Goal: Task Accomplishment & Management: Use online tool/utility

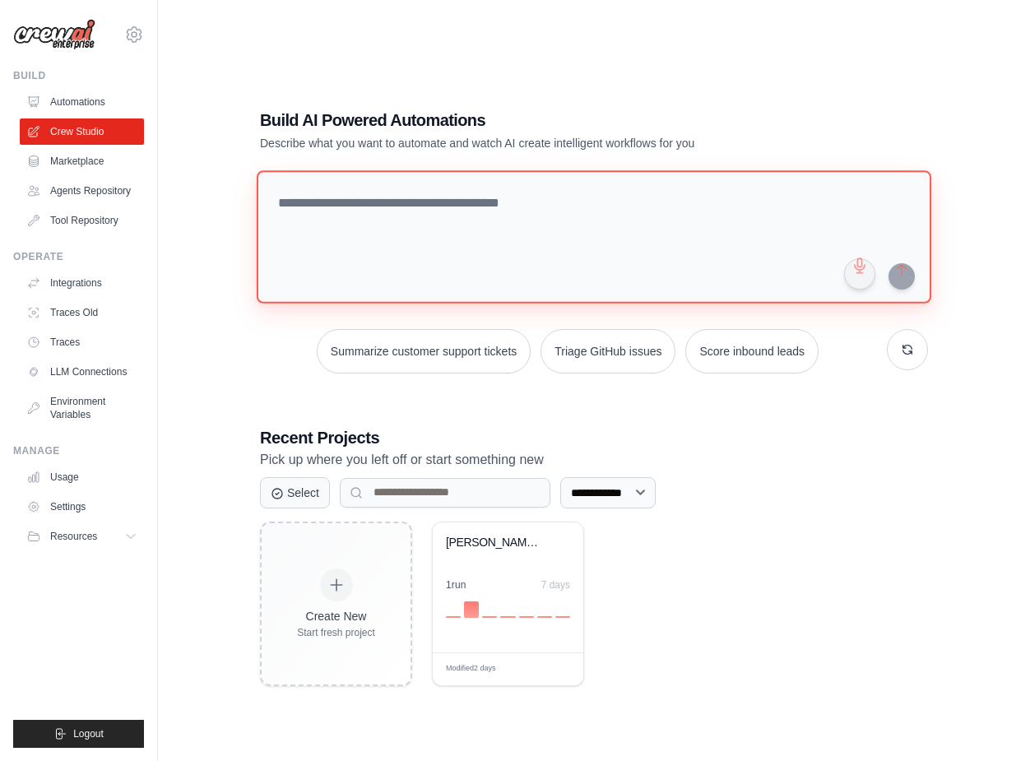
click at [332, 210] on textarea at bounding box center [594, 236] width 674 height 133
paste textarea "**********"
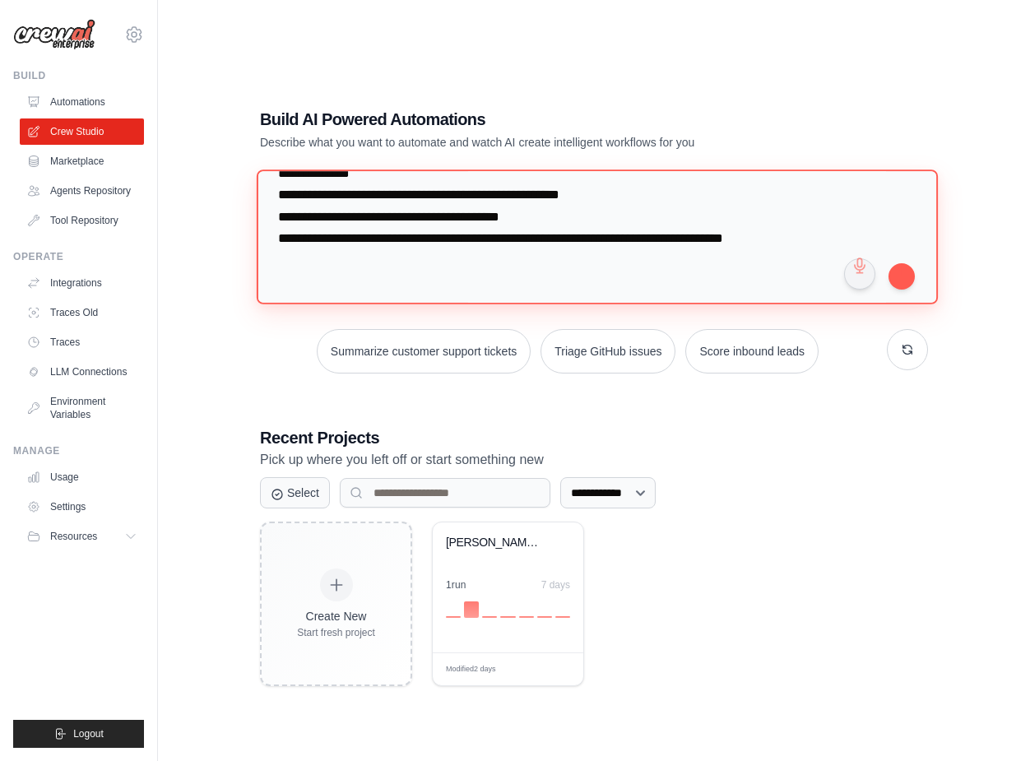
scroll to position [842, 0]
type textarea "**********"
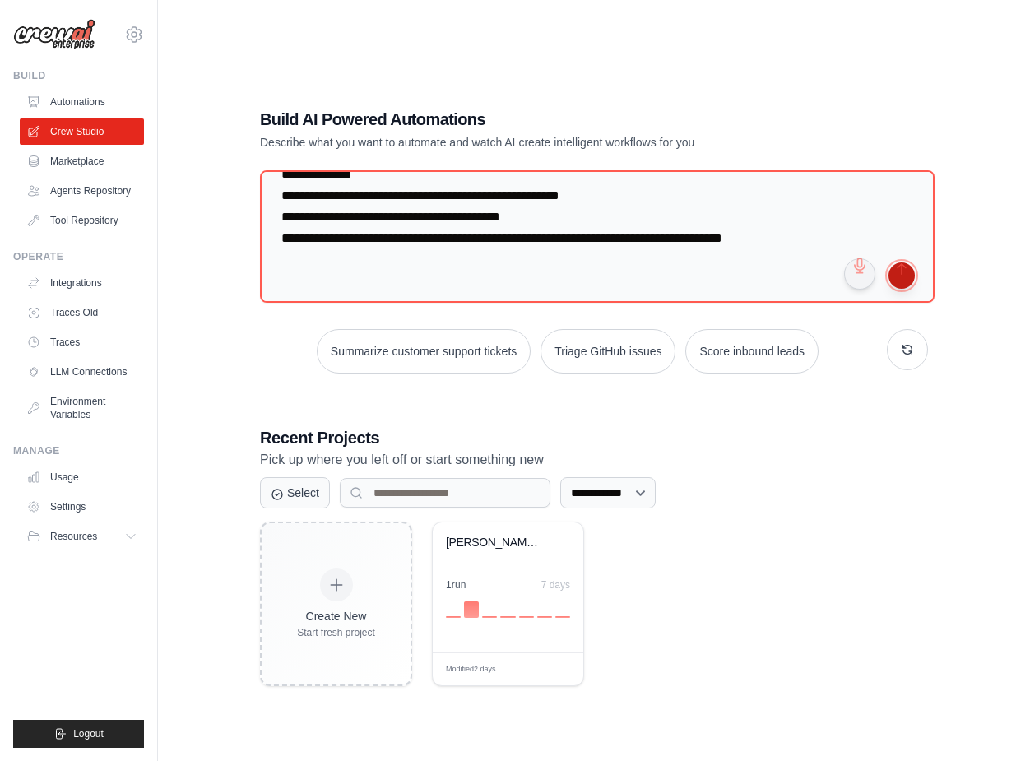
click at [904, 271] on button "submit" at bounding box center [901, 275] width 26 height 26
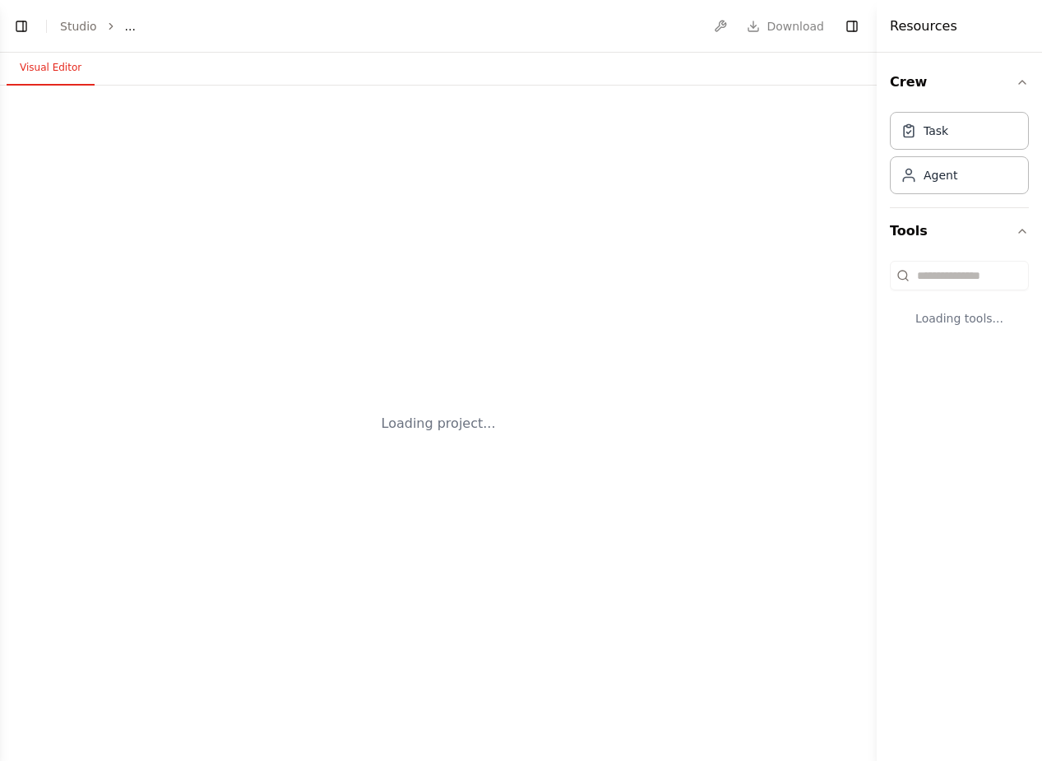
select select "****"
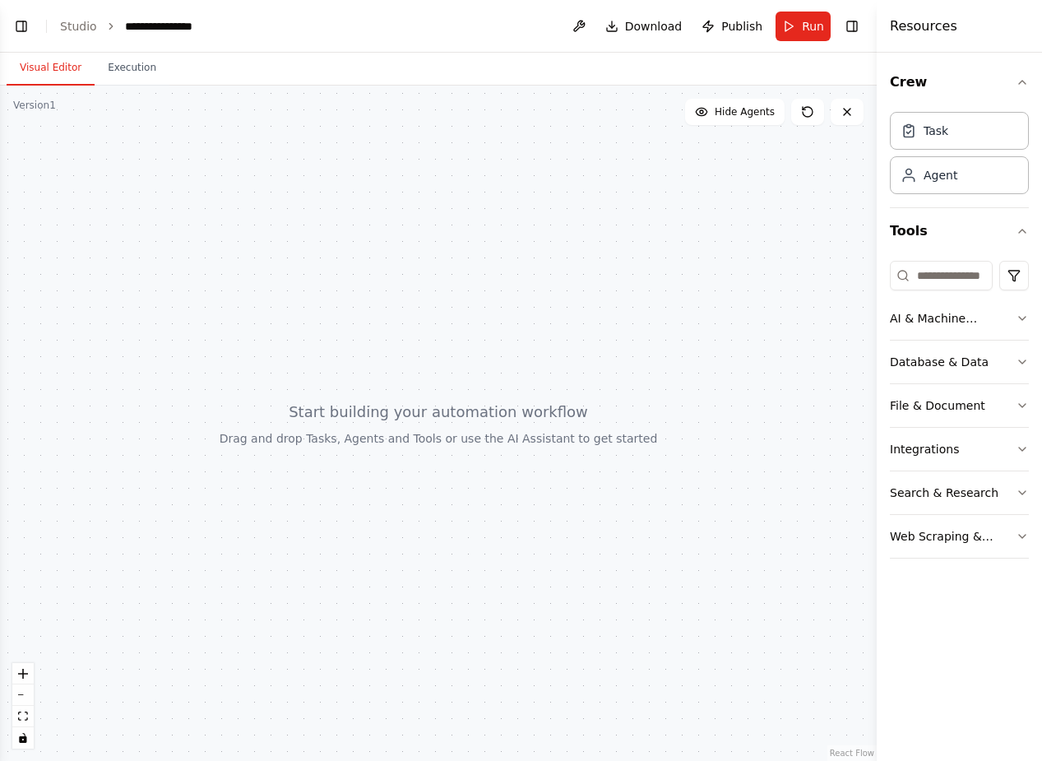
scroll to position [195, 0]
click at [21, 30] on button "Toggle Left Sidebar" at bounding box center [21, 26] width 23 height 23
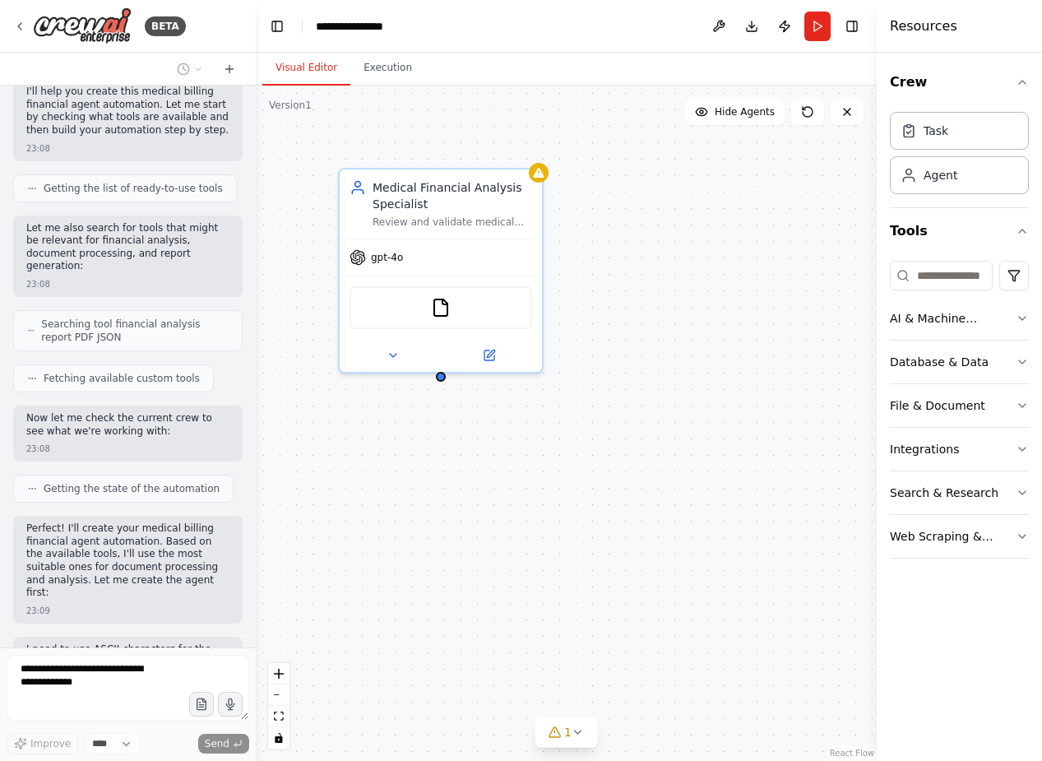
scroll to position [939, 0]
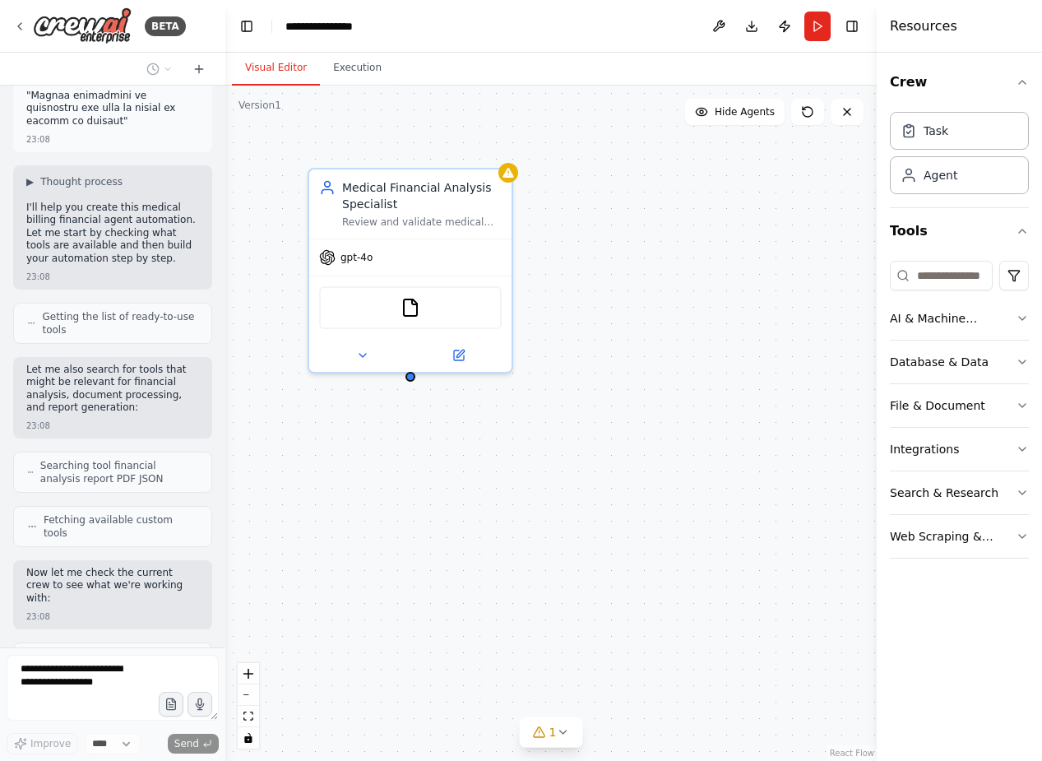
drag, startPoint x: 535, startPoint y: 185, endPoint x: 225, endPoint y: 149, distance: 311.3
click at [225, 149] on div "**********" at bounding box center [521, 380] width 1042 height 761
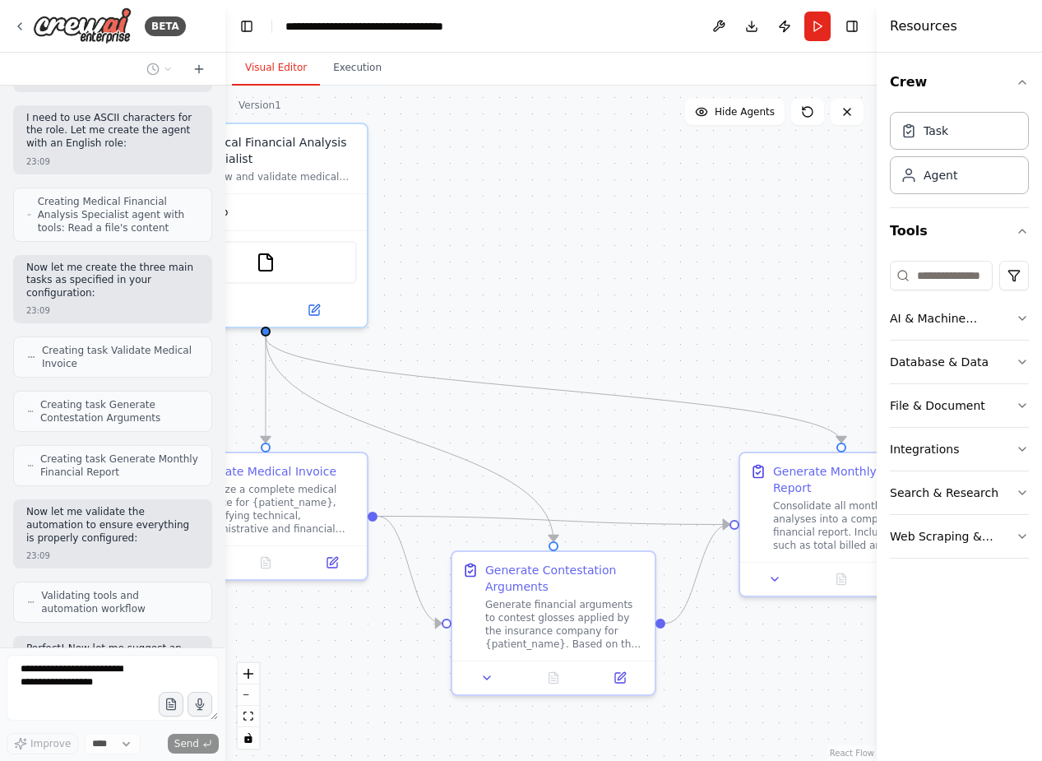
scroll to position [1676, 0]
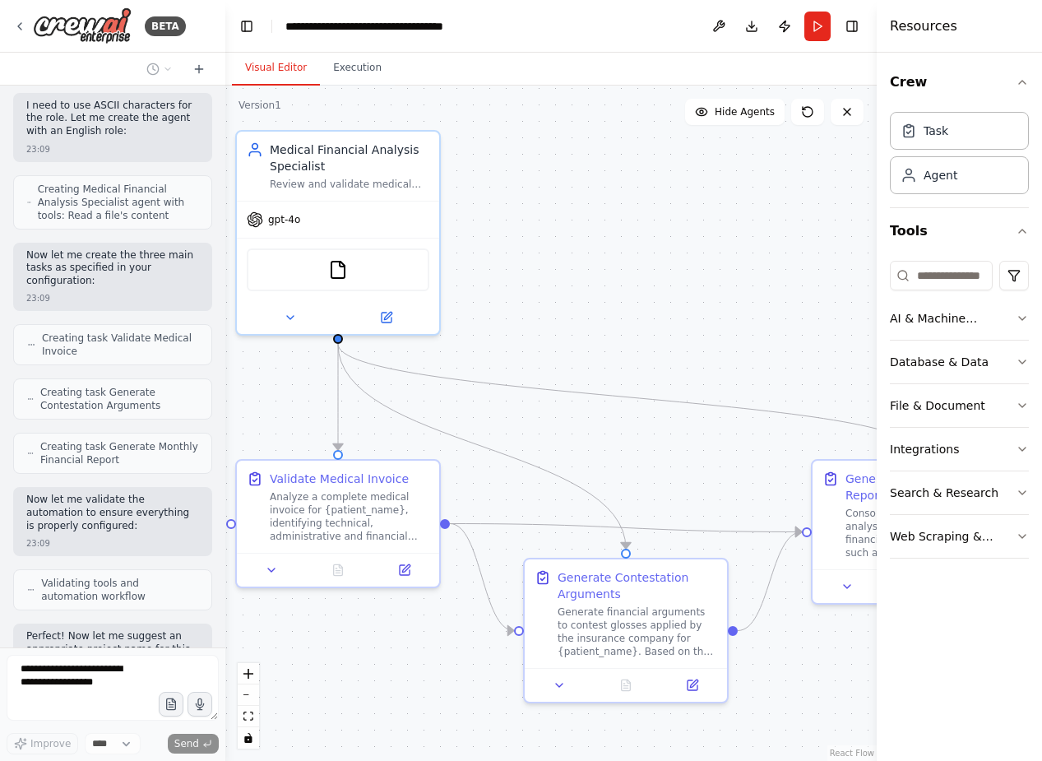
drag, startPoint x: 603, startPoint y: 347, endPoint x: 541, endPoint y: 309, distance: 72.4
click at [541, 309] on div ".deletable-edge-delete-btn { width: 20px; height: 20px; border: 0px solid #ffff…" at bounding box center [550, 423] width 651 height 675
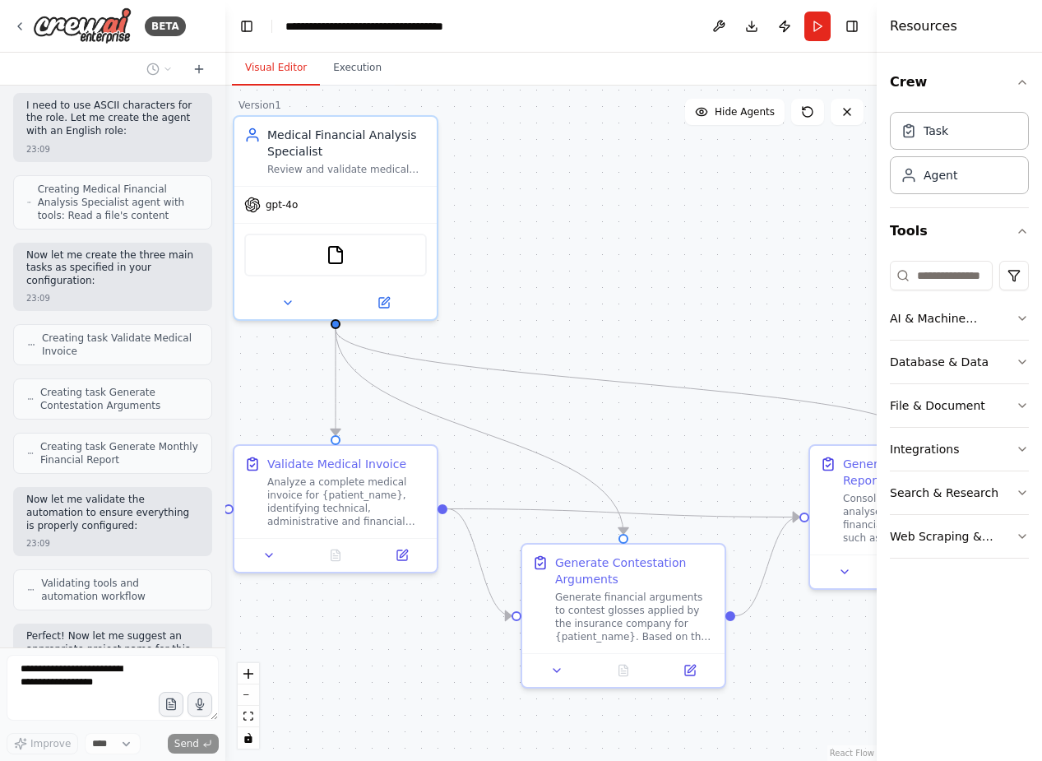
drag, startPoint x: 574, startPoint y: 289, endPoint x: 561, endPoint y: 274, distance: 19.8
click at [561, 274] on div ".deletable-edge-delete-btn { width: 20px; height: 20px; border: 0px solid #ffff…" at bounding box center [550, 423] width 651 height 675
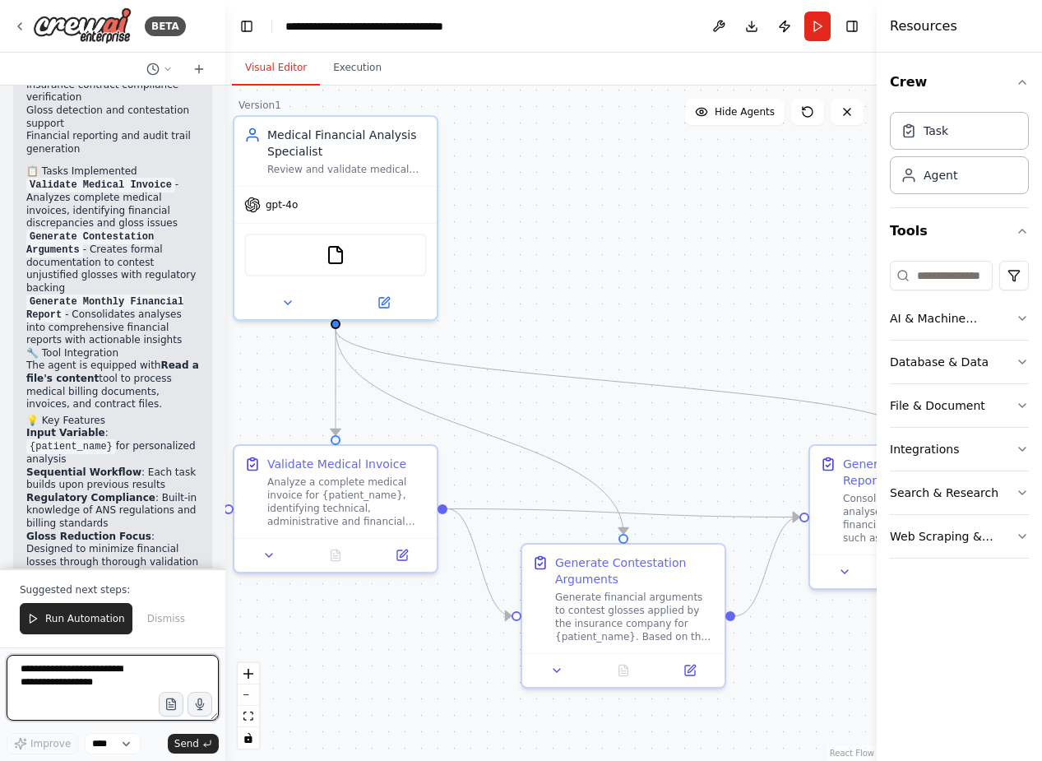
scroll to position [2537, 0]
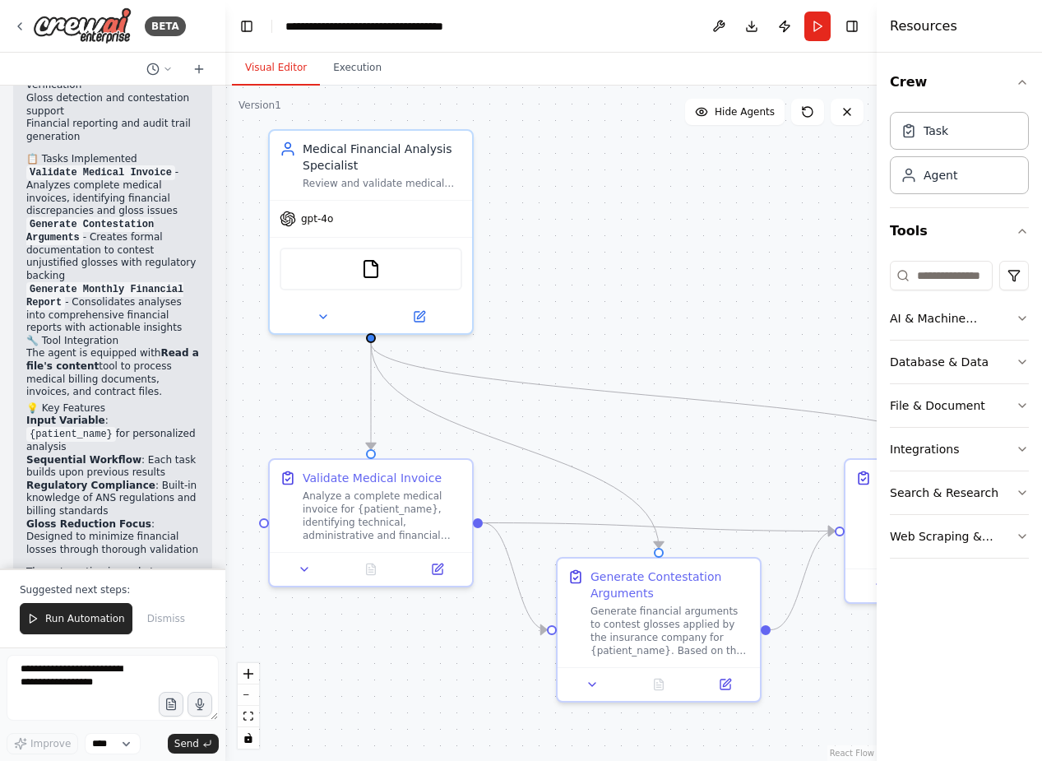
drag, startPoint x: 571, startPoint y: 266, endPoint x: 606, endPoint y: 280, distance: 38.0
click at [606, 280] on div ".deletable-edge-delete-btn { width: 20px; height: 20px; border: 0px solid #ffff…" at bounding box center [550, 423] width 651 height 675
click at [76, 616] on span "Run Automation" at bounding box center [85, 618] width 80 height 13
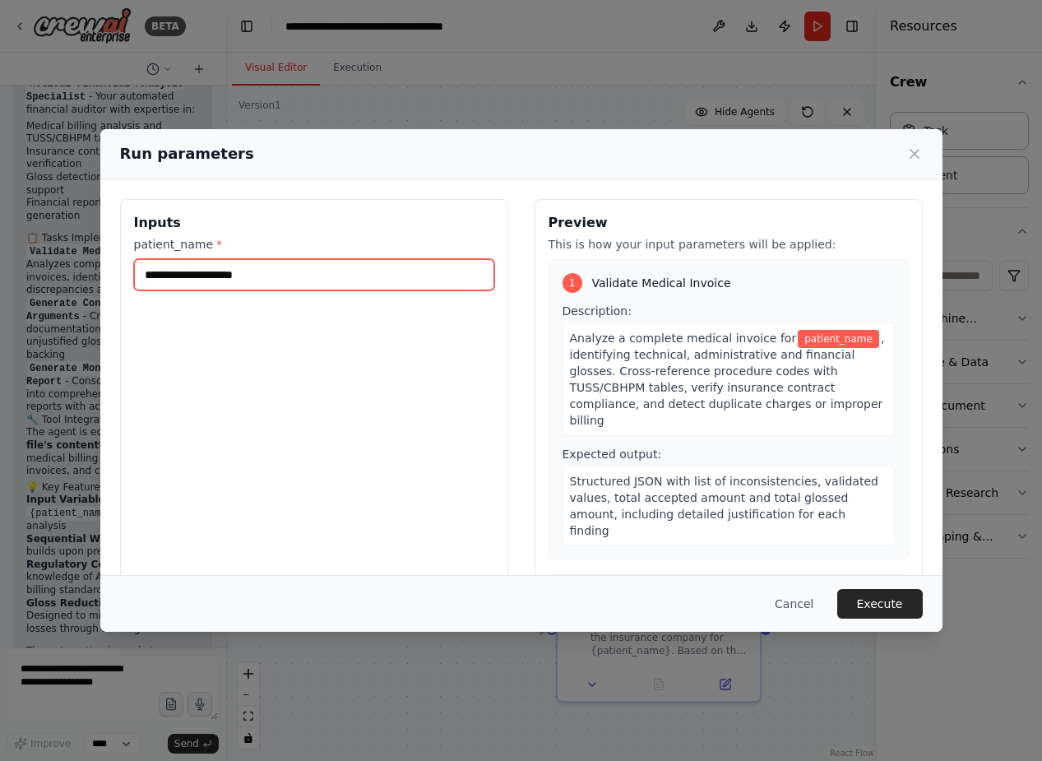
click at [349, 273] on input "patient_name *" at bounding box center [314, 274] width 360 height 31
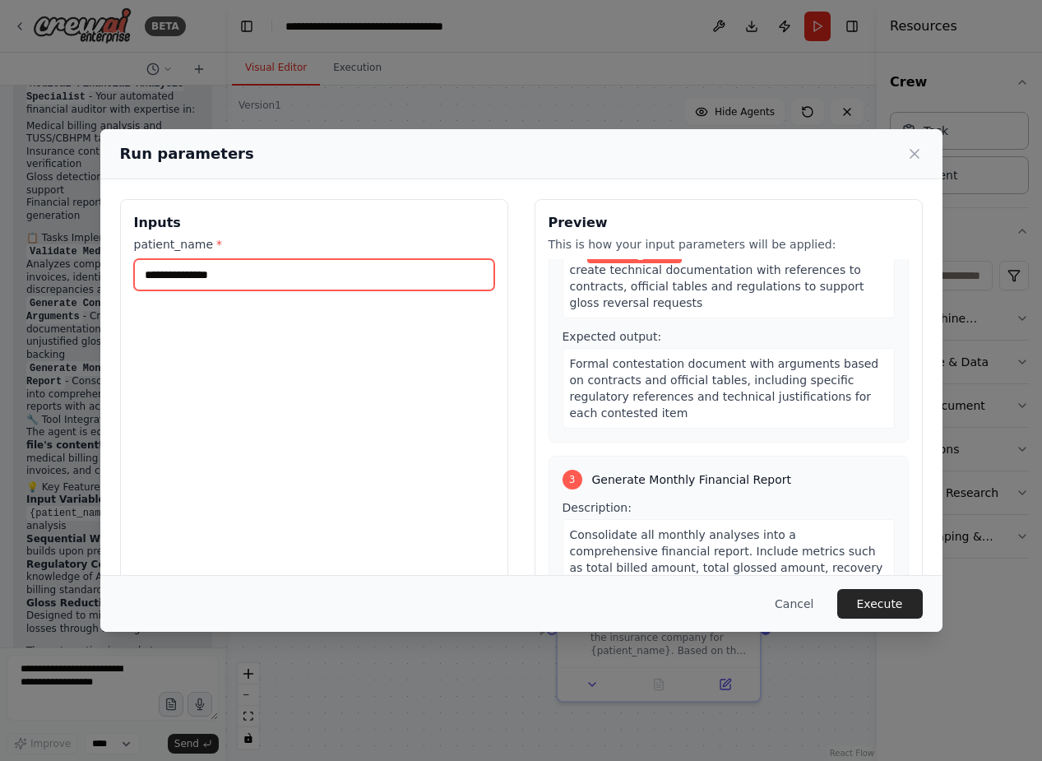
scroll to position [515, 0]
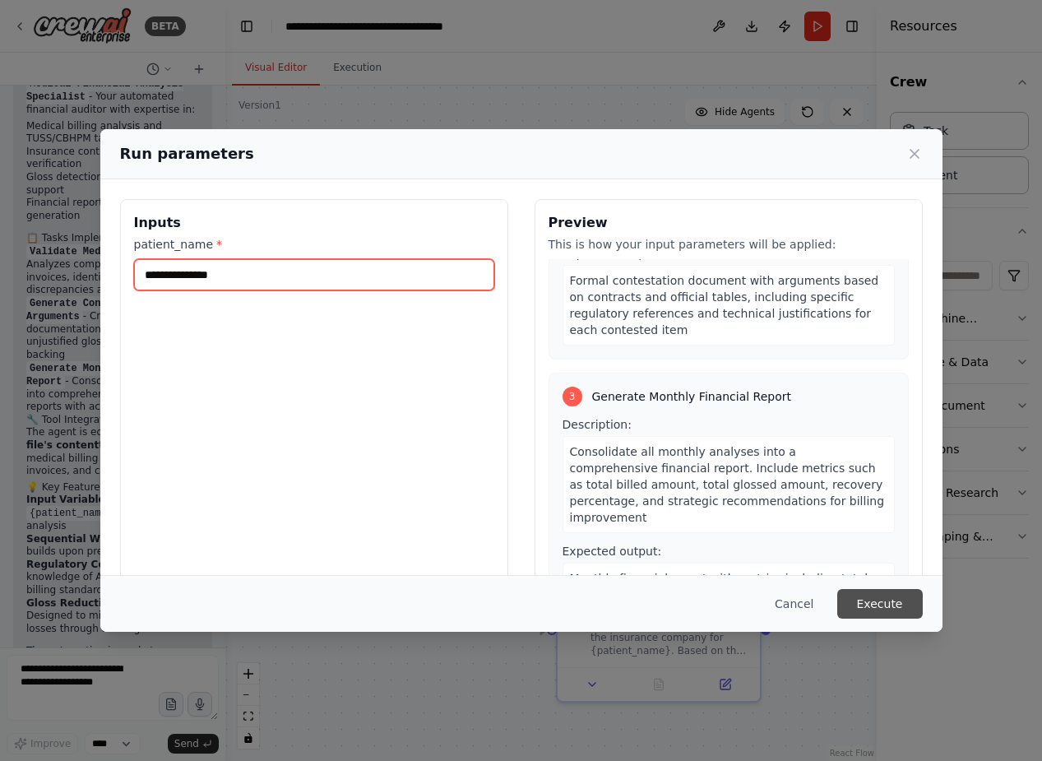
type input "**********"
click at [870, 598] on button "Execute" at bounding box center [880, 604] width 86 height 30
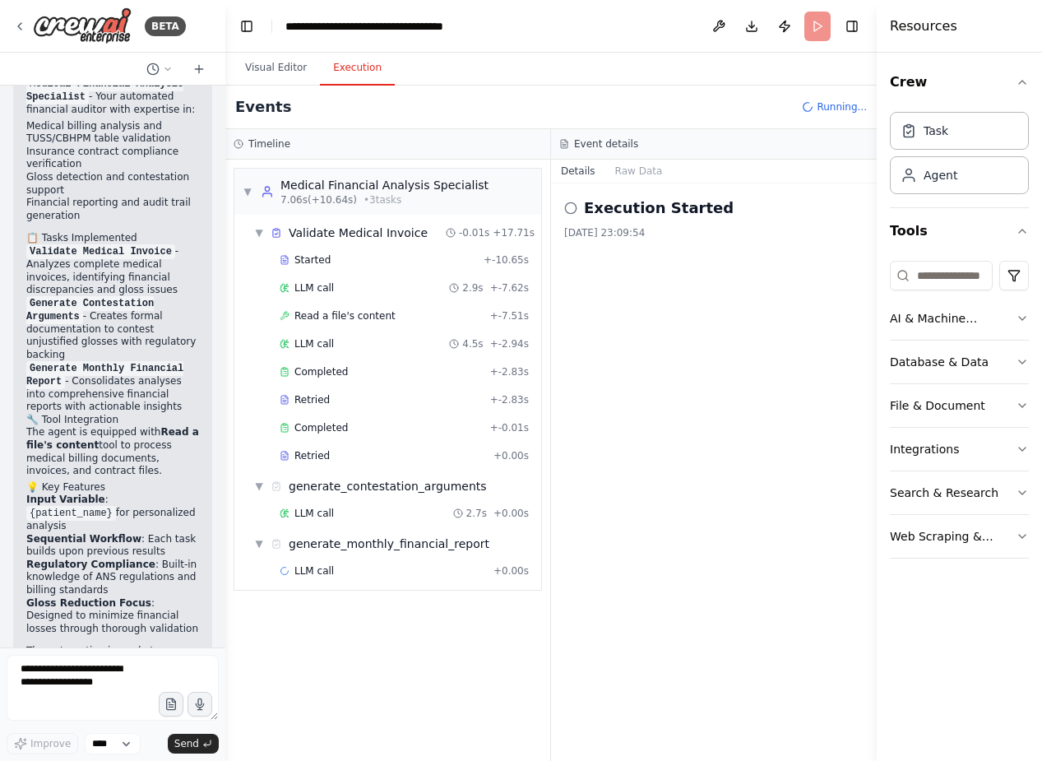
scroll to position [2537, 0]
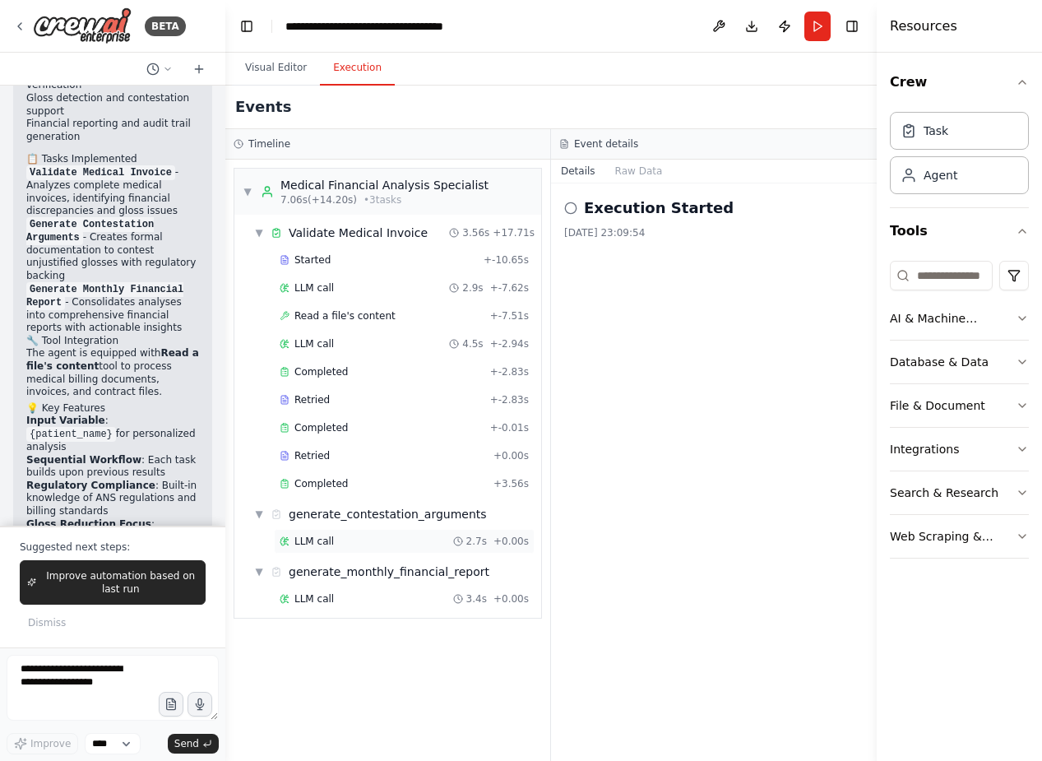
click at [326, 541] on span "LLM call" at bounding box center [313, 541] width 39 height 13
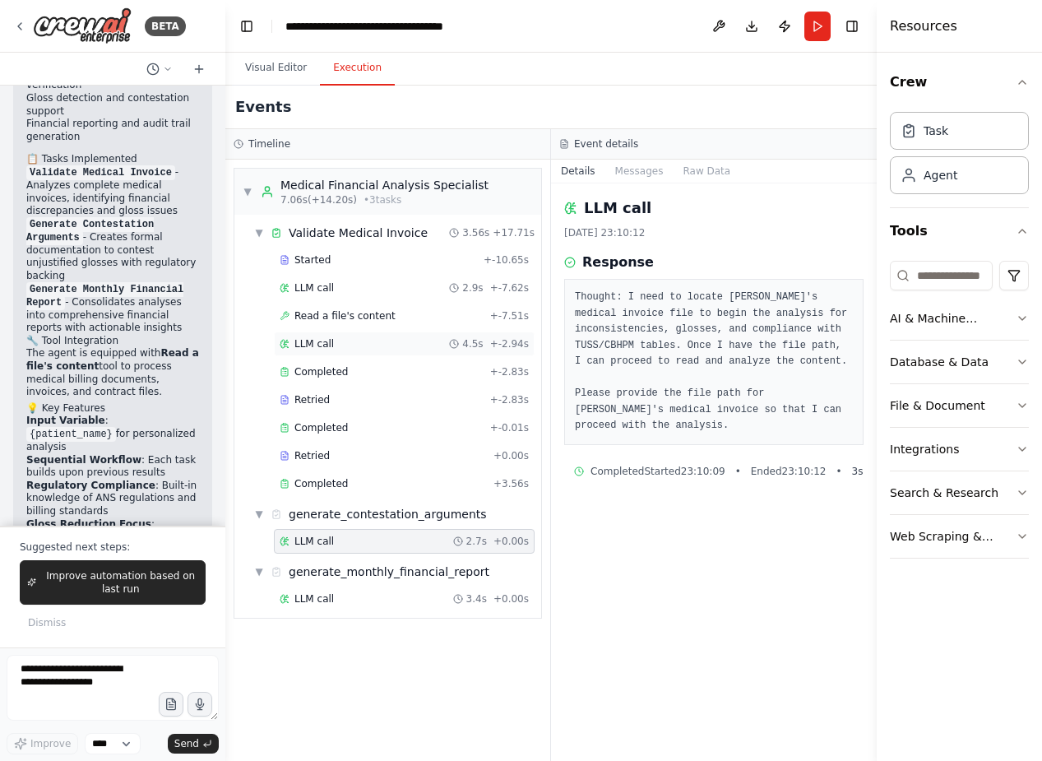
click at [339, 340] on div "LLM call 4.5s + -2.94s" at bounding box center [404, 343] width 249 height 13
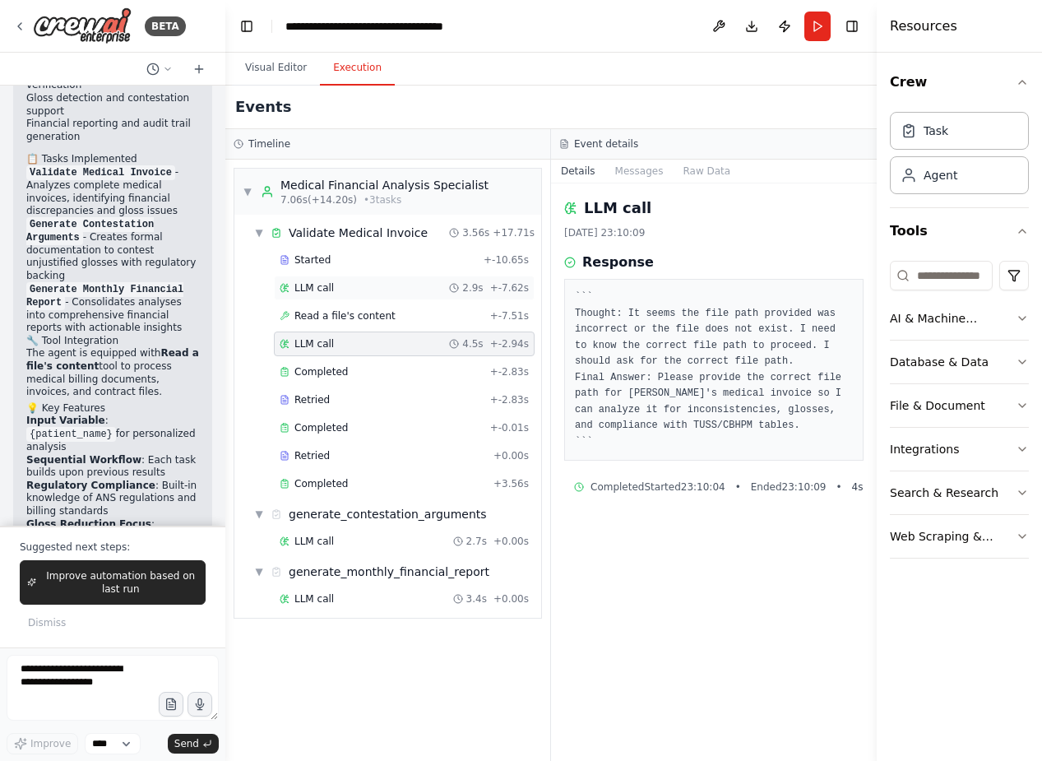
click at [342, 286] on div "LLM call 2.9s + -7.62s" at bounding box center [404, 287] width 249 height 13
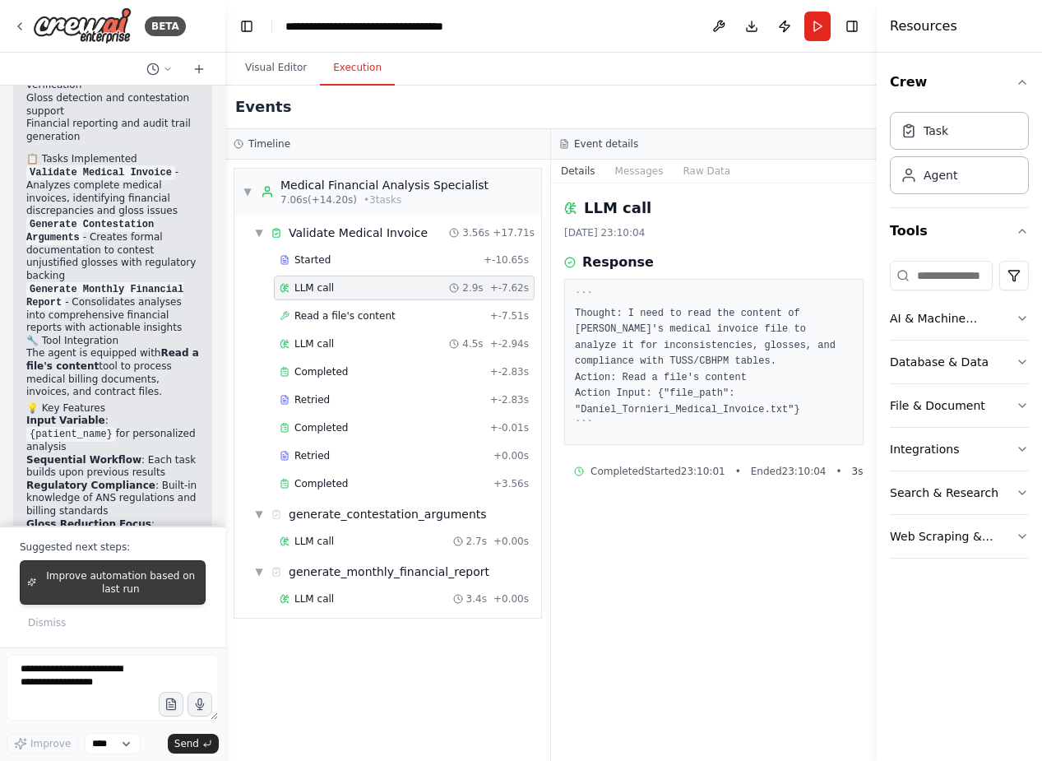
click at [152, 583] on span "Improve automation based on last run" at bounding box center [120, 582] width 155 height 26
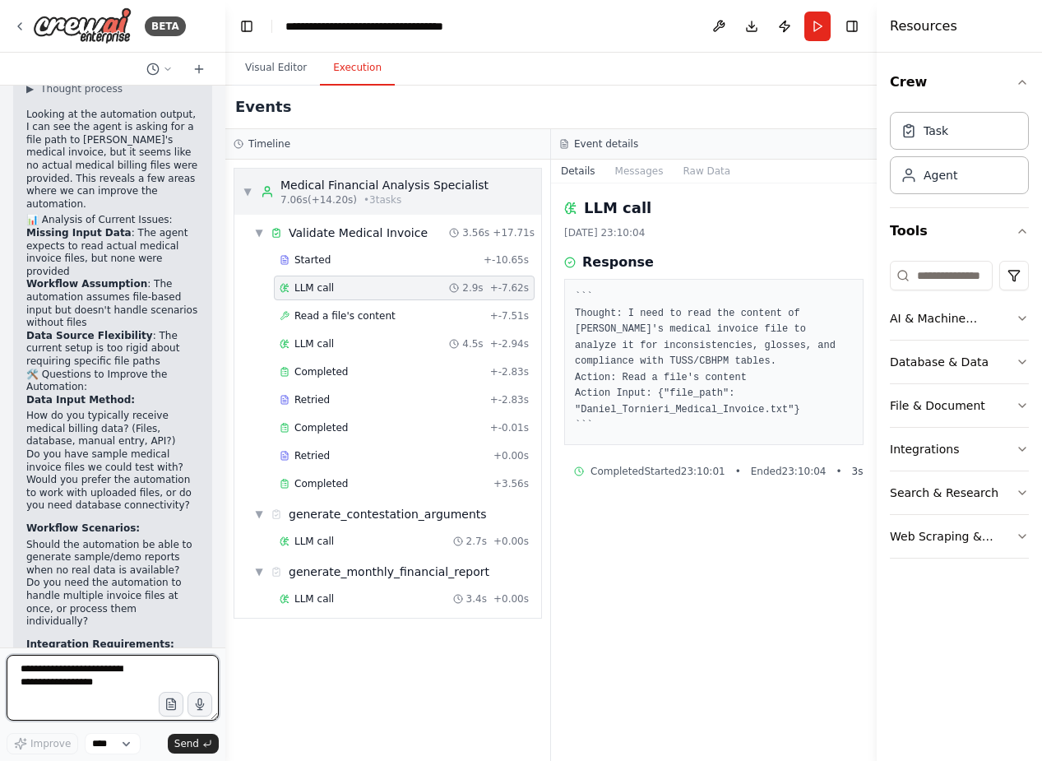
scroll to position [3223, 0]
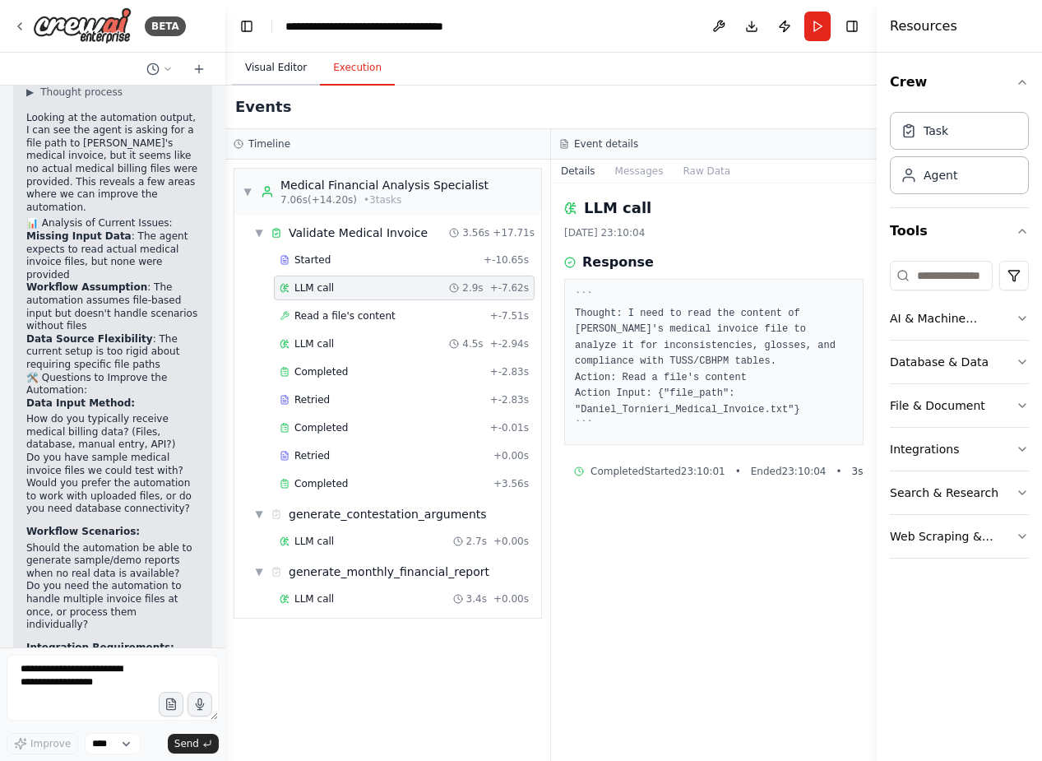
click at [289, 60] on button "Visual Editor" at bounding box center [276, 68] width 88 height 35
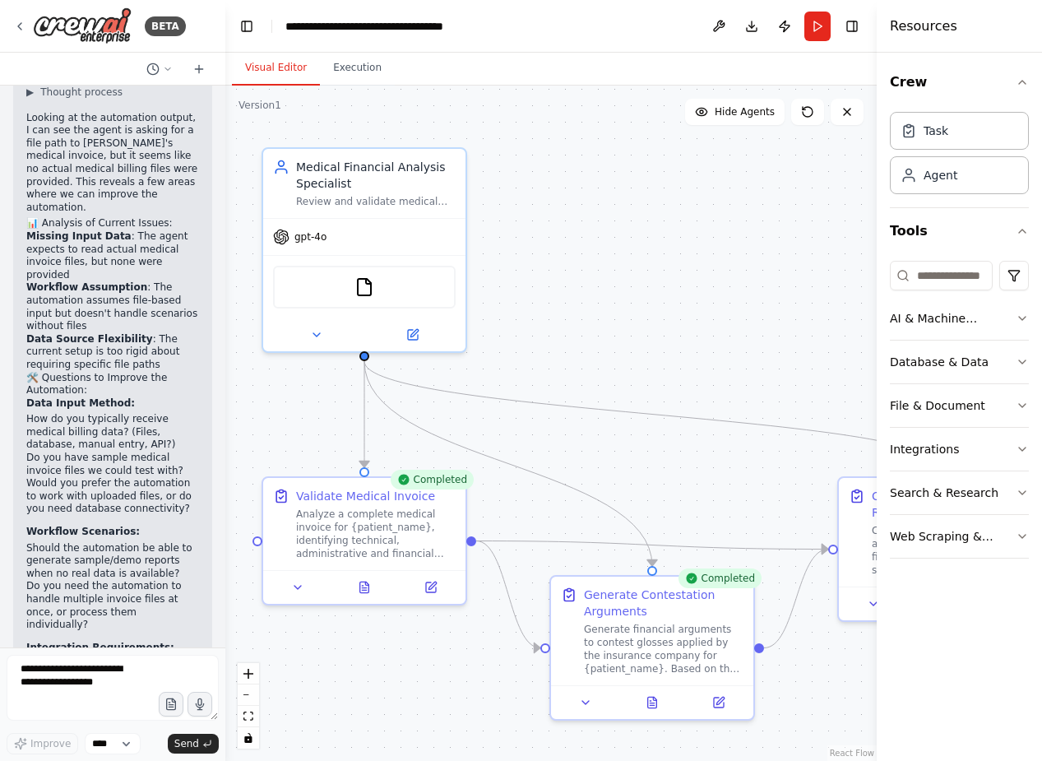
drag, startPoint x: 692, startPoint y: 319, endPoint x: 524, endPoint y: 294, distance: 170.4
click at [687, 336] on div ".deletable-edge-delete-btn { width: 20px; height: 20px; border: 0px solid #ffff…" at bounding box center [550, 423] width 651 height 675
click at [361, 282] on img at bounding box center [365, 283] width 20 height 20
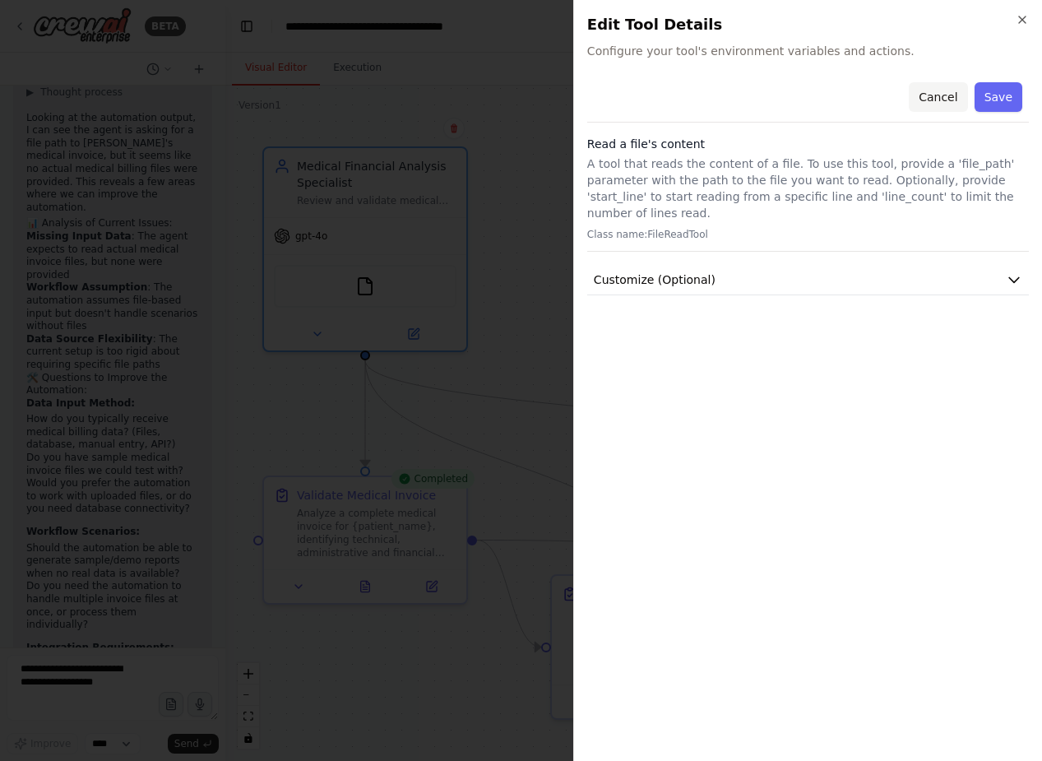
click at [940, 92] on button "Cancel" at bounding box center [938, 97] width 58 height 30
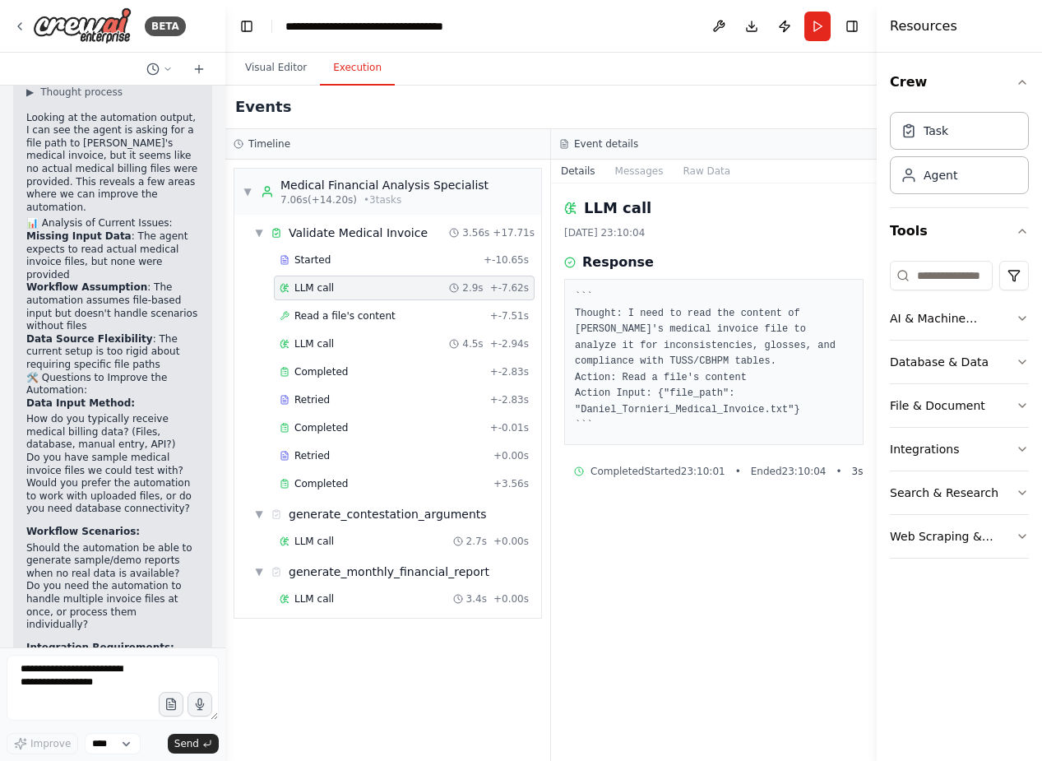
click at [361, 67] on button "Execution" at bounding box center [357, 68] width 75 height 35
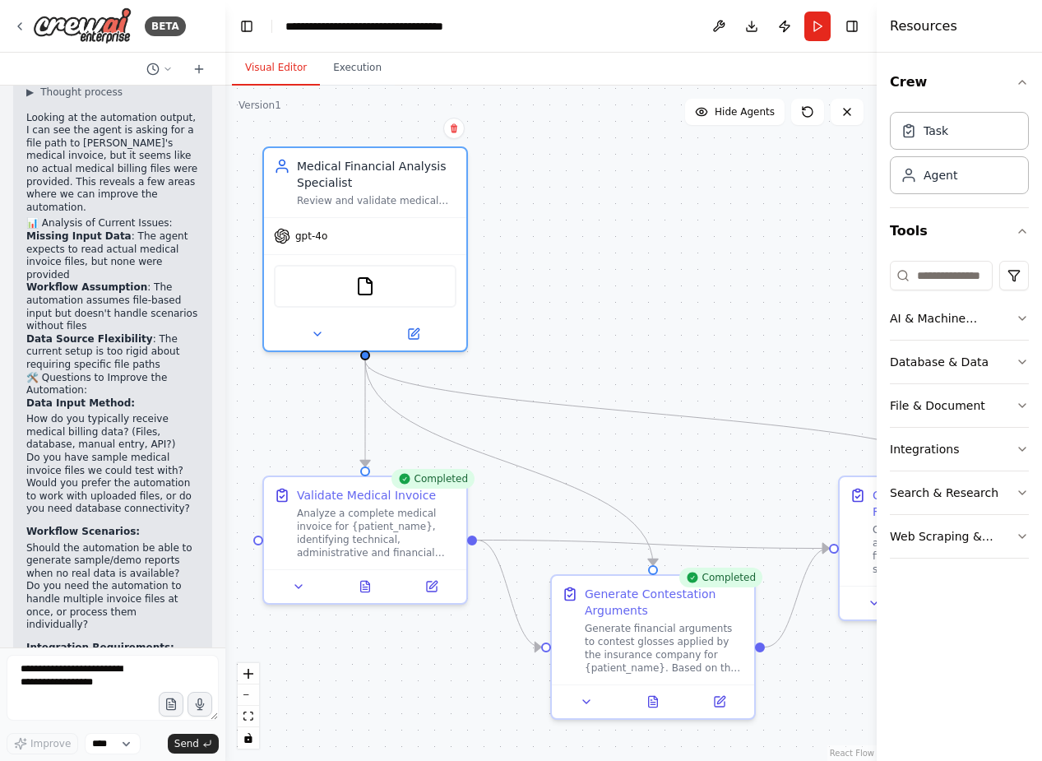
click at [282, 68] on button "Visual Editor" at bounding box center [276, 68] width 88 height 35
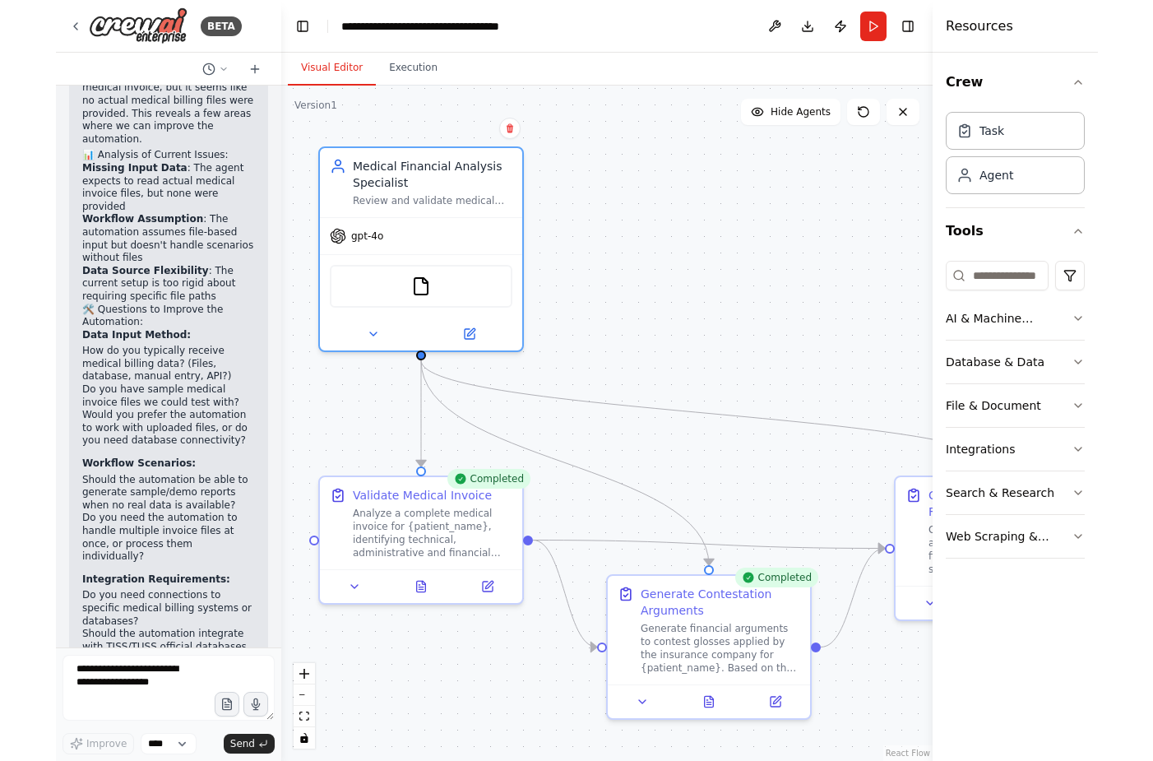
scroll to position [3306, 0]
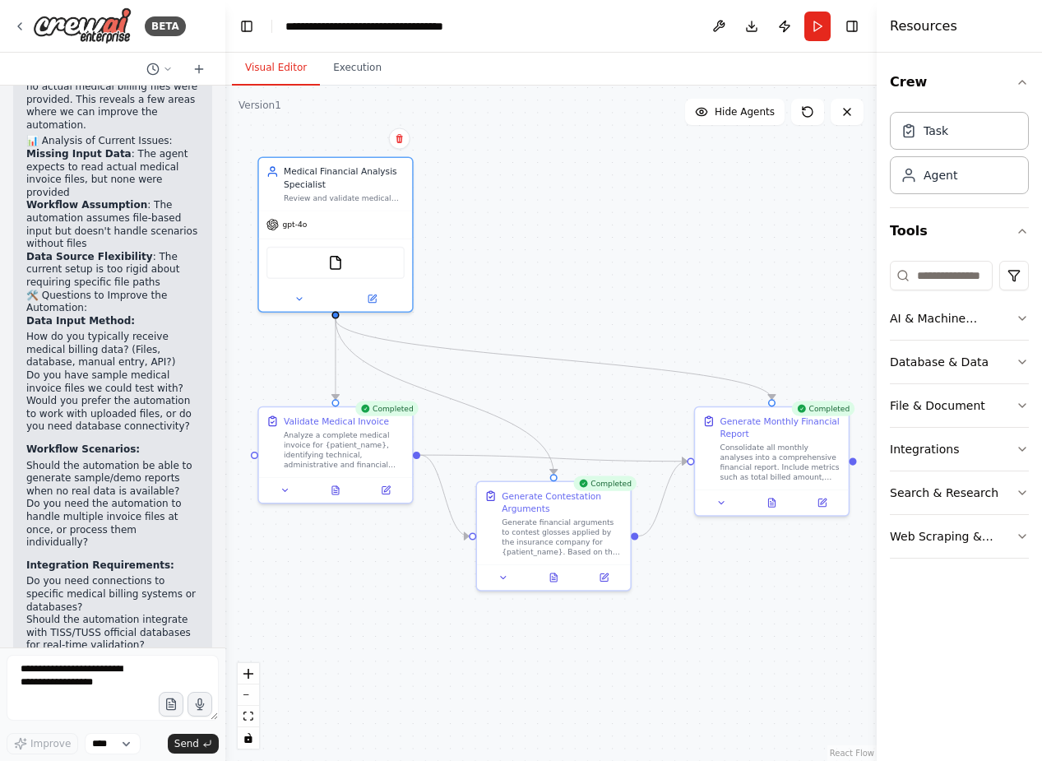
drag, startPoint x: 504, startPoint y: 303, endPoint x: 485, endPoint y: 257, distance: 49.8
click at [485, 260] on div ".deletable-edge-delete-btn { width: 20px; height: 20px; border: 0px solid #ffff…" at bounding box center [550, 423] width 651 height 675
click at [287, 484] on icon at bounding box center [285, 487] width 10 height 10
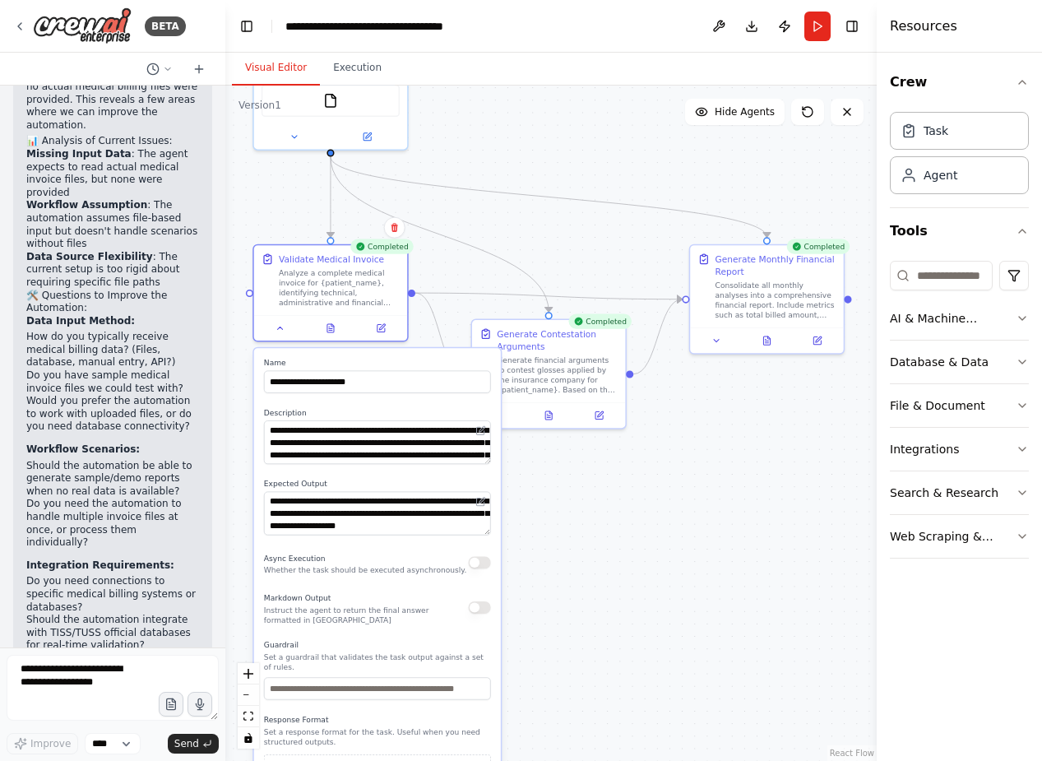
drag, startPoint x: 505, startPoint y: 323, endPoint x: 487, endPoint y: 211, distance: 113.3
click at [487, 211] on div ".deletable-edge-delete-btn { width: 20px; height: 20px; border: 0px solid #ffff…" at bounding box center [550, 423] width 651 height 675
click at [277, 333] on button at bounding box center [280, 325] width 43 height 15
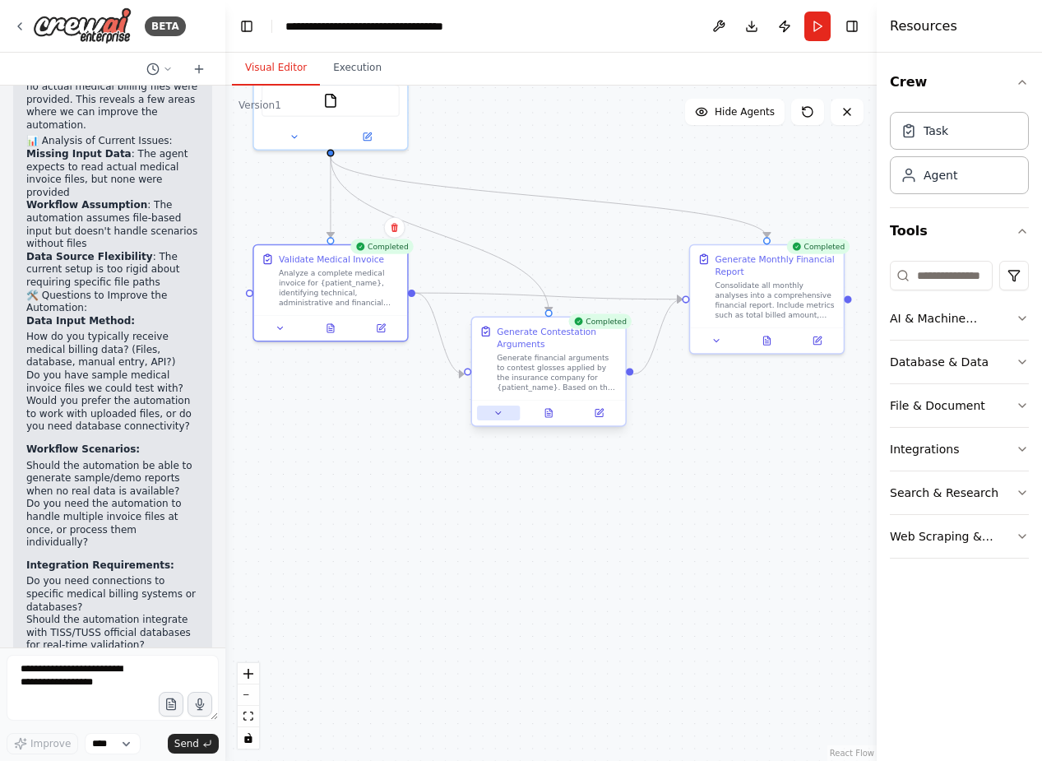
click at [500, 408] on icon at bounding box center [498, 413] width 10 height 10
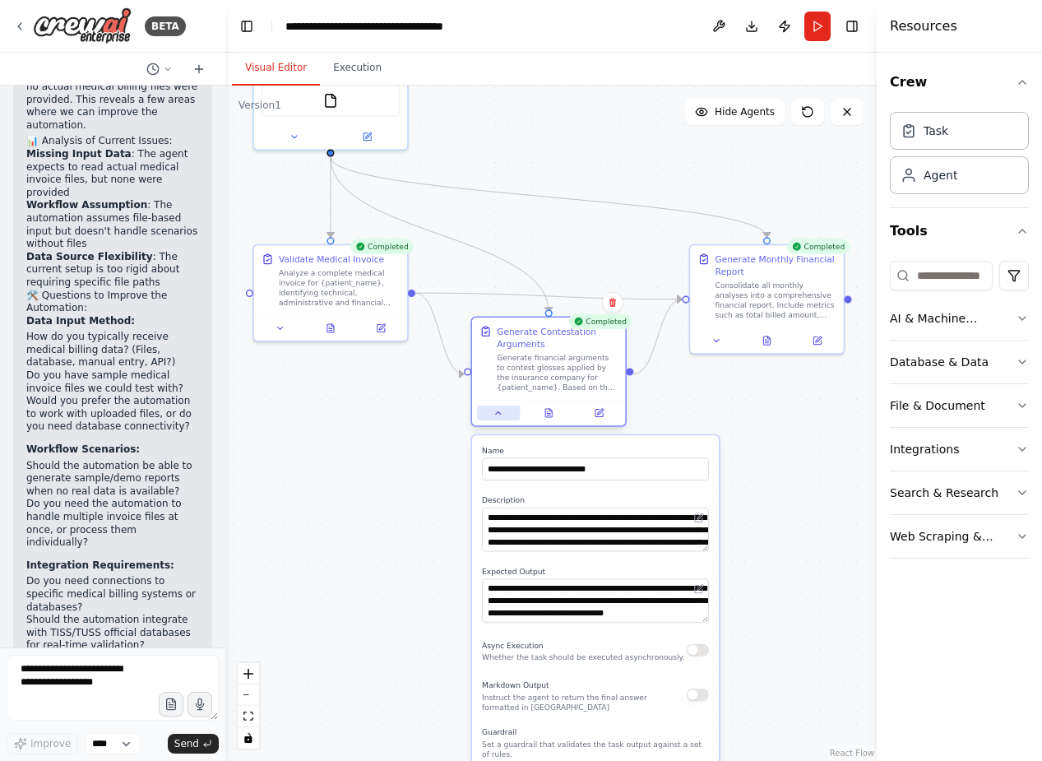
click at [500, 408] on icon at bounding box center [498, 413] width 10 height 10
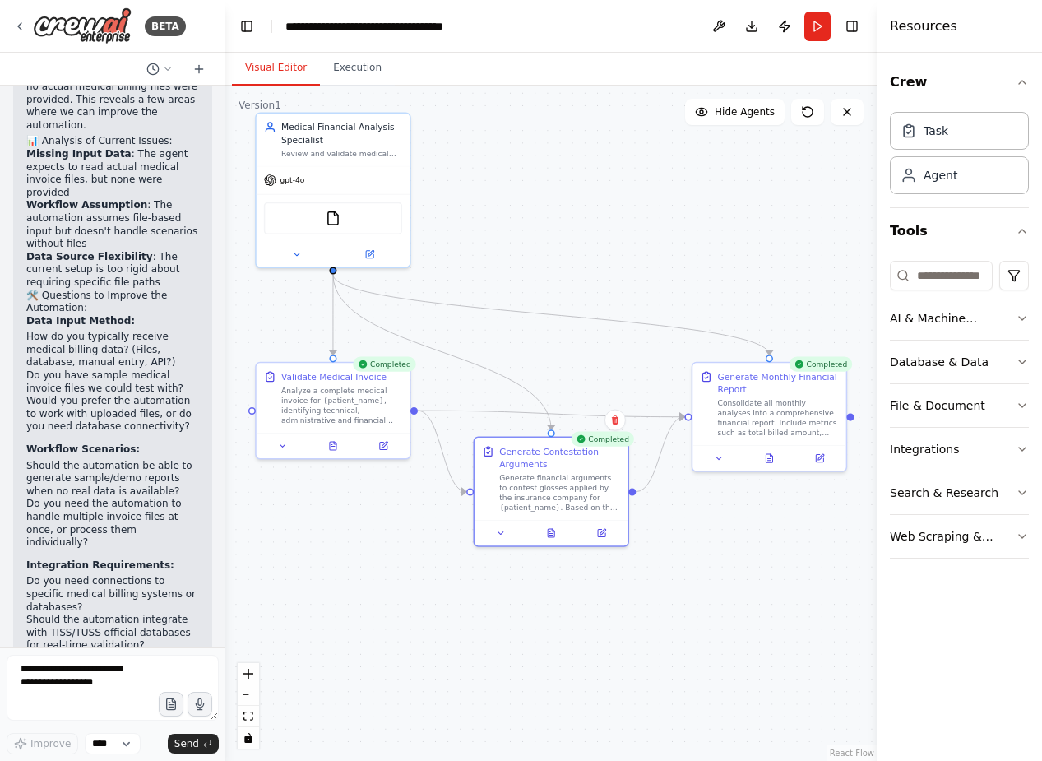
drag, startPoint x: 558, startPoint y: 503, endPoint x: 561, endPoint y: 621, distance: 117.6
click at [561, 621] on div ".deletable-edge-delete-btn { width: 20px; height: 20px; border: 0px solid #ffff…" at bounding box center [550, 423] width 651 height 675
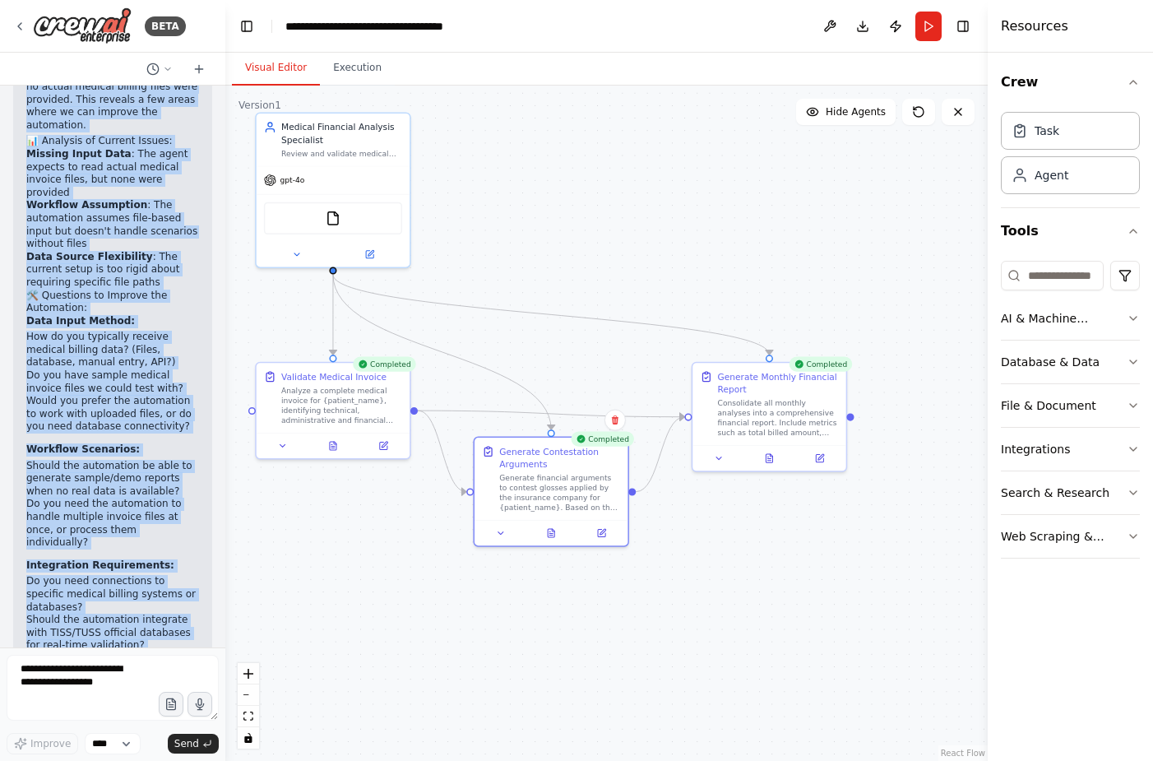
drag, startPoint x: 24, startPoint y: 334, endPoint x: 99, endPoint y: 594, distance: 270.4
click at [113, 622] on div "▶ Thought process Looking at the automation output, I can see the agent is aski…" at bounding box center [112, 436] width 199 height 886
click at [326, 555] on div ".deletable-edge-delete-btn { width: 20px; height: 20px; border: 0px solid #ffff…" at bounding box center [606, 423] width 762 height 675
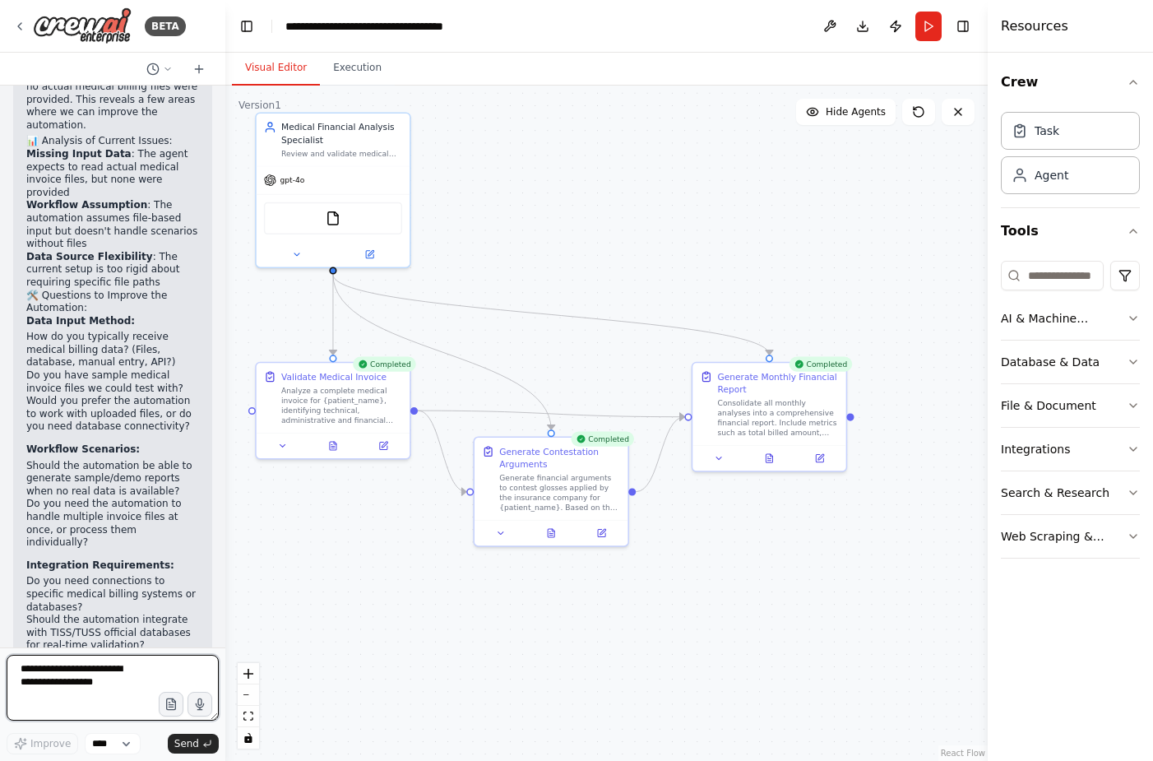
click at [136, 673] on textarea at bounding box center [113, 688] width 212 height 66
type textarea "*"
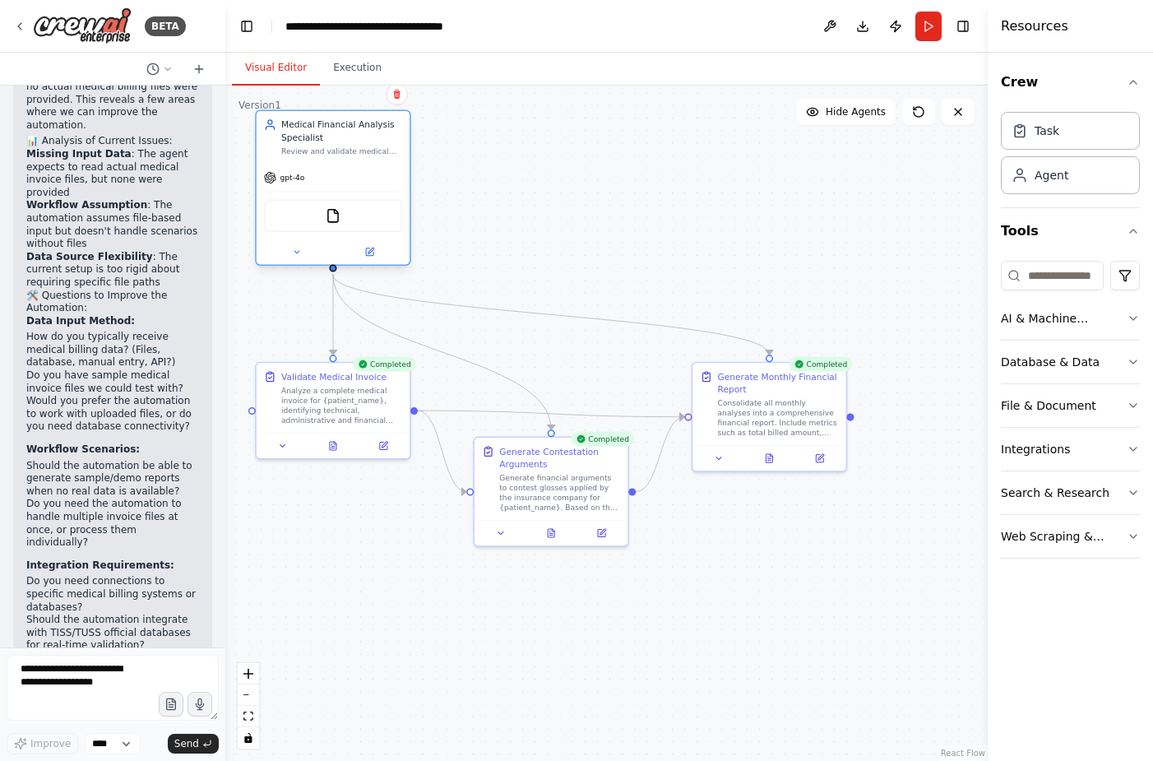
click at [294, 132] on div "Medical Financial Analysis Specialist" at bounding box center [341, 130] width 121 height 25
click at [400, 97] on icon at bounding box center [397, 94] width 10 height 10
click at [399, 95] on icon at bounding box center [396, 94] width 7 height 9
click at [331, 89] on button "Confirm" at bounding box center [350, 94] width 58 height 20
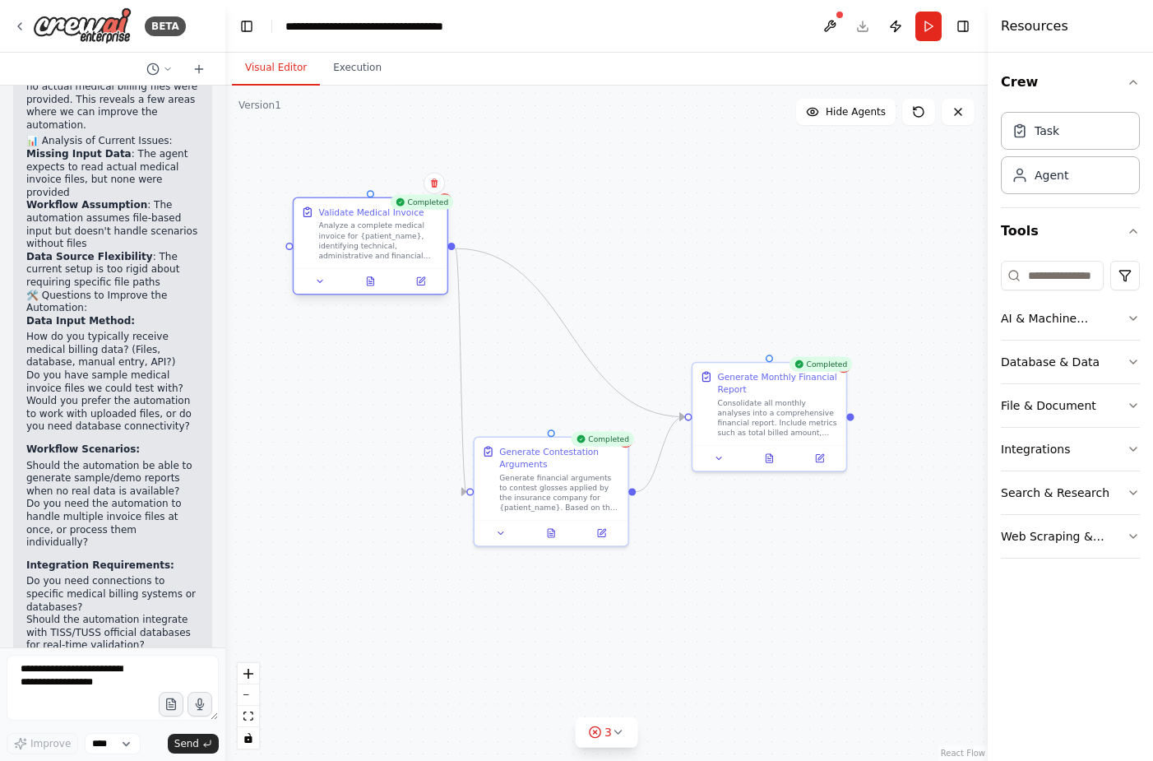
drag, startPoint x: 408, startPoint y: 382, endPoint x: 443, endPoint y: 220, distance: 165.0
click at [443, 220] on div "Validate Medical Invoice Analyze a complete medical invoice for {patient_name},…" at bounding box center [370, 233] width 153 height 70
click at [440, 178] on button at bounding box center [433, 183] width 21 height 21
click at [435, 178] on icon at bounding box center [434, 183] width 10 height 10
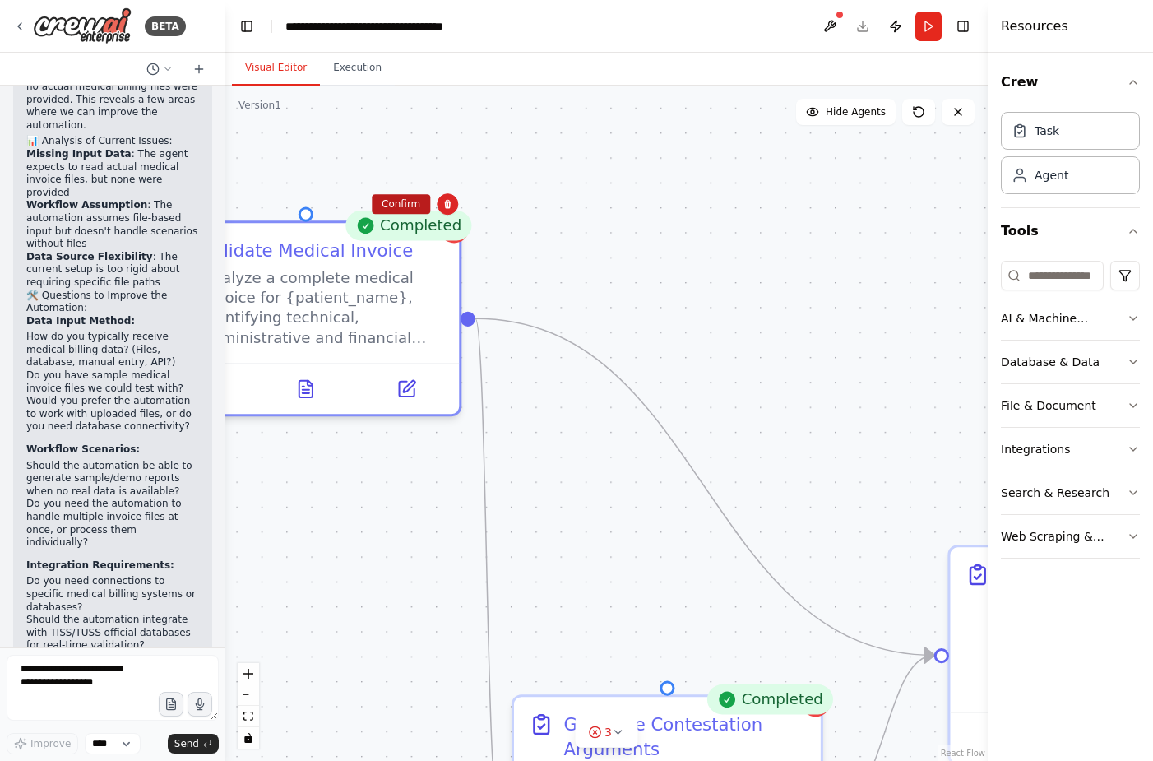
click at [403, 198] on button "Confirm" at bounding box center [401, 204] width 58 height 20
click at [405, 201] on button "Confirm" at bounding box center [402, 202] width 58 height 20
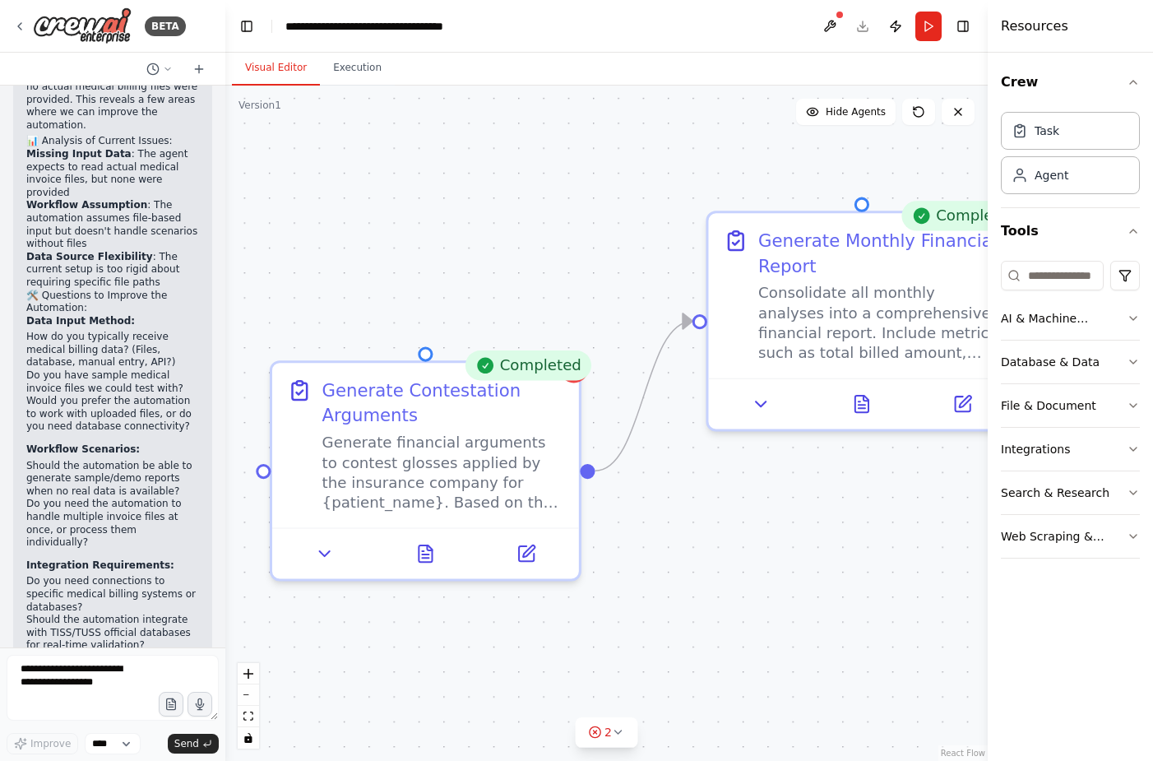
drag, startPoint x: 681, startPoint y: 435, endPoint x: 438, endPoint y: 103, distance: 411.4
click at [438, 103] on div ".deletable-edge-delete-btn { width: 20px; height: 20px; border: 0px solid #ffff…" at bounding box center [606, 423] width 762 height 675
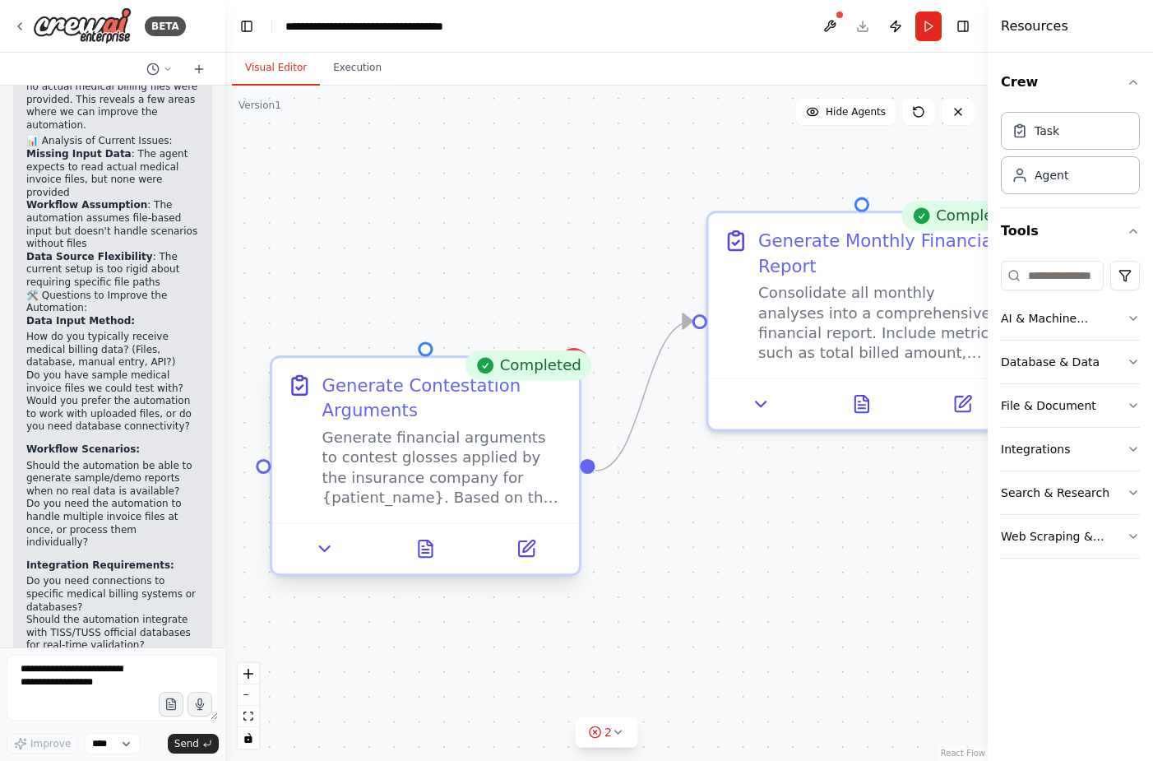
drag, startPoint x: 547, startPoint y: 429, endPoint x: 555, endPoint y: 398, distance: 32.3
click at [547, 421] on div "Generate Contestation Arguments Generate financial arguments to contest glosses…" at bounding box center [443, 440] width 242 height 135
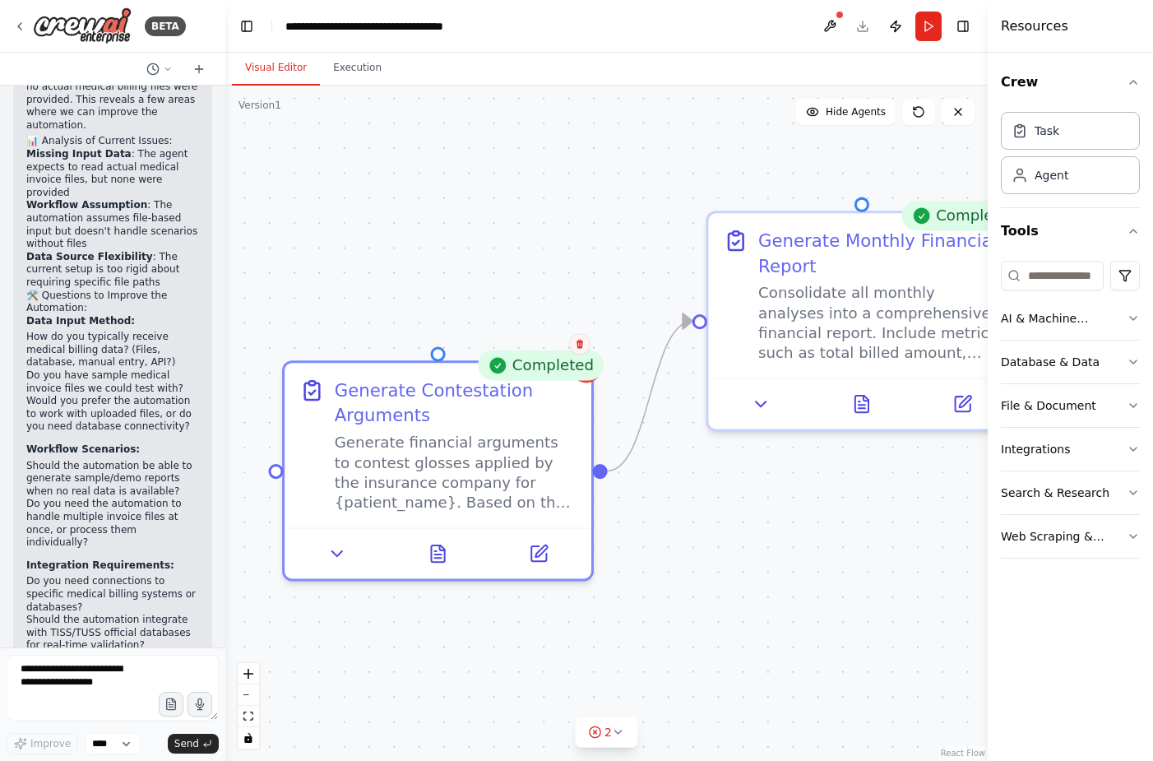
click at [573, 338] on button at bounding box center [579, 343] width 21 height 21
click at [576, 344] on icon at bounding box center [580, 342] width 10 height 10
click at [533, 336] on button "Confirm" at bounding box center [533, 342] width 58 height 20
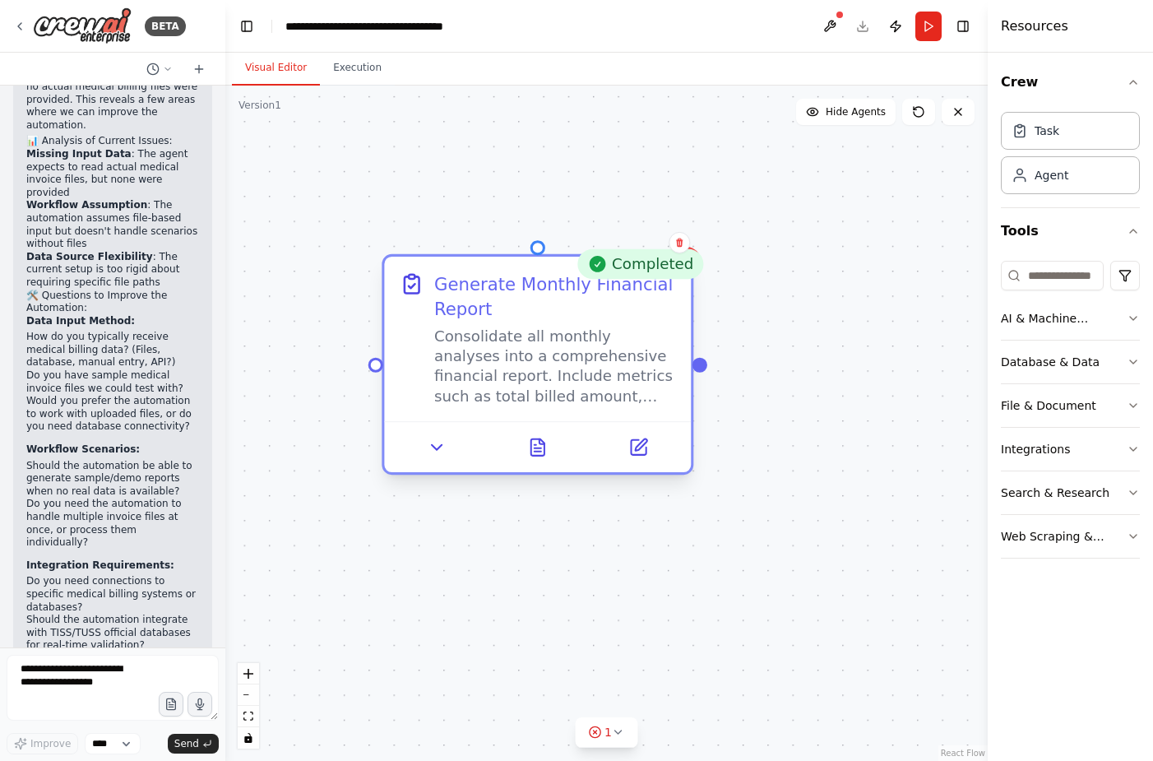
drag, startPoint x: 867, startPoint y: 266, endPoint x: 538, endPoint y: 317, distance: 332.9
click at [538, 317] on div "Generate Monthly Financial Report" at bounding box center [555, 296] width 242 height 50
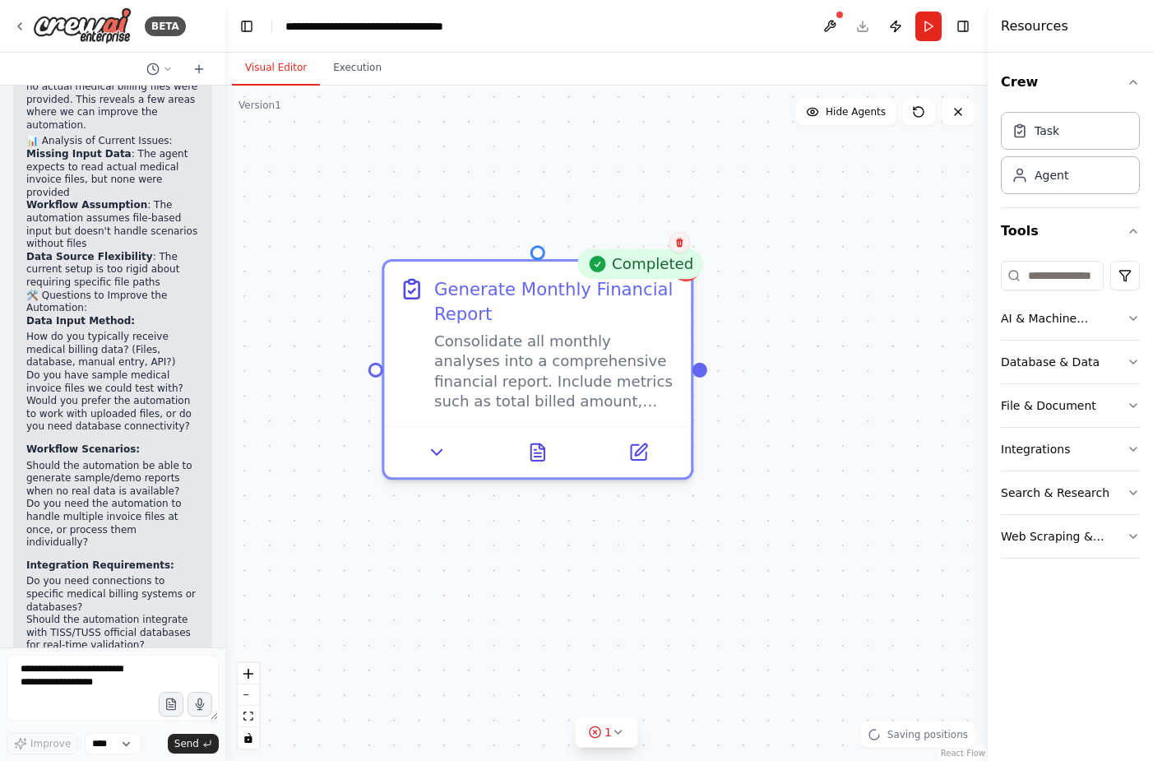
click at [680, 241] on icon at bounding box center [679, 242] width 7 height 9
click at [632, 240] on button "Confirm" at bounding box center [633, 243] width 58 height 20
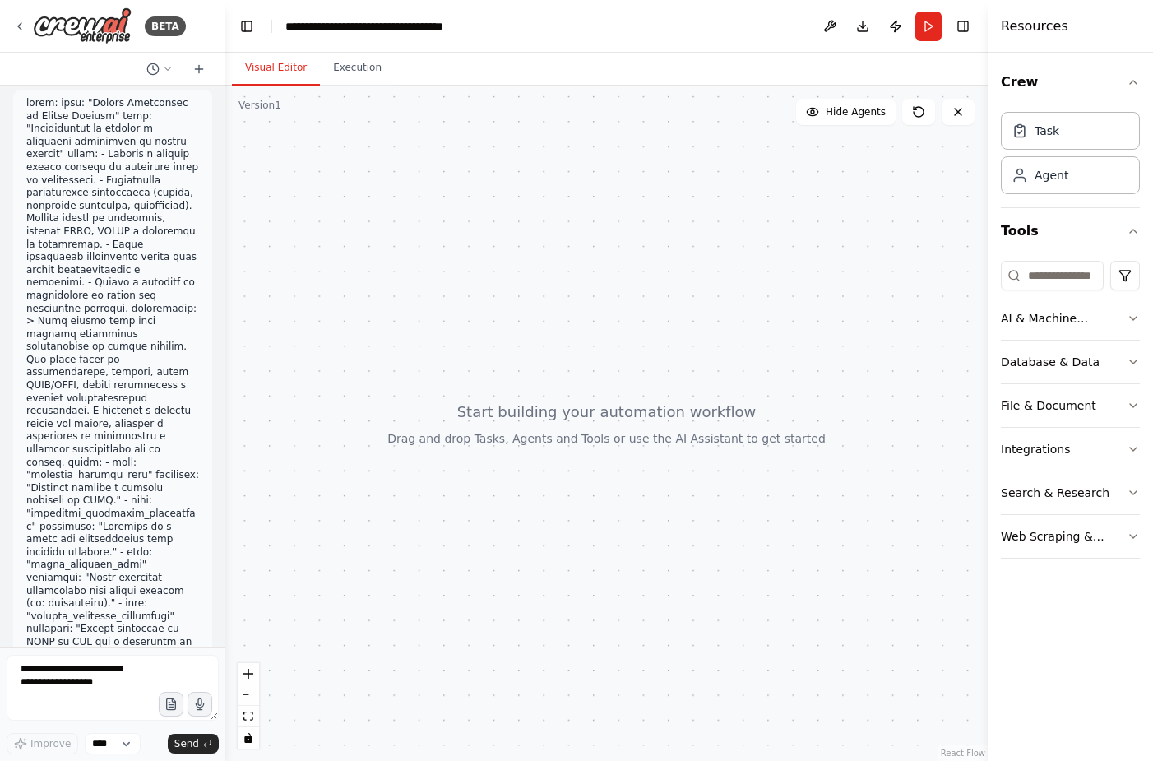
scroll to position [0, 0]
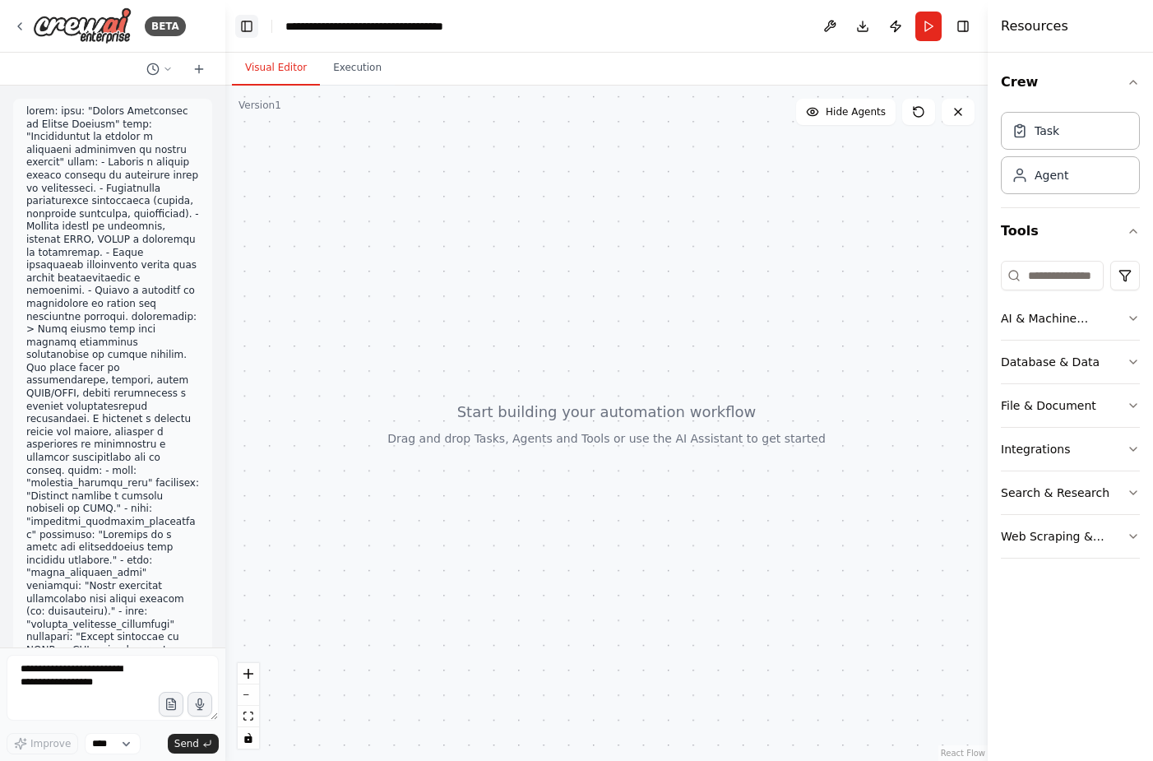
click at [243, 21] on button "Toggle Left Sidebar" at bounding box center [246, 26] width 23 height 23
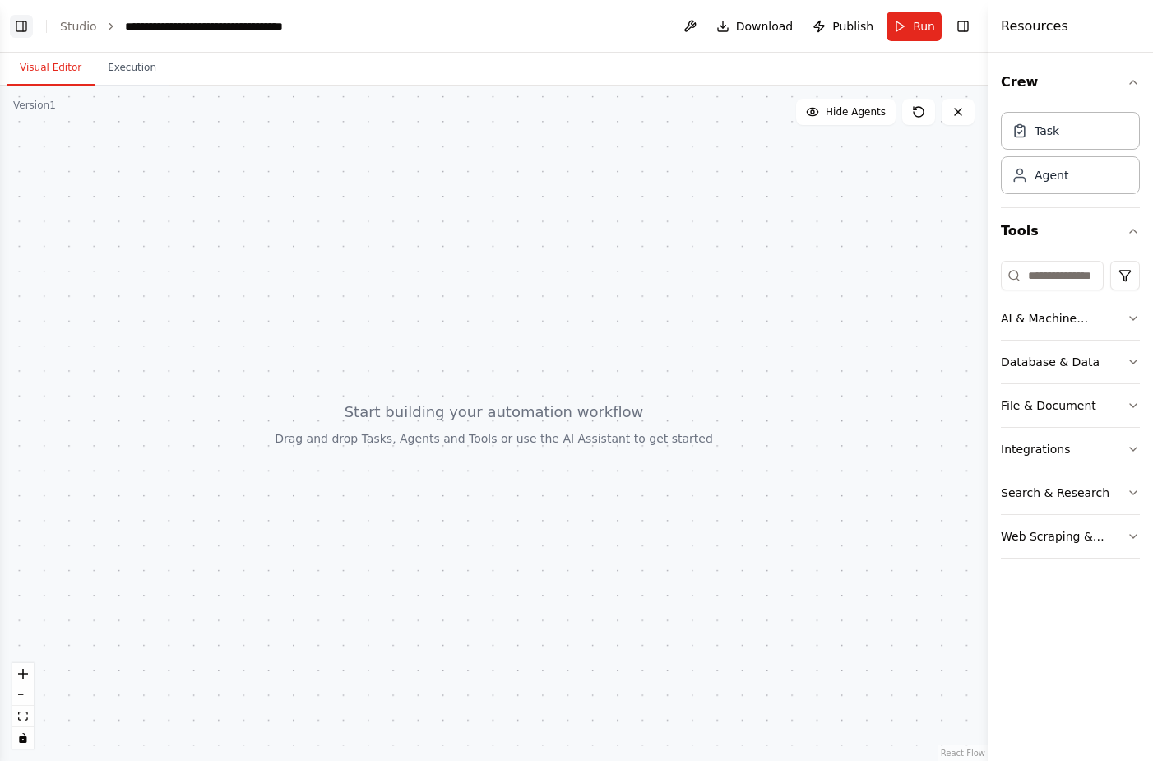
click at [27, 24] on button "Toggle Left Sidebar" at bounding box center [21, 26] width 23 height 23
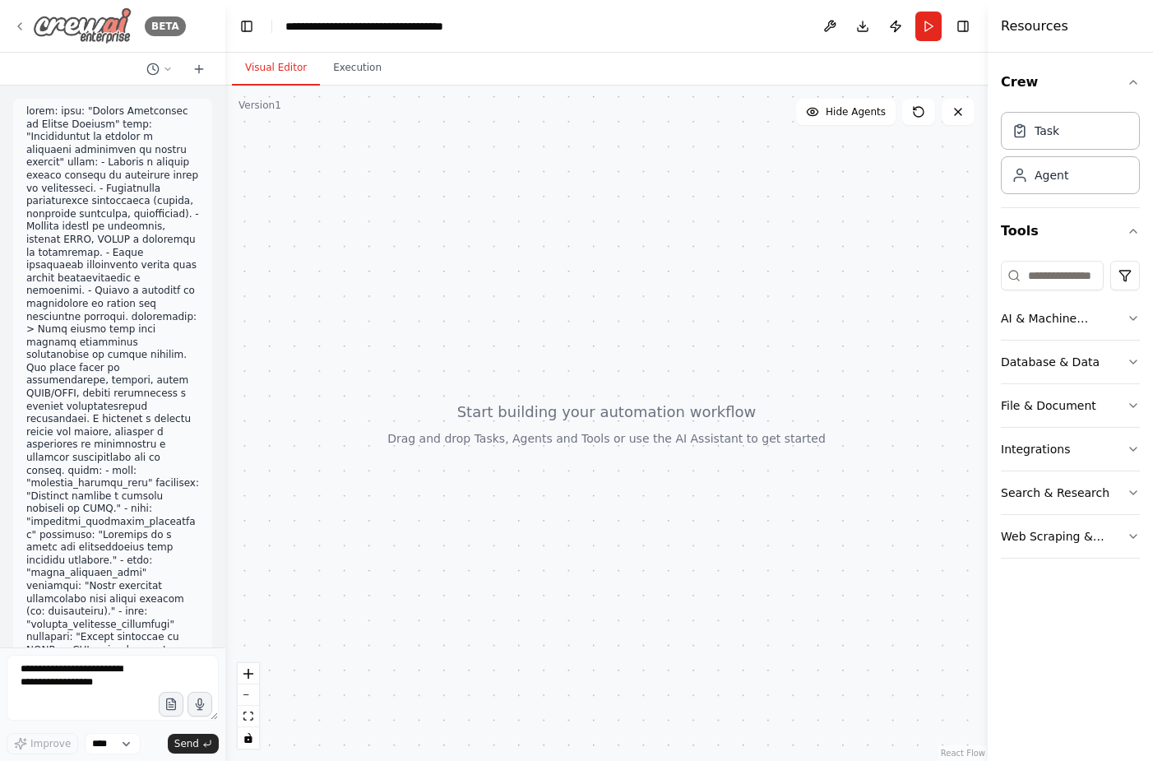
click at [21, 31] on icon at bounding box center [19, 26] width 13 height 13
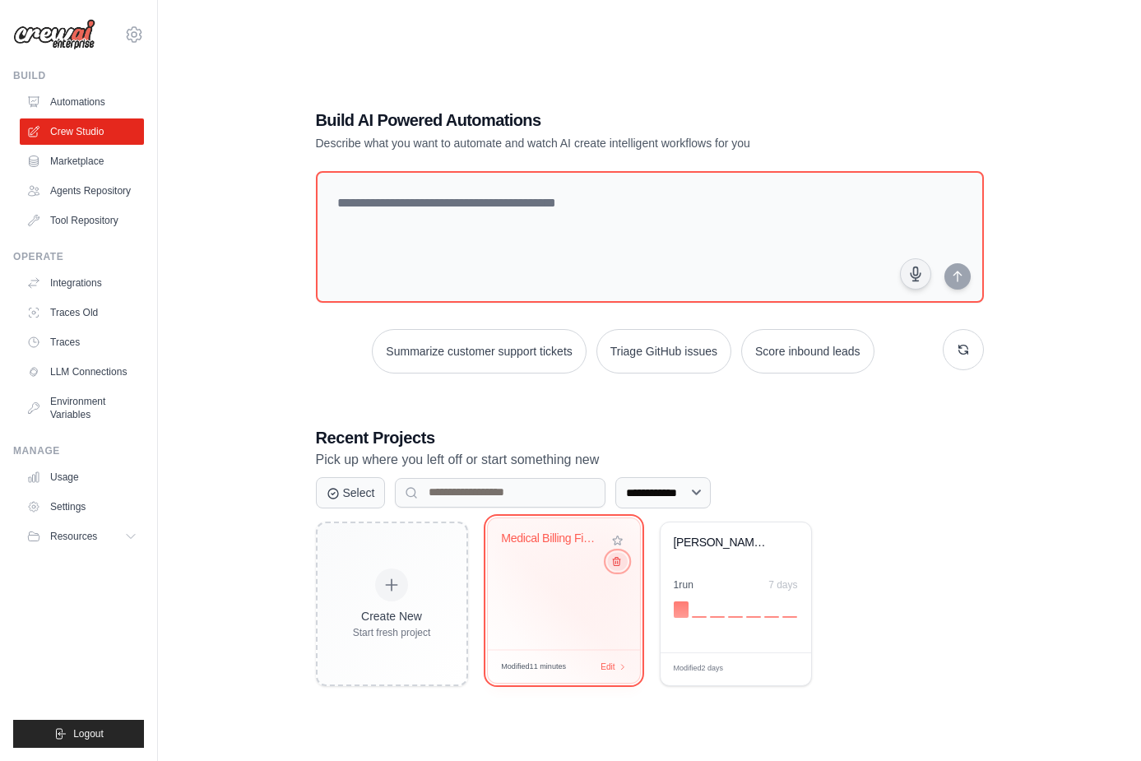
click at [614, 561] on icon at bounding box center [615, 560] width 11 height 11
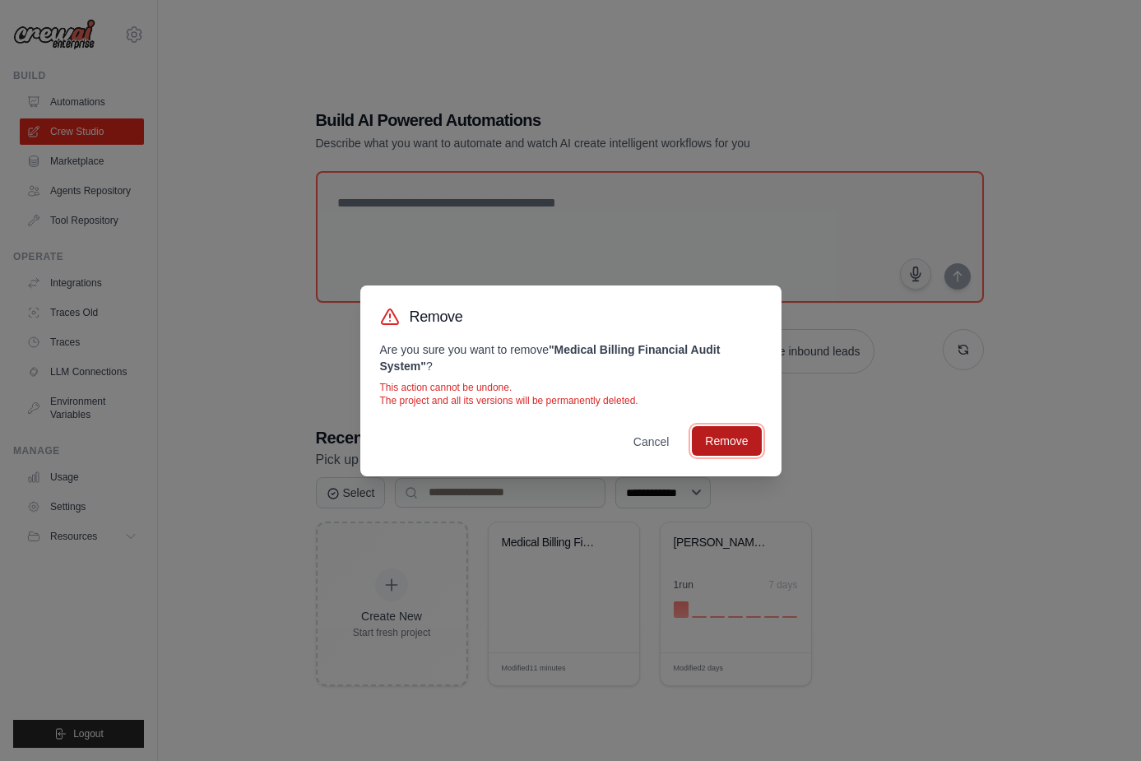
click at [729, 444] on button "Remove" at bounding box center [726, 441] width 69 height 30
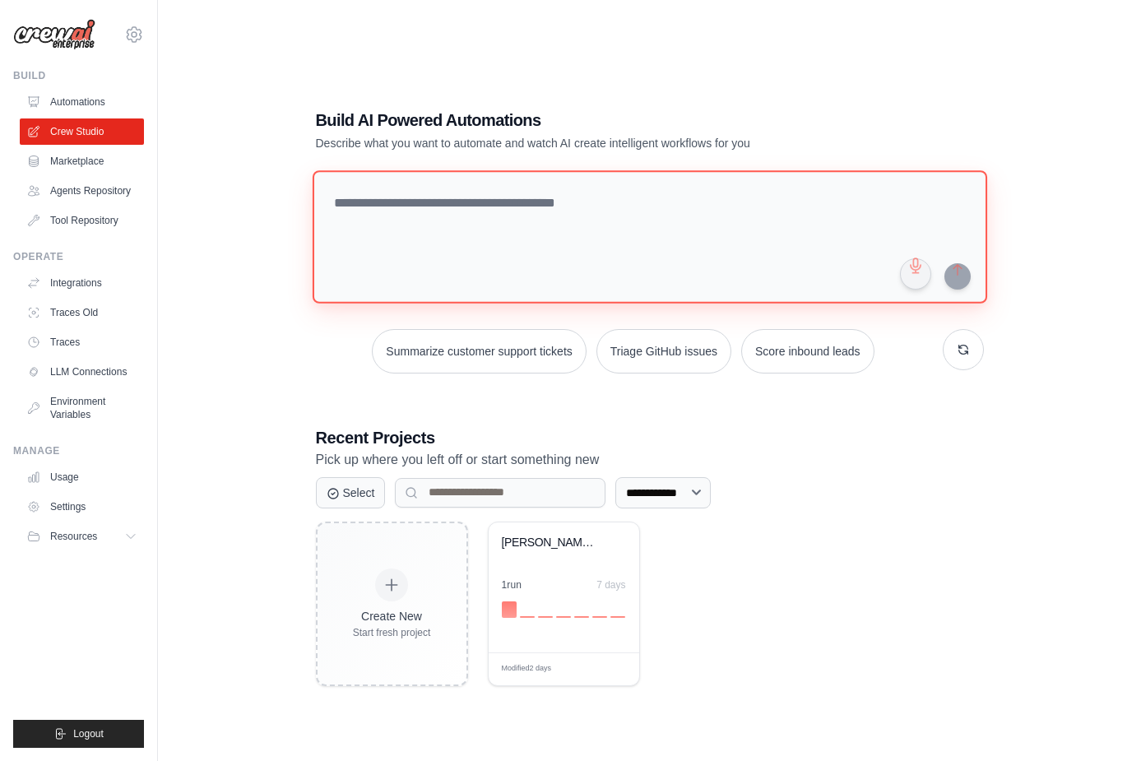
click at [383, 212] on textarea at bounding box center [649, 236] width 674 height 133
paste textarea "**********"
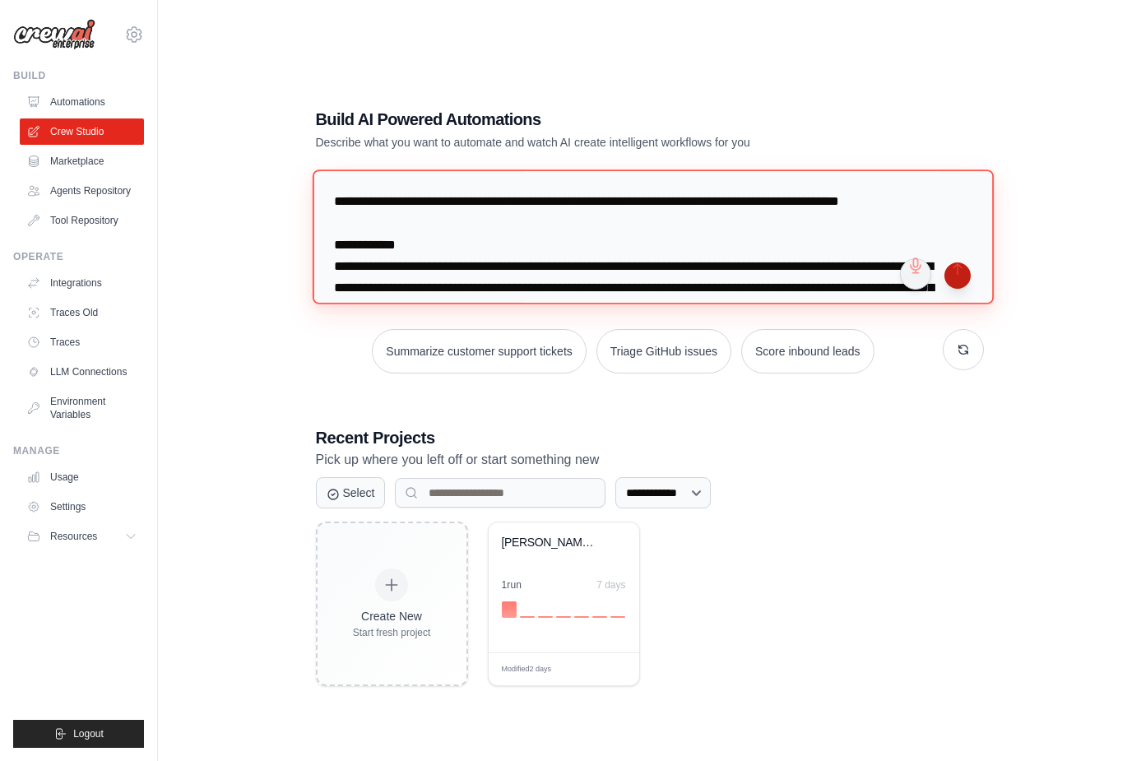
type textarea "**********"
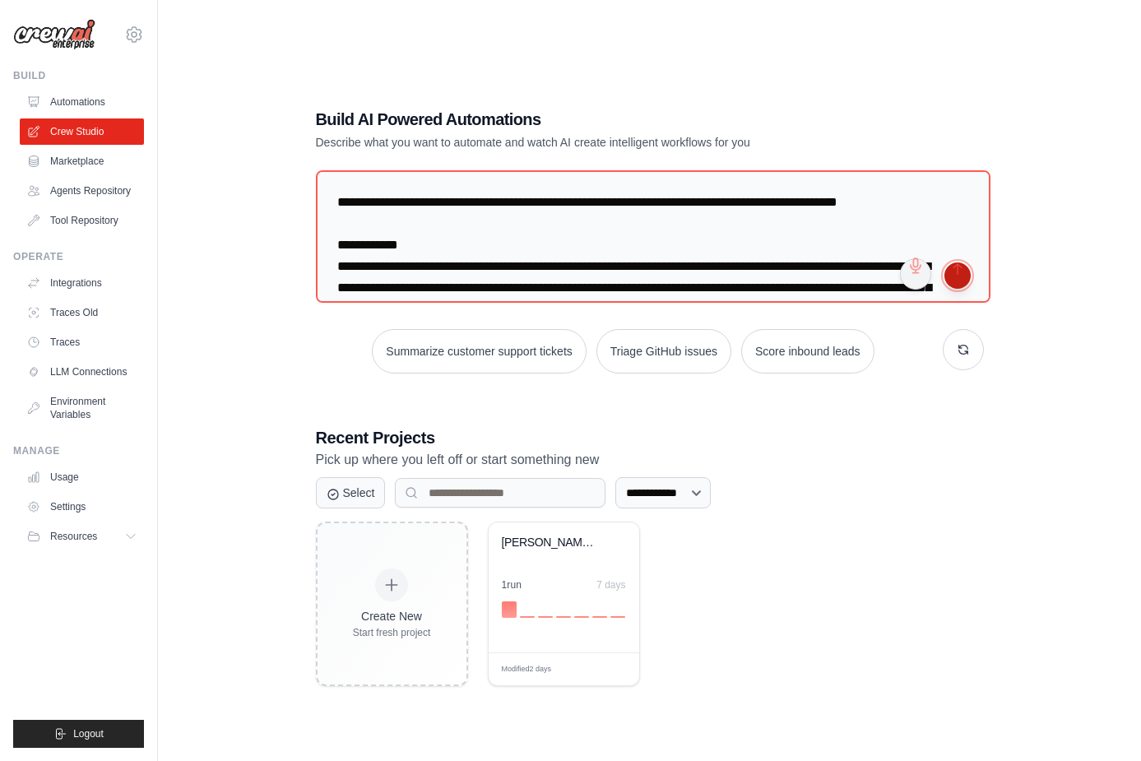
click at [958, 274] on button "submit" at bounding box center [957, 275] width 26 height 26
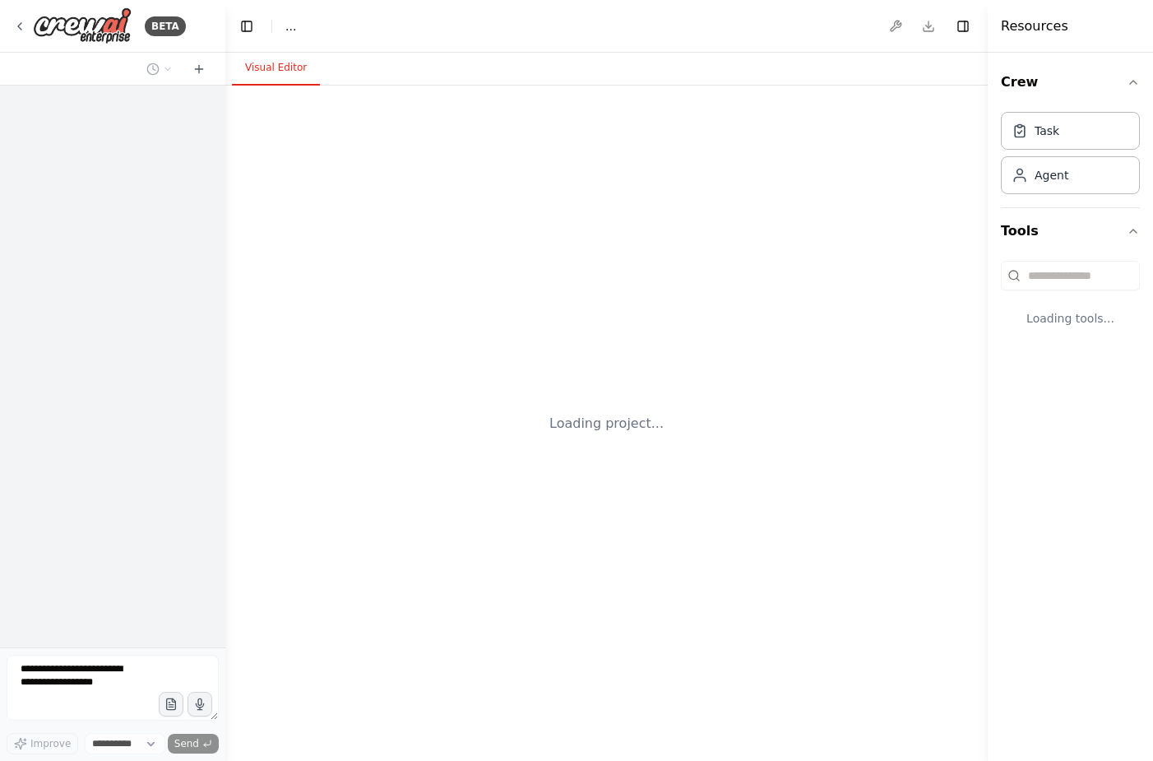
select select "****"
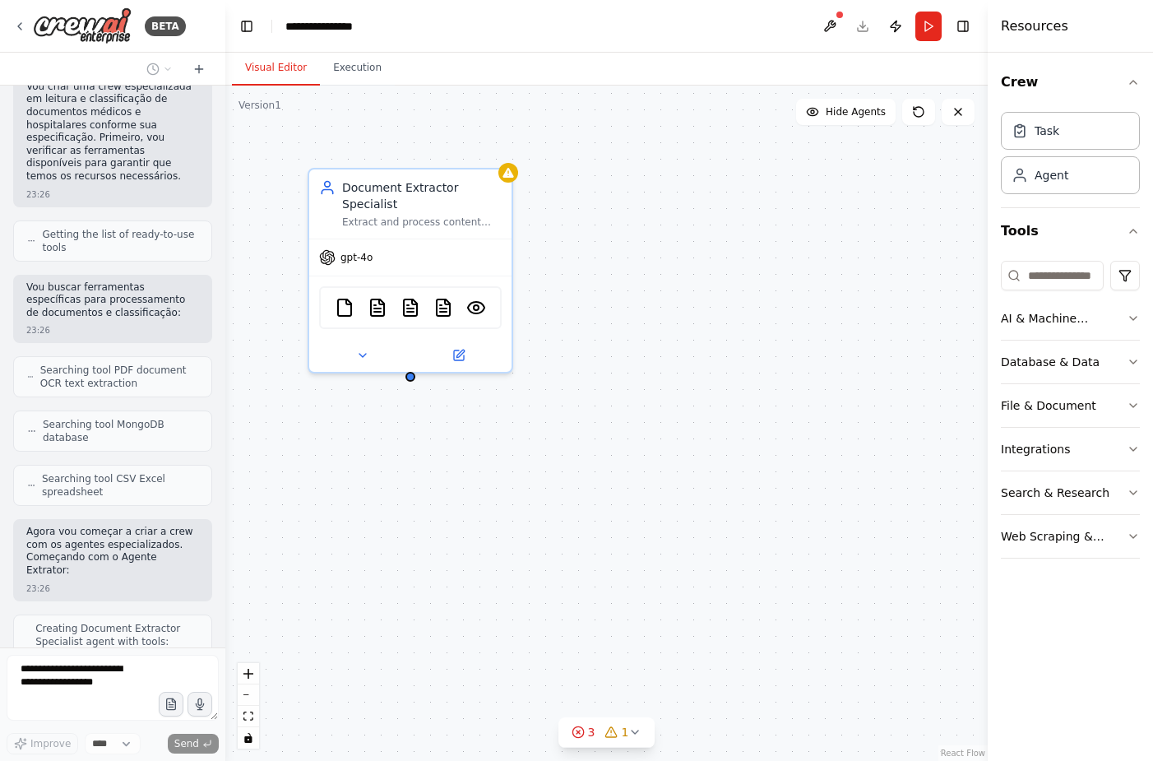
scroll to position [1725, 0]
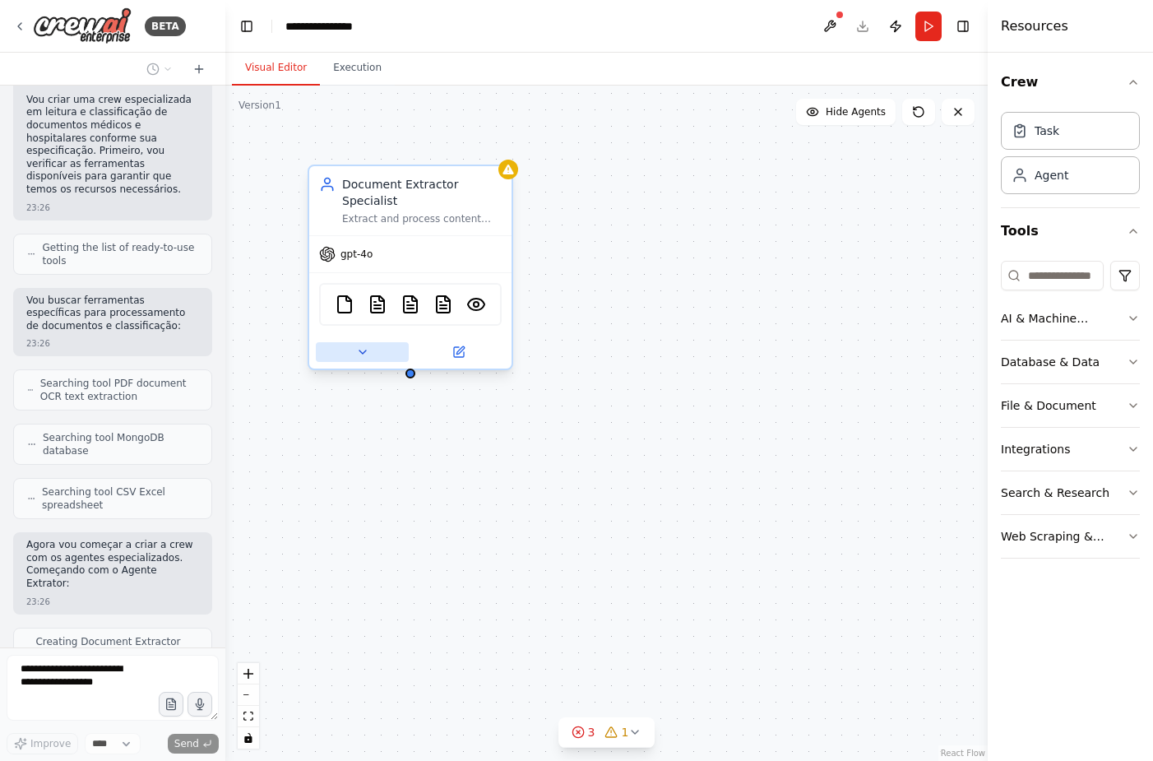
click at [358, 345] on icon at bounding box center [362, 351] width 13 height 13
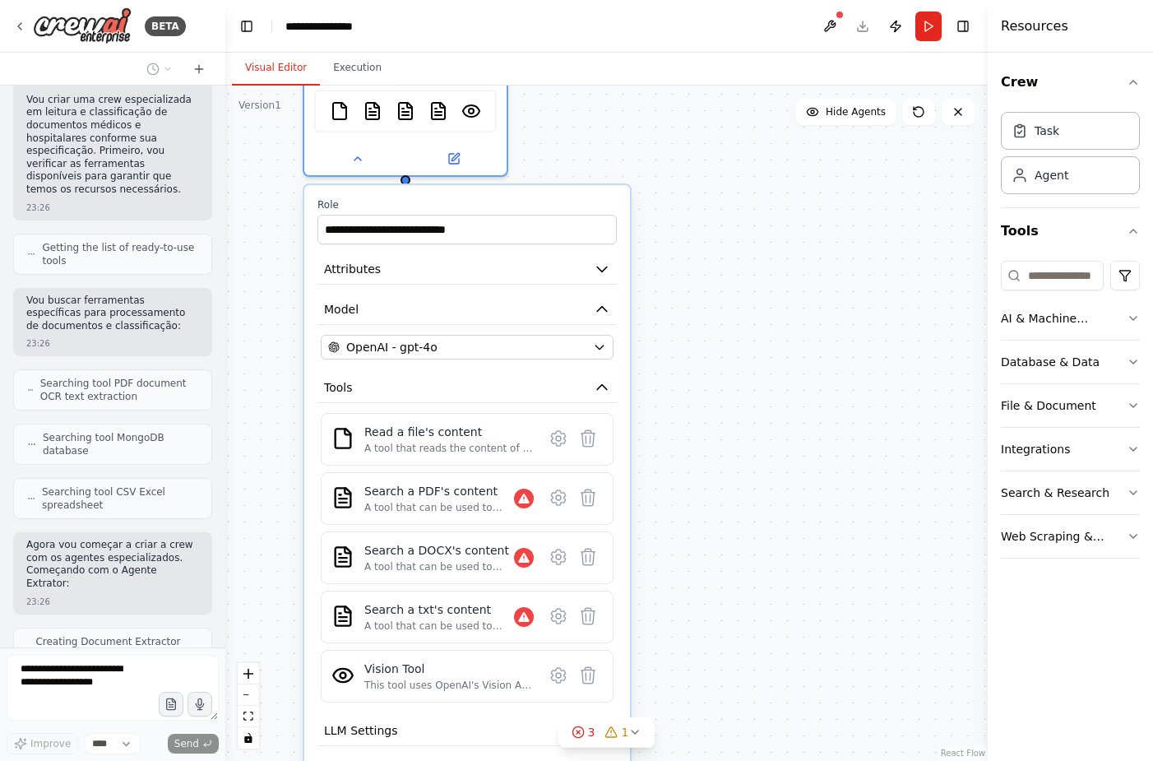
drag, startPoint x: 728, startPoint y: 507, endPoint x: 732, endPoint y: 231, distance: 276.3
click at [732, 231] on div "**********" at bounding box center [606, 423] width 762 height 675
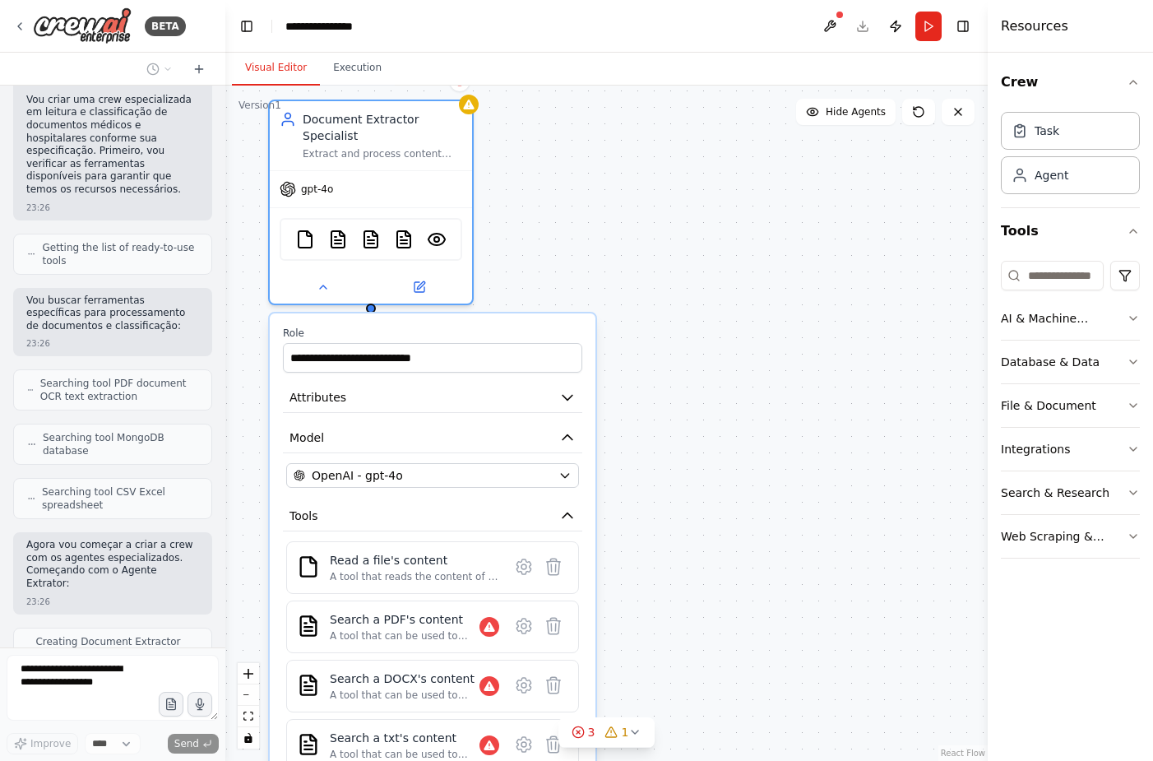
drag, startPoint x: 819, startPoint y: 305, endPoint x: 777, endPoint y: 517, distance: 216.3
click at [777, 517] on div "**********" at bounding box center [606, 423] width 762 height 675
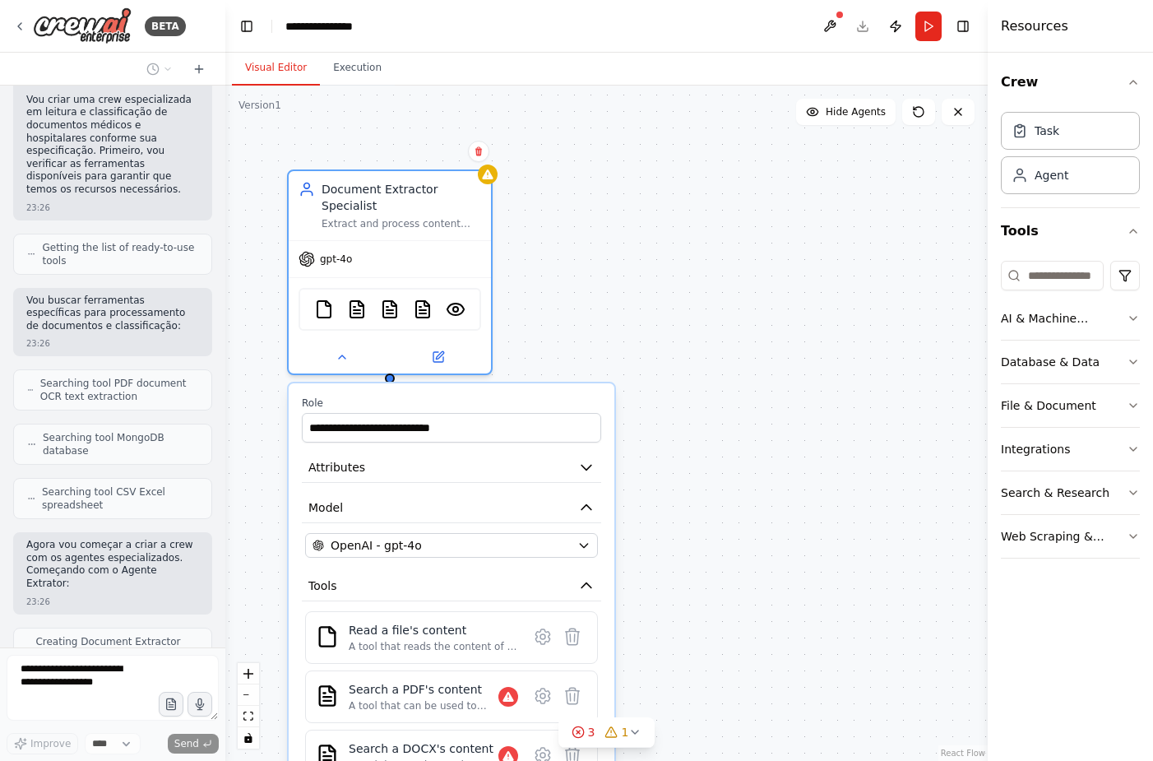
drag, startPoint x: 696, startPoint y: 165, endPoint x: 713, endPoint y: 231, distance: 68.0
click at [713, 231] on div "**********" at bounding box center [606, 423] width 762 height 675
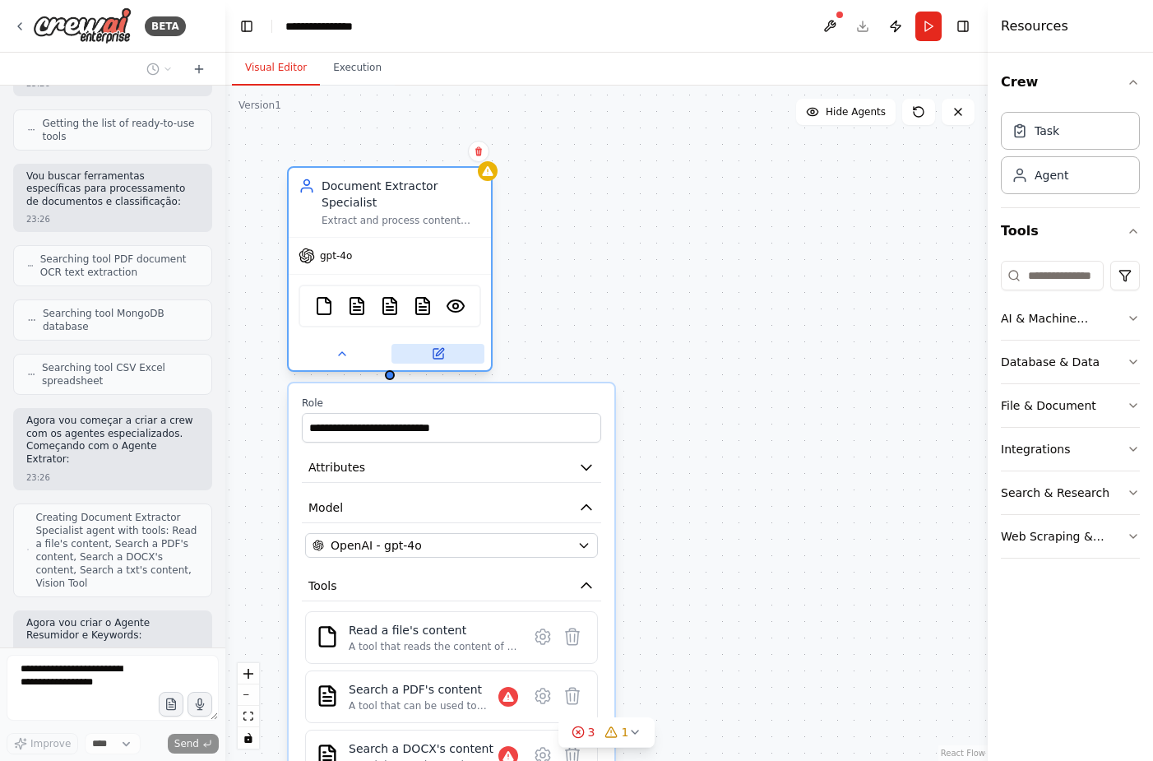
scroll to position [1849, 0]
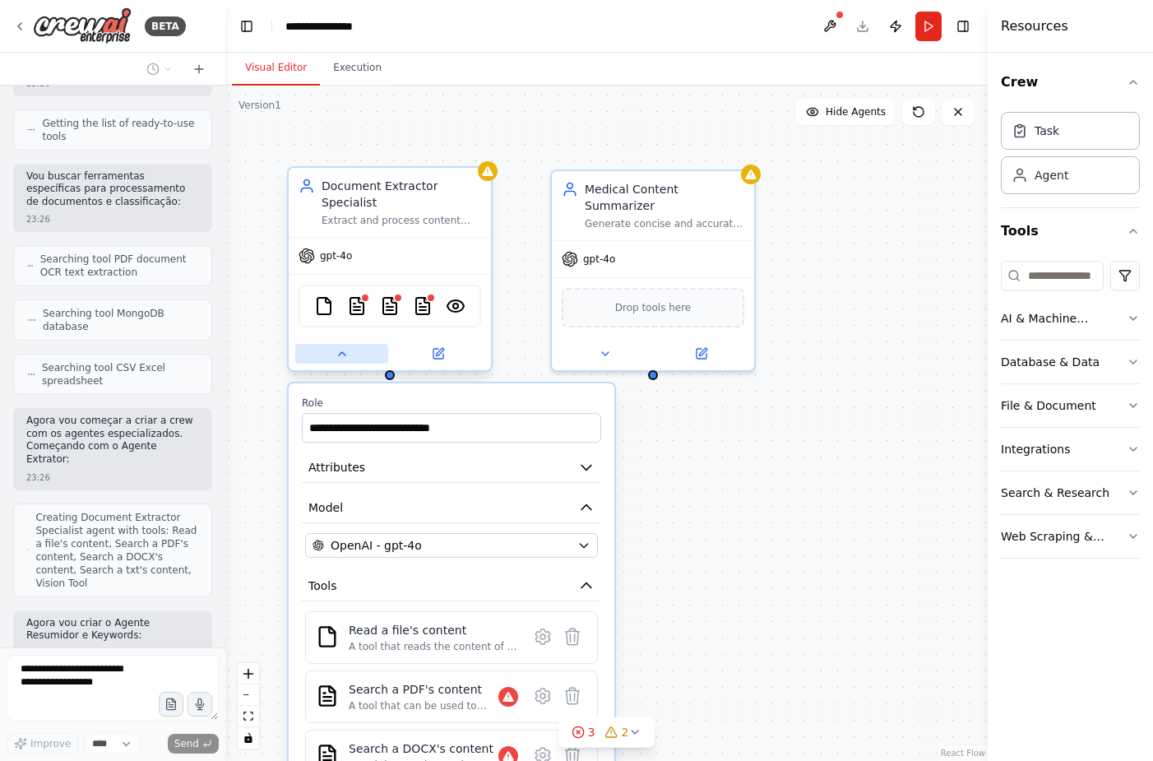
click at [343, 347] on icon at bounding box center [342, 353] width 13 height 13
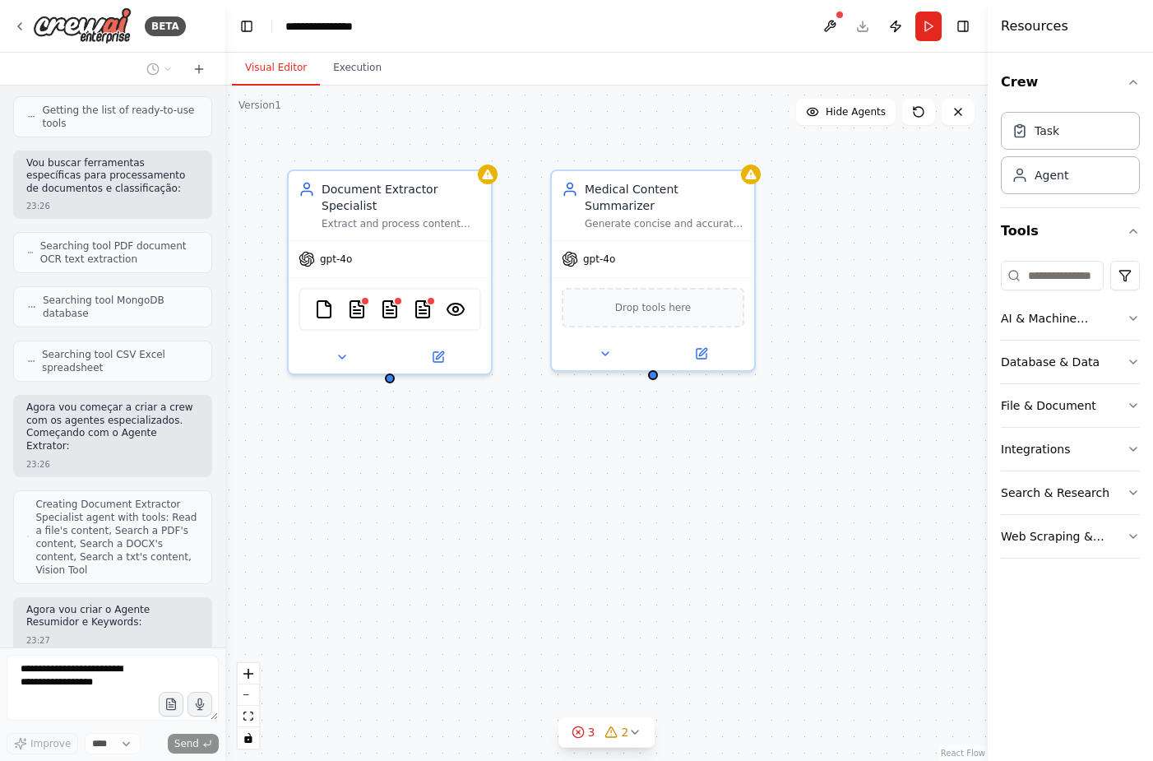
scroll to position [1973, 0]
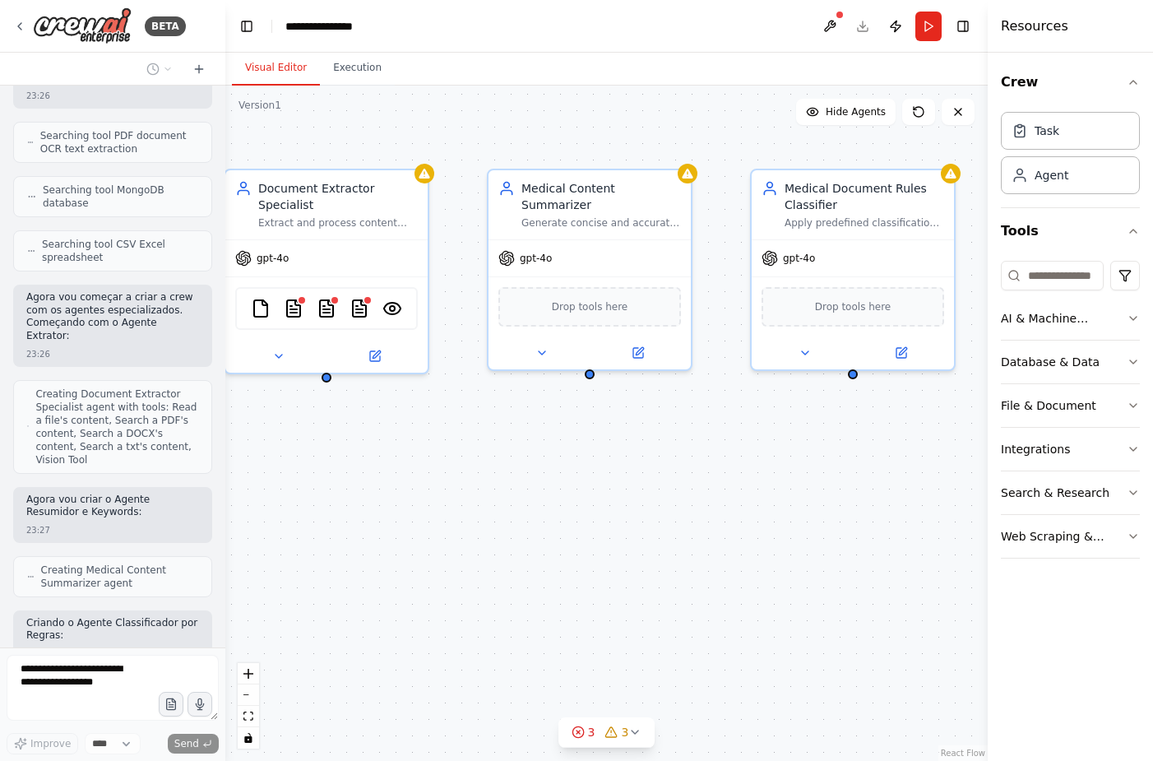
drag, startPoint x: 821, startPoint y: 445, endPoint x: 757, endPoint y: 444, distance: 63.3
click at [757, 444] on div "Document Extractor Specialist Extract and process content from medical and hosp…" at bounding box center [606, 423] width 762 height 675
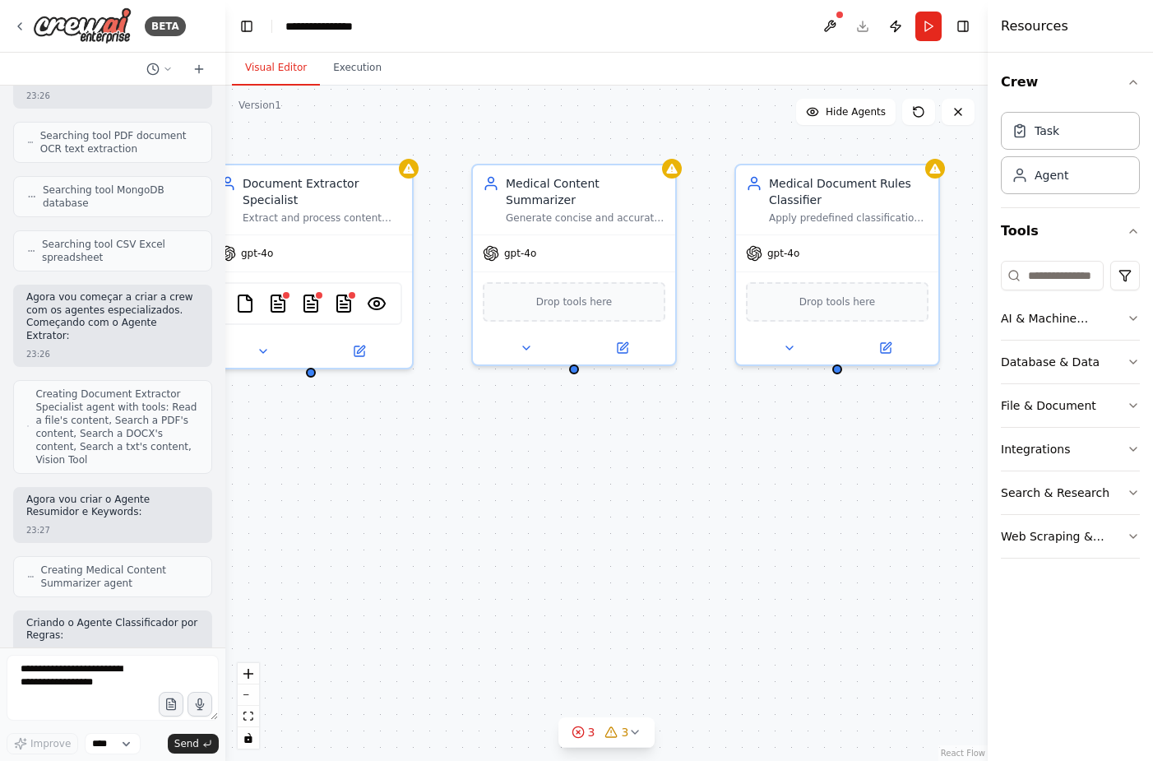
scroll to position [2096, 0]
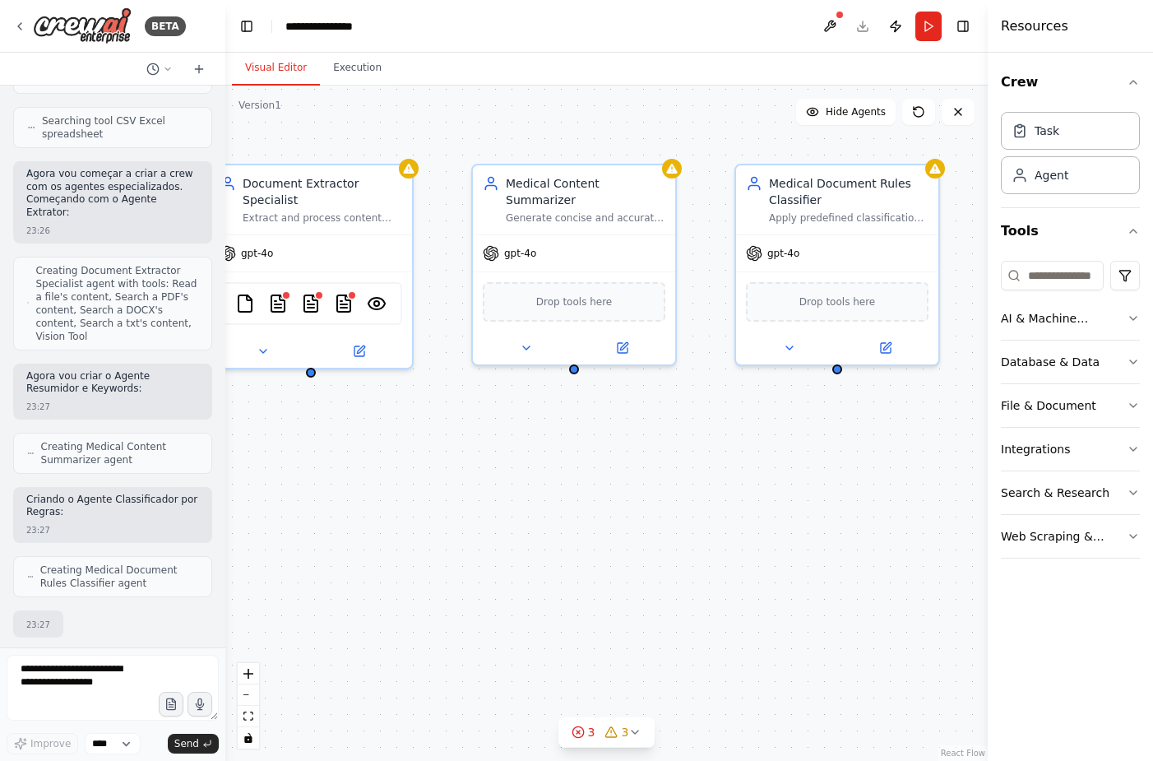
drag, startPoint x: 809, startPoint y: 469, endPoint x: 794, endPoint y: 464, distance: 16.4
click at [794, 464] on div "Document Extractor Specialist Extract and process content from medical and hosp…" at bounding box center [606, 423] width 762 height 675
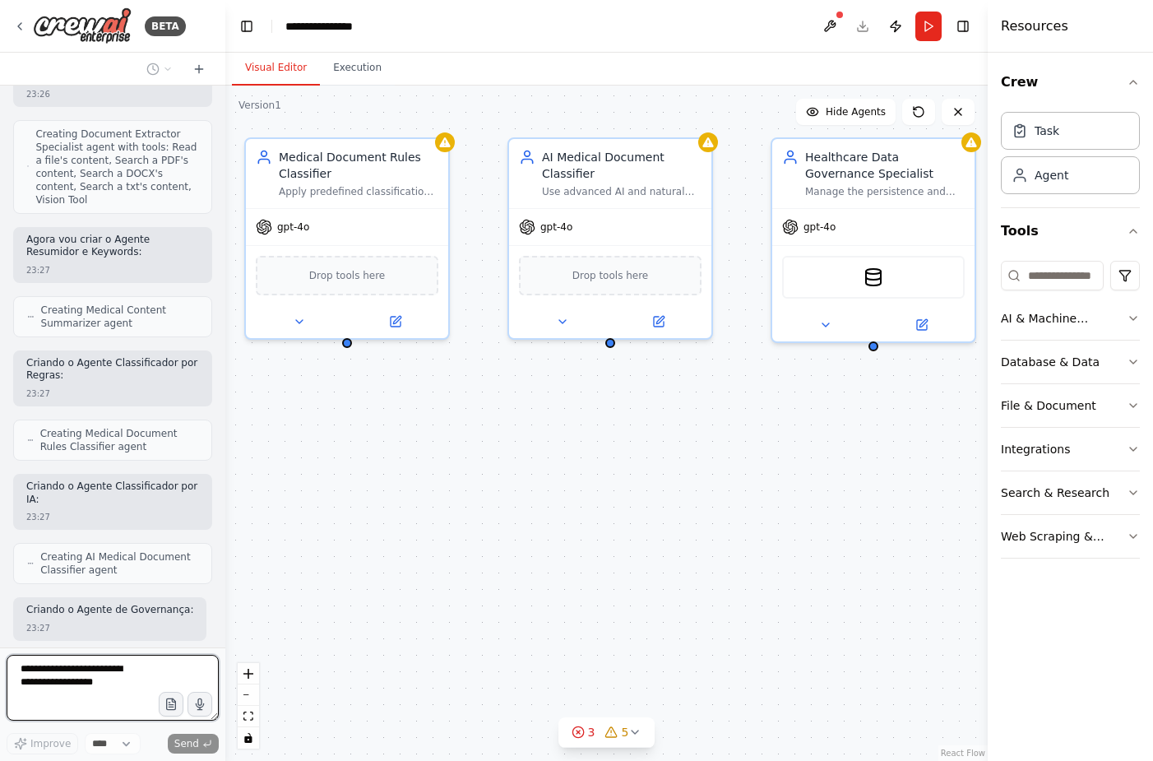
scroll to position [2357, 0]
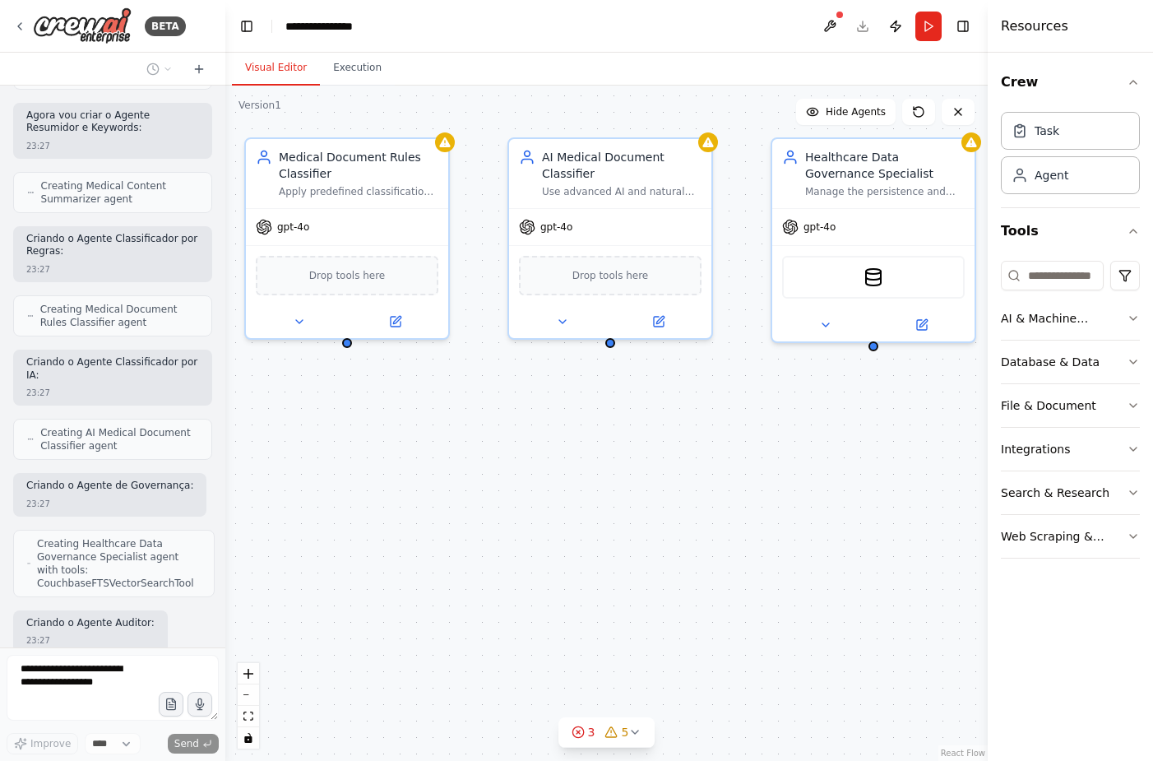
drag, startPoint x: 786, startPoint y: 468, endPoint x: 296, endPoint y: 442, distance: 490.8
click at [296, 442] on div "Document Extractor Specialist Extract and process content from medical and hosp…" at bounding box center [606, 423] width 762 height 675
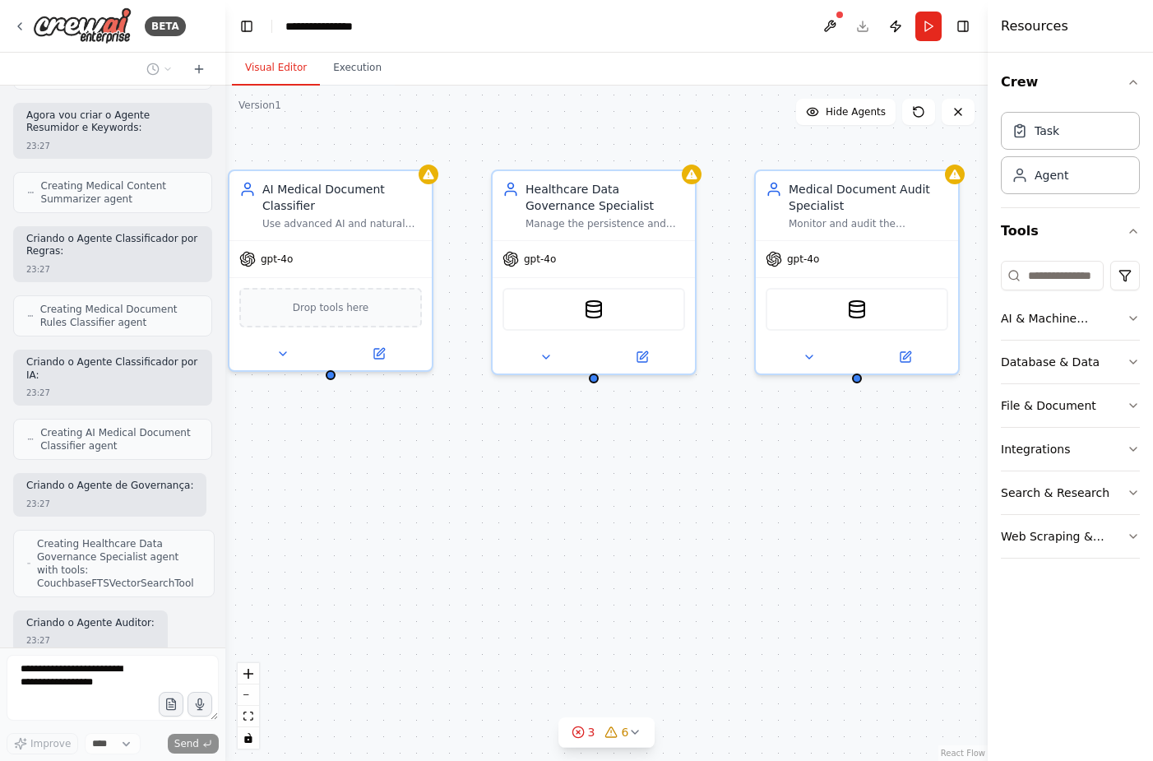
drag, startPoint x: 830, startPoint y: 424, endPoint x: 550, endPoint y: 456, distance: 281.4
click at [550, 456] on div "Document Extractor Specialist Extract and process content from medical and hosp…" at bounding box center [606, 423] width 762 height 675
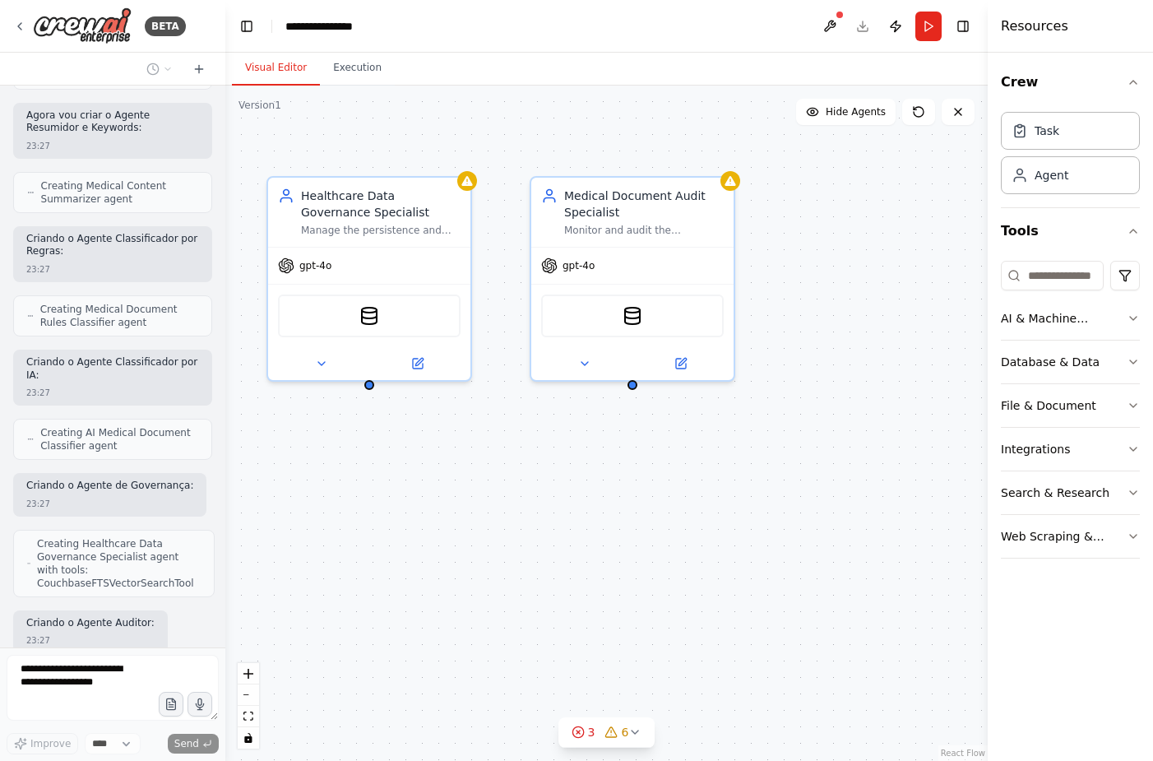
drag, startPoint x: 840, startPoint y: 444, endPoint x: 615, endPoint y: 451, distance: 224.6
click at [615, 451] on div "Document Extractor Specialist Extract and process content from medical and hosp…" at bounding box center [606, 423] width 762 height 675
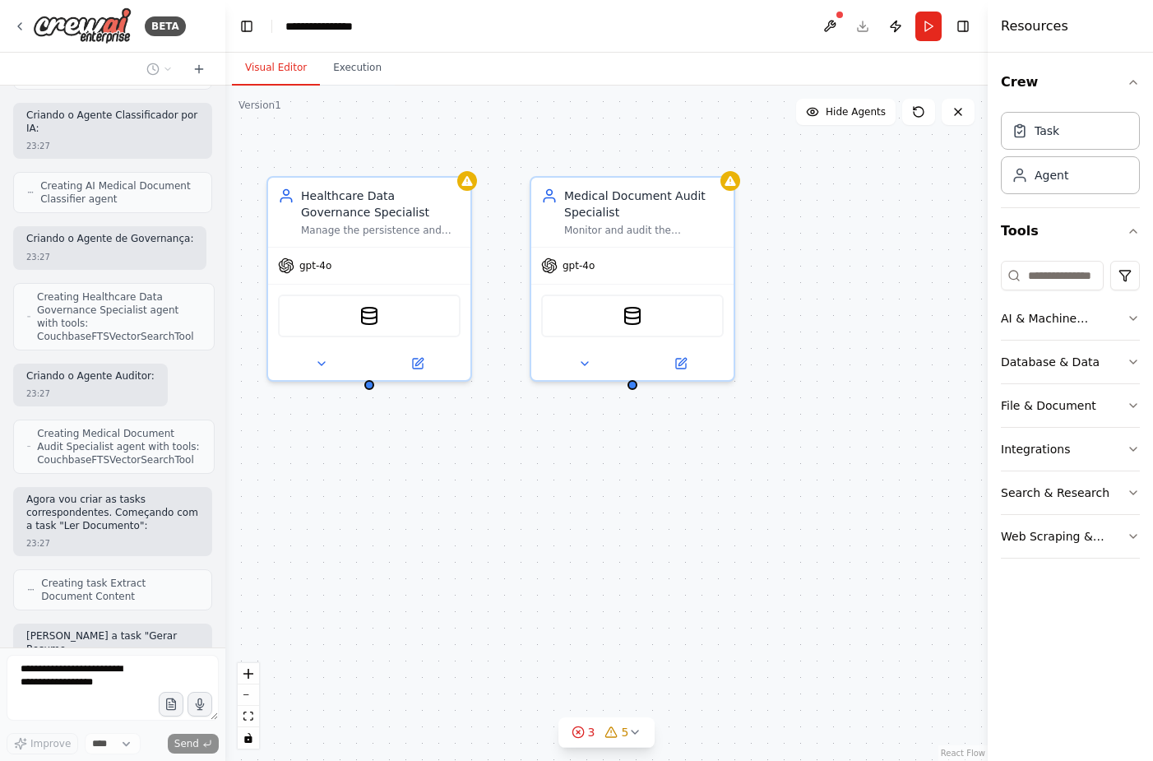
scroll to position [2617, 0]
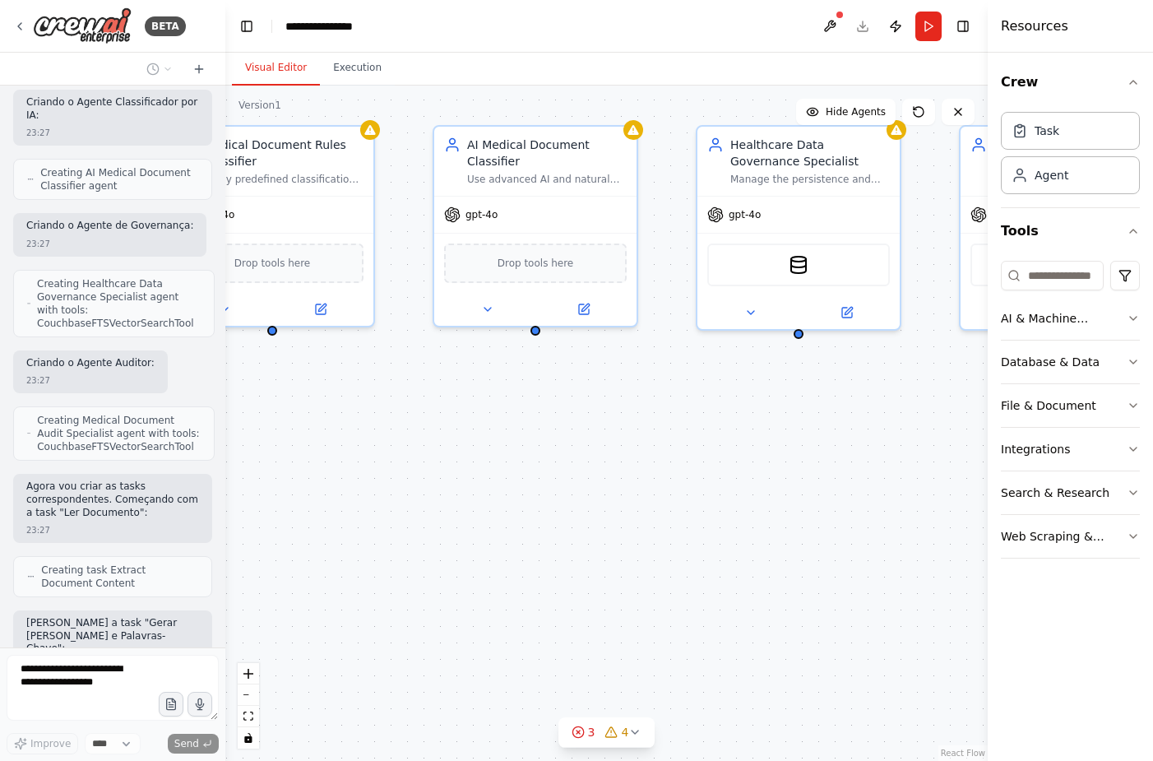
drag, startPoint x: 305, startPoint y: 490, endPoint x: 777, endPoint y: 433, distance: 475.4
click at [777, 433] on div ".deletable-edge-delete-btn { width: 20px; height: 20px; border: 0px solid #ffff…" at bounding box center [606, 423] width 762 height 675
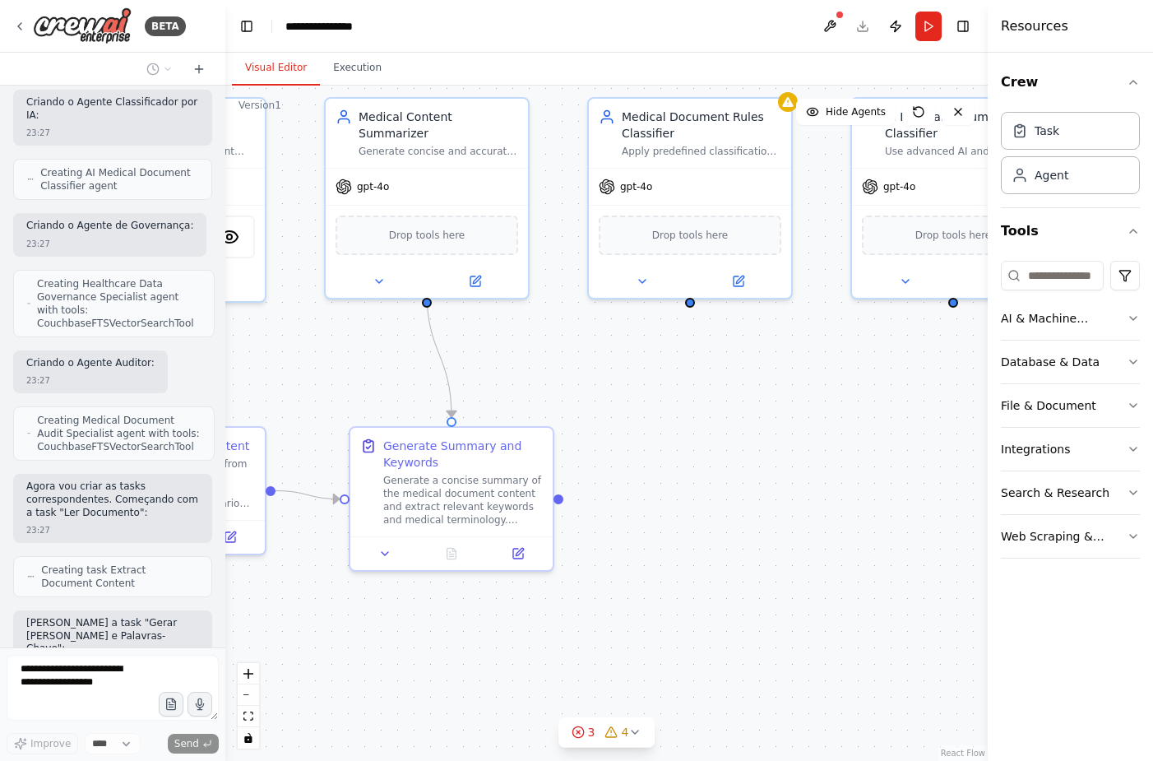
drag, startPoint x: 354, startPoint y: 457, endPoint x: 805, endPoint y: 428, distance: 451.5
click at [808, 428] on div ".deletable-edge-delete-btn { width: 20px; height: 20px; border: 0px solid #ffff…" at bounding box center [606, 423] width 762 height 675
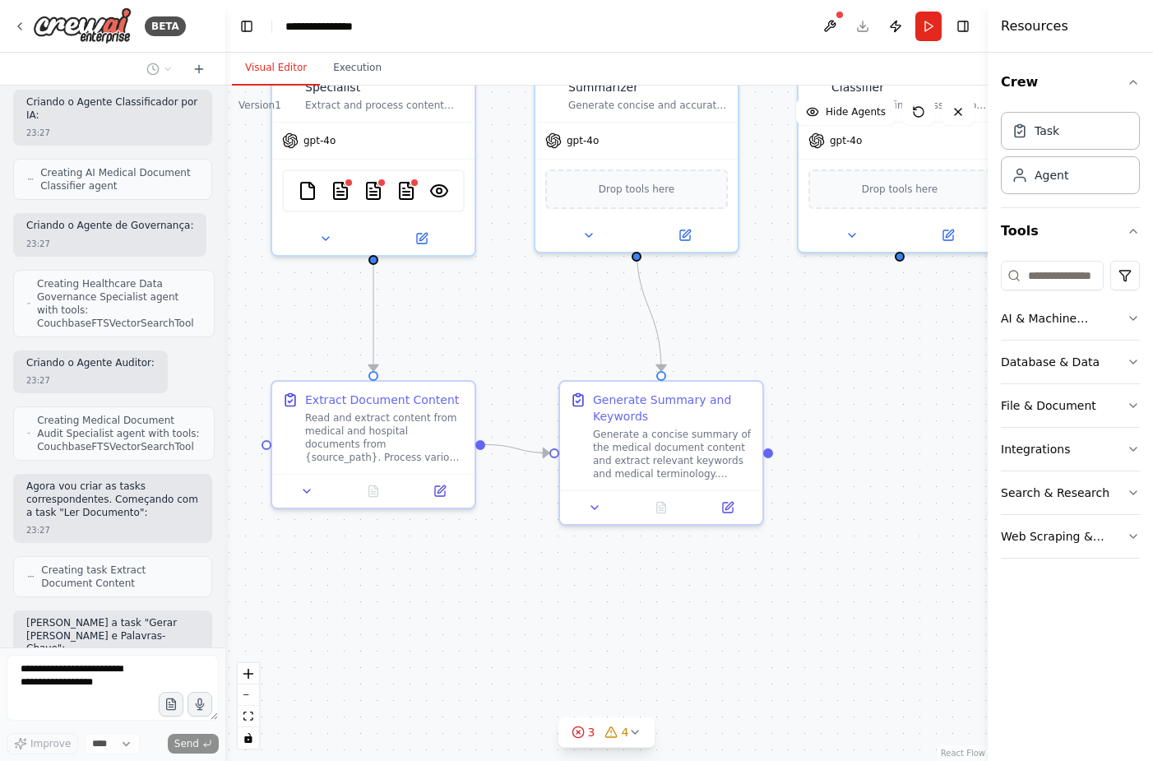
drag, startPoint x: 385, startPoint y: 354, endPoint x: 479, endPoint y: 316, distance: 102.2
click at [479, 316] on div ".deletable-edge-delete-btn { width: 20px; height: 20px; border: 0px solid #ffff…" at bounding box center [606, 423] width 762 height 675
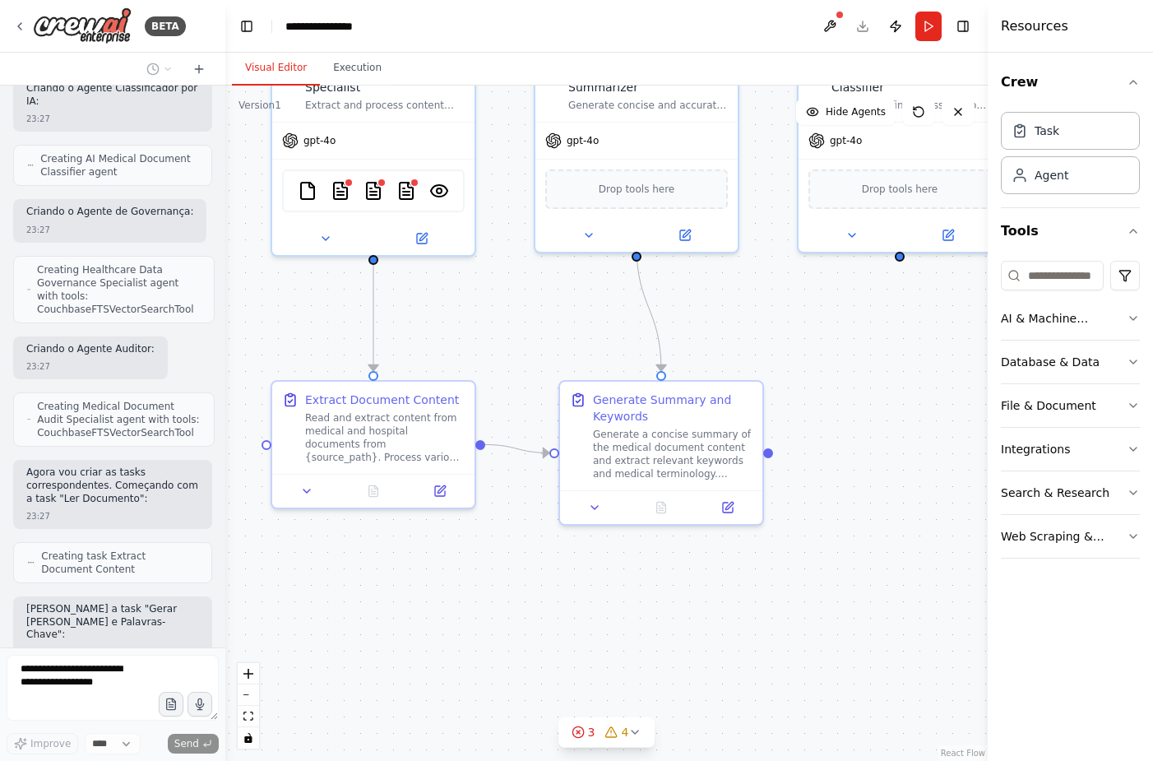
scroll to position [2740, 0]
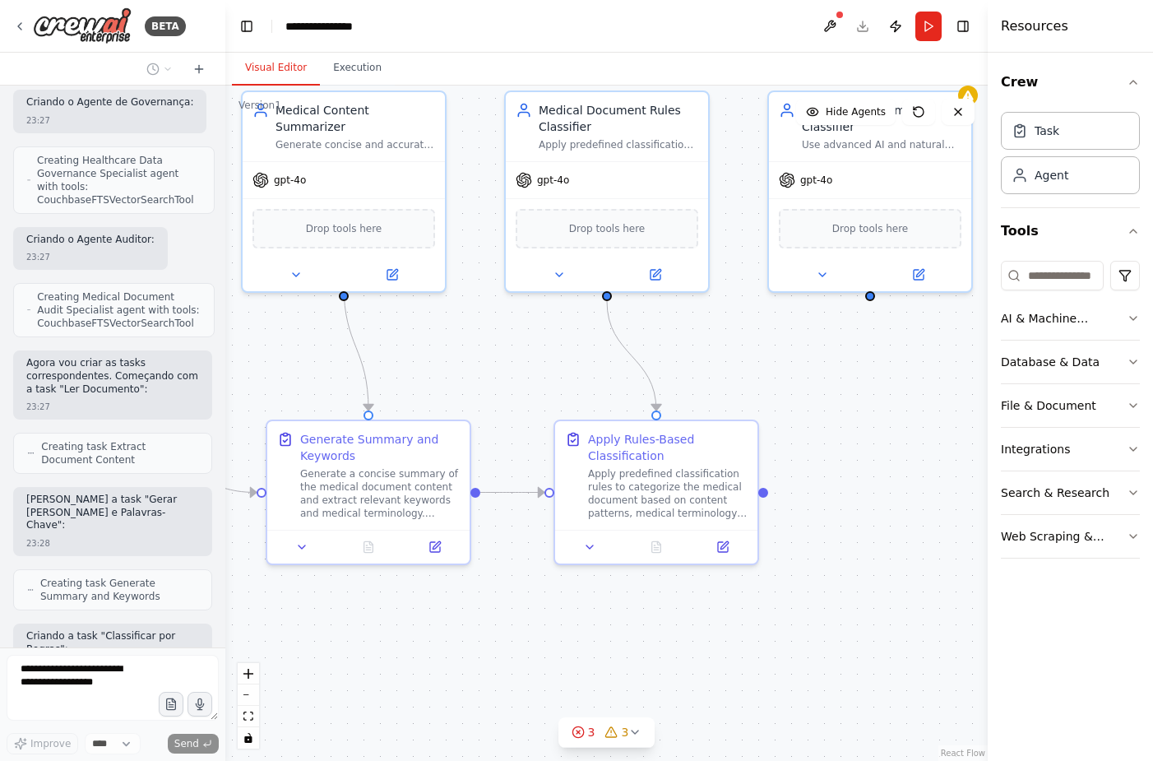
drag, startPoint x: 780, startPoint y: 573, endPoint x: 471, endPoint y: 612, distance: 310.8
click at [471, 612] on div ".deletable-edge-delete-btn { width: 20px; height: 20px; border: 0px solid #ffff…" at bounding box center [606, 423] width 762 height 675
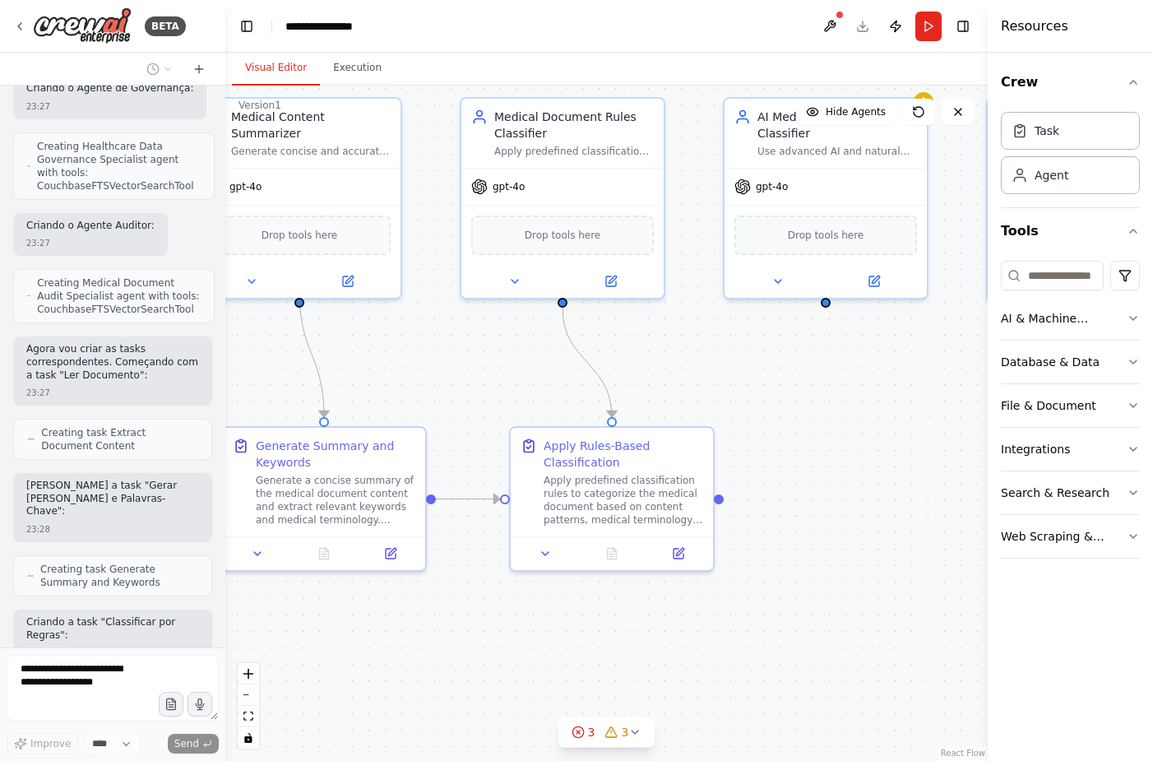
scroll to position [2851, 0]
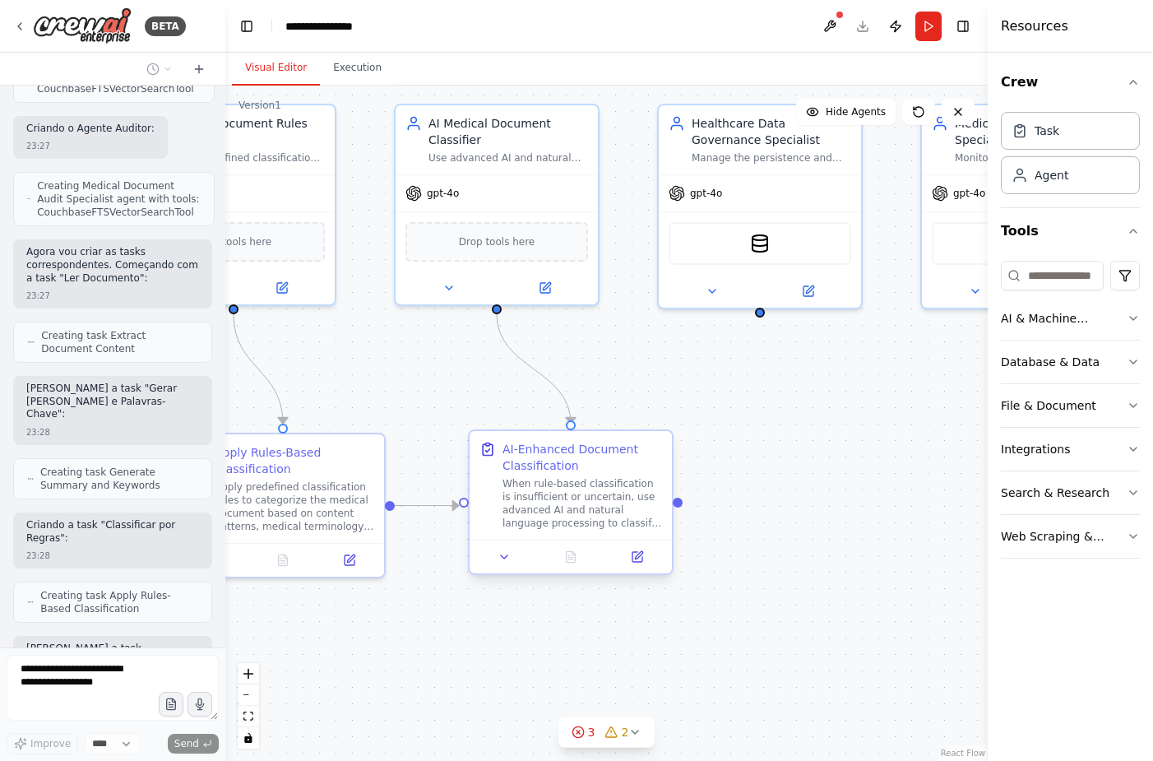
drag, startPoint x: 900, startPoint y: 512, endPoint x: 539, endPoint y: 526, distance: 360.4
click at [539, 526] on div ".deletable-edge-delete-btn { width: 20px; height: 20px; border: 0px solid #ffff…" at bounding box center [606, 423] width 762 height 675
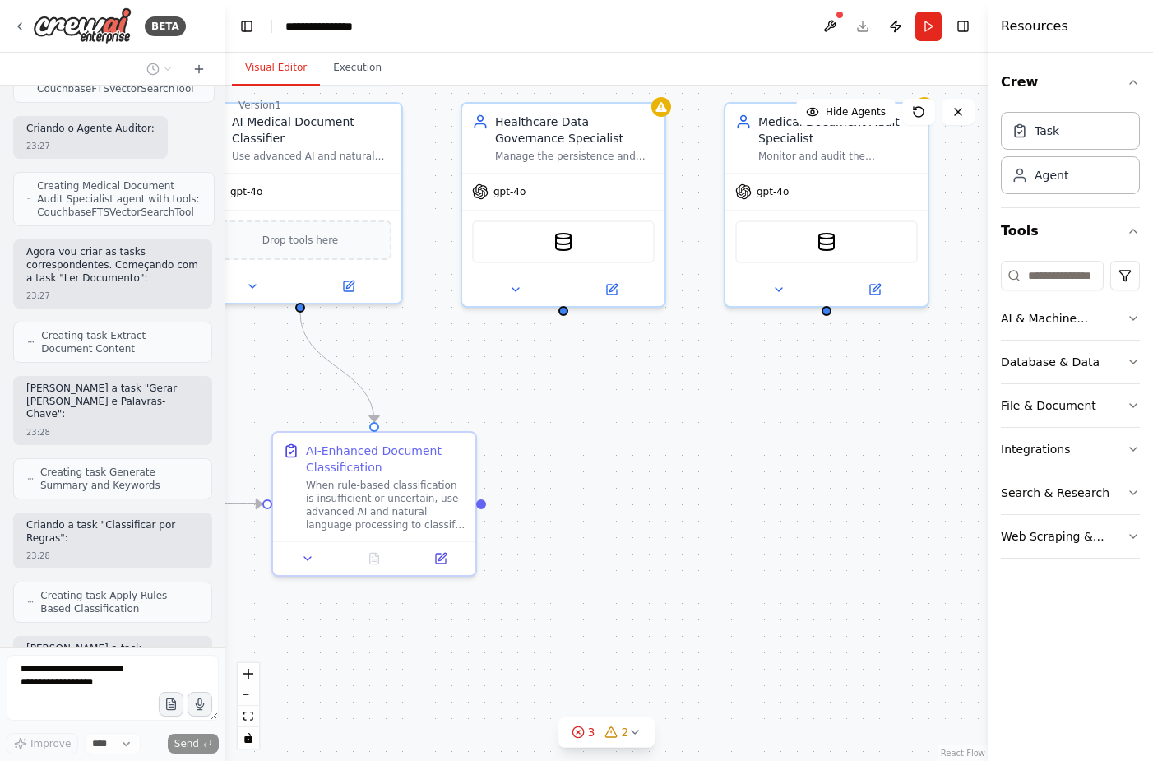
drag, startPoint x: 849, startPoint y: 471, endPoint x: 655, endPoint y: 470, distance: 194.1
click at [655, 470] on div ".deletable-edge-delete-btn { width: 20px; height: 20px; border: 0px solid #ffff…" at bounding box center [606, 423] width 762 height 675
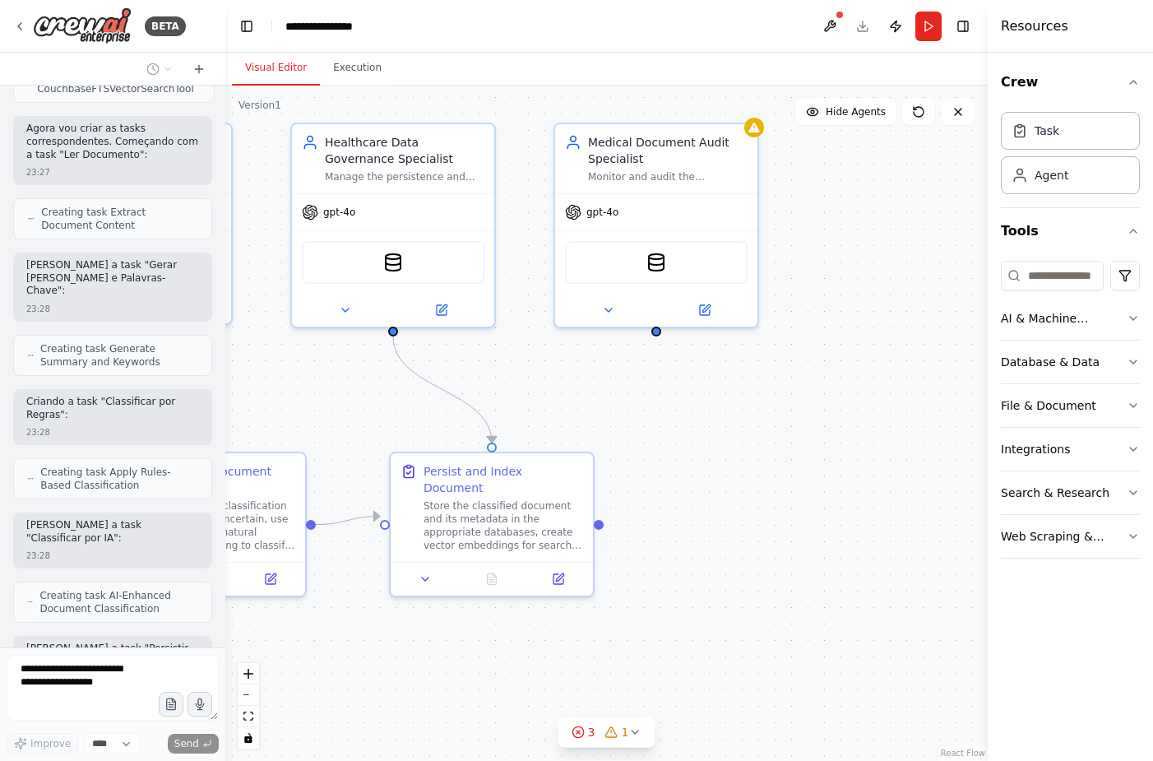
drag, startPoint x: 847, startPoint y: 456, endPoint x: 677, endPoint y: 476, distance: 171.5
click at [677, 476] on div ".deletable-edge-delete-btn { width: 20px; height: 20px; border: 0px solid #ffff…" at bounding box center [606, 423] width 762 height 675
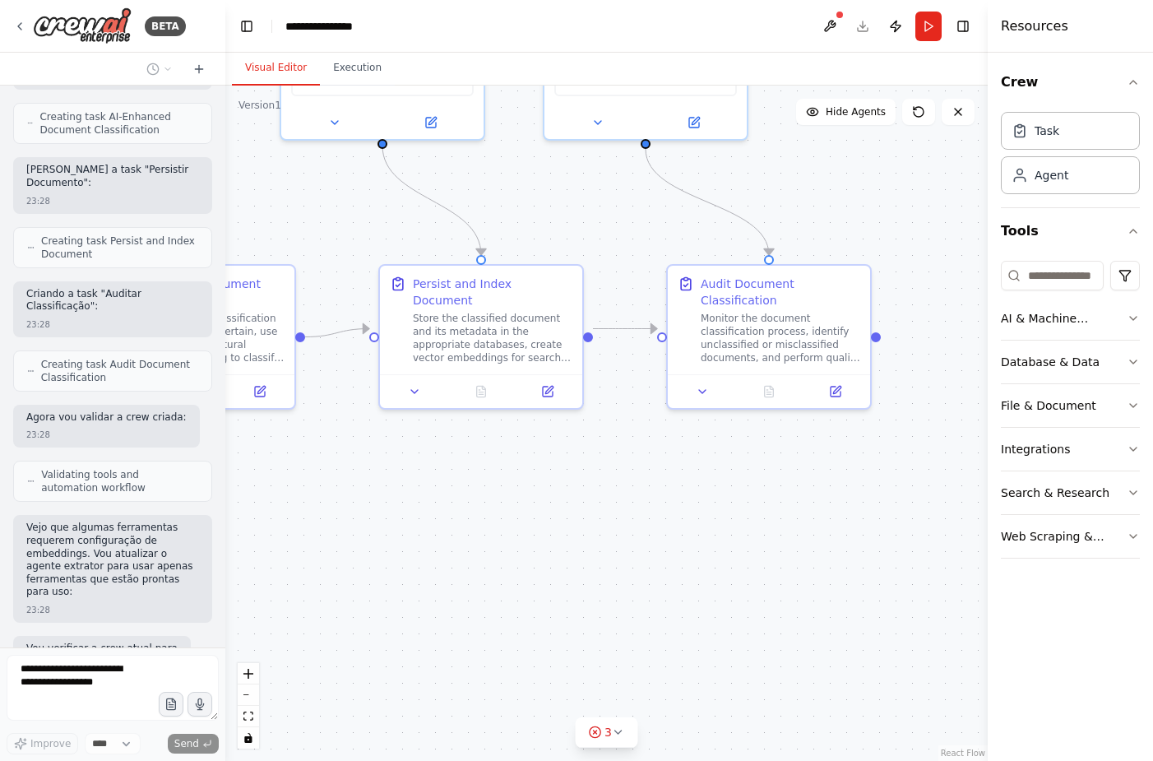
scroll to position [3453, 0]
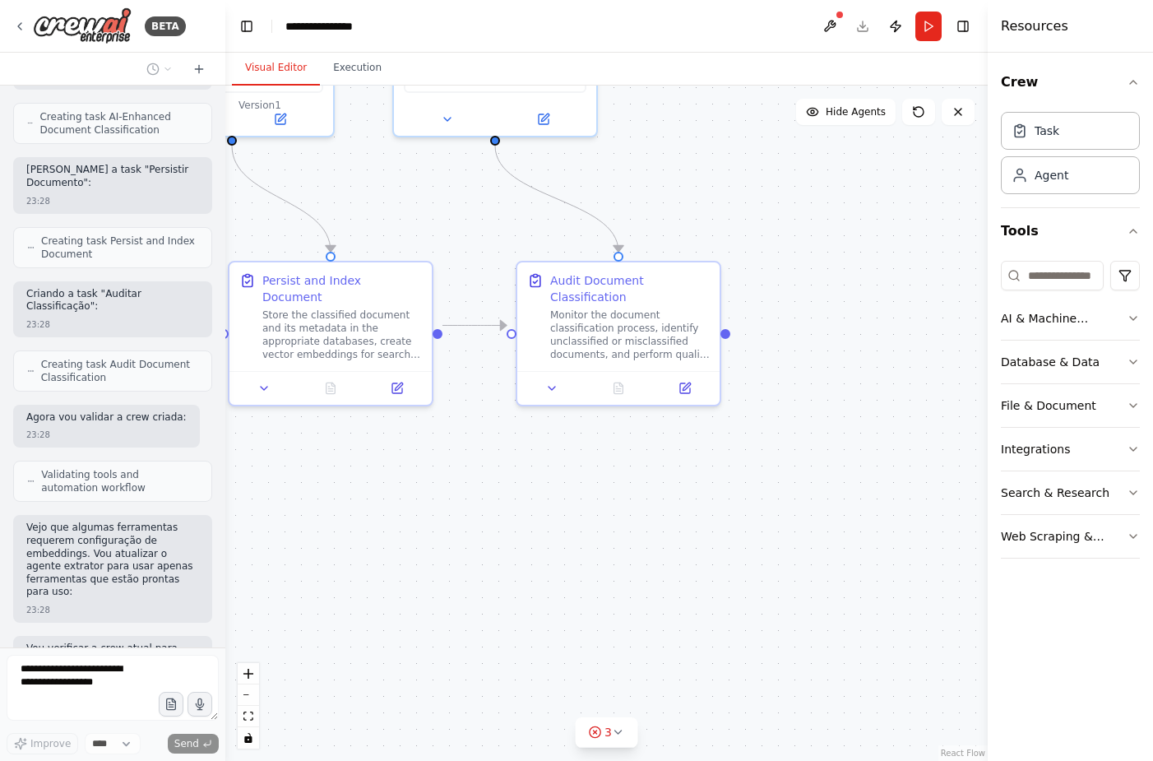
drag, startPoint x: 752, startPoint y: 667, endPoint x: 616, endPoint y: 482, distance: 229.9
click at [595, 474] on div ".deletable-edge-delete-btn { width: 20px; height: 20px; border: 0px solid #ffff…" at bounding box center [606, 423] width 762 height 675
click at [623, 725] on icon at bounding box center [618, 731] width 13 height 13
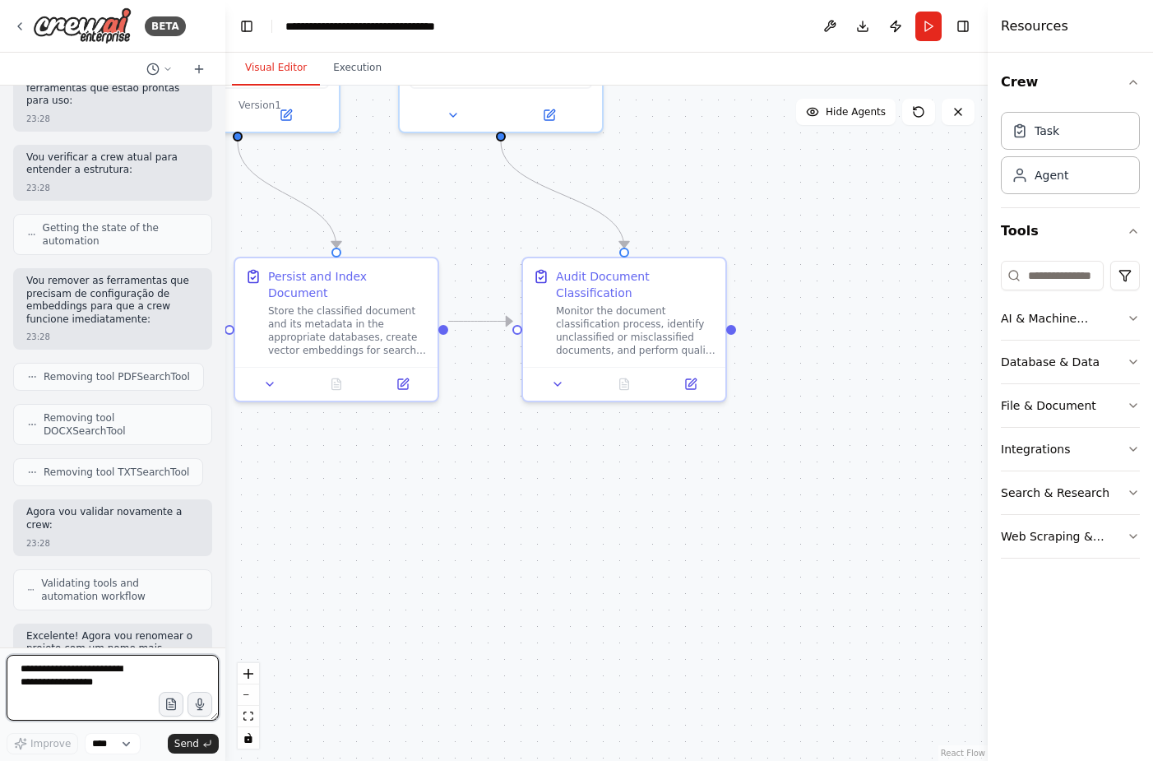
scroll to position [3957, 0]
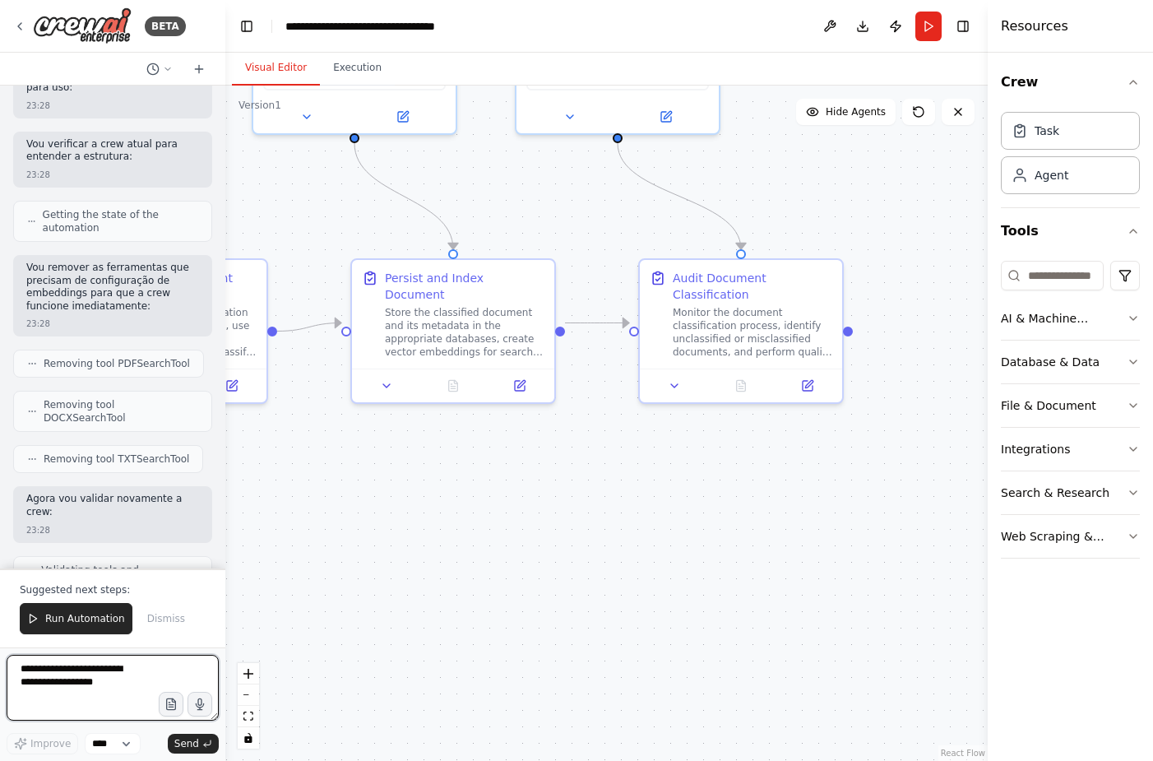
drag, startPoint x: 243, startPoint y: 451, endPoint x: 361, endPoint y: 451, distance: 118.4
click at [361, 451] on div ".deletable-edge-delete-btn { width: 20px; height: 20px; border: 0px solid #ffff…" at bounding box center [606, 423] width 762 height 675
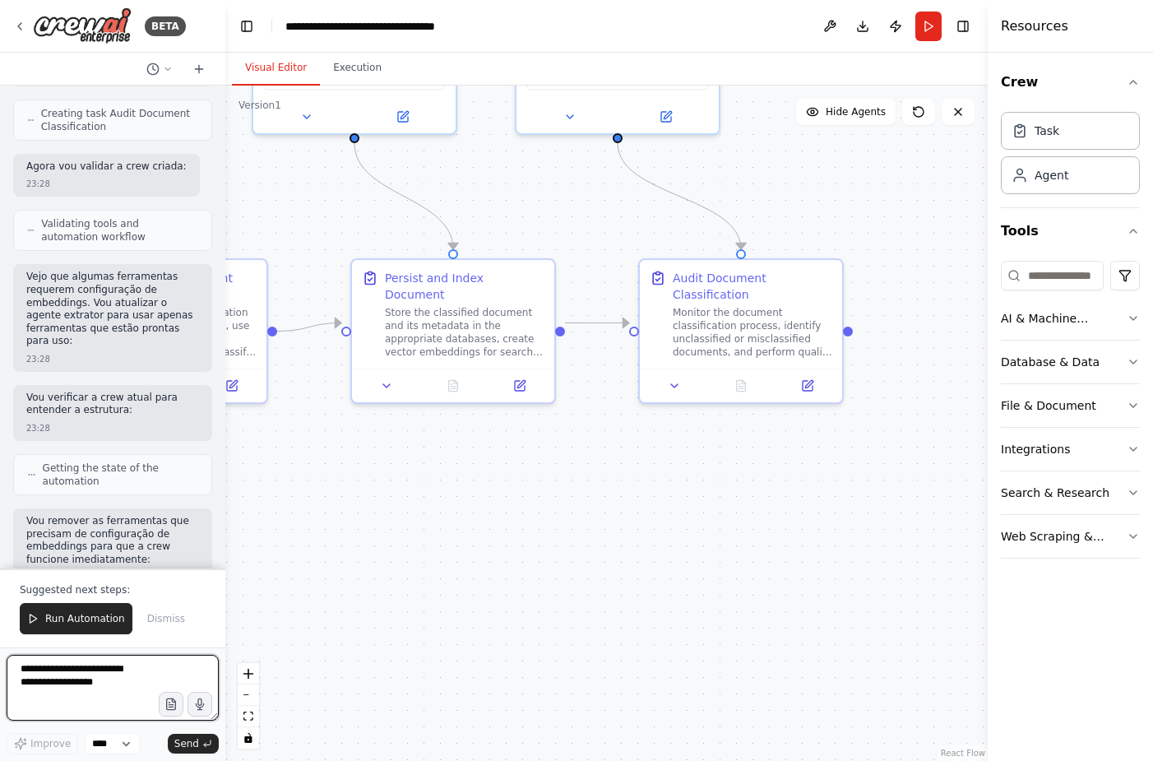
scroll to position [3707, 0]
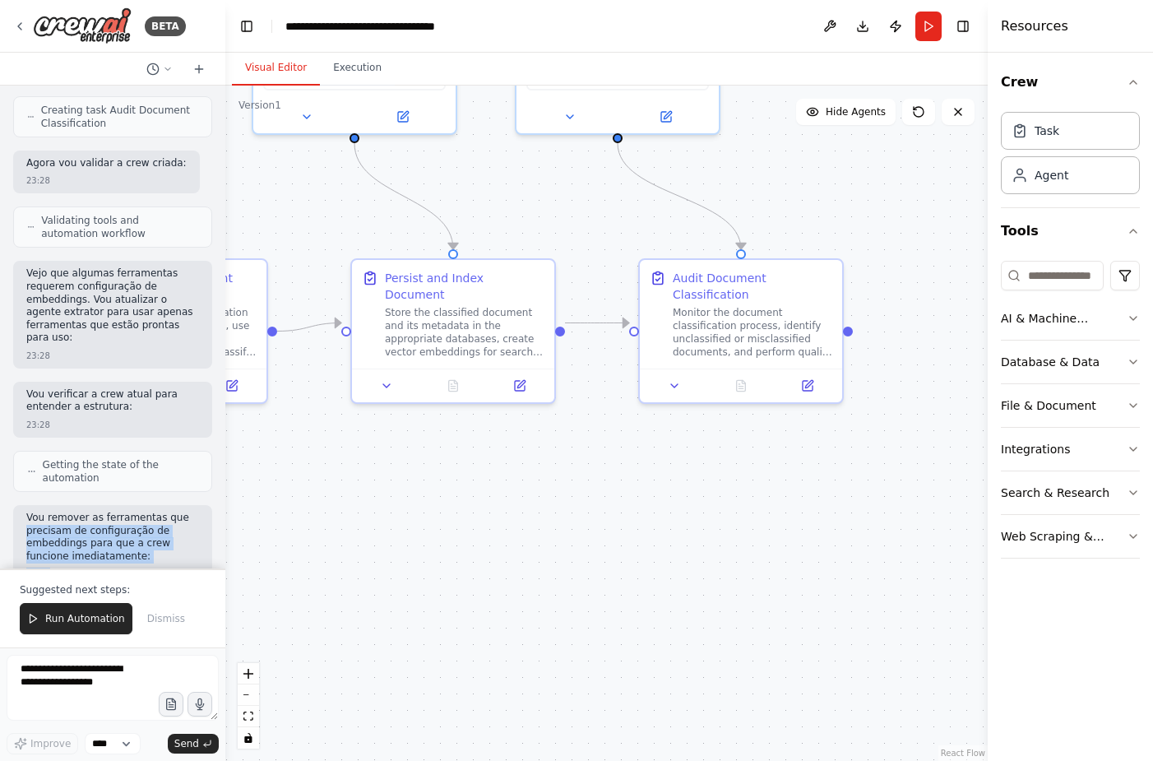
drag, startPoint x: 87, startPoint y: 420, endPoint x: 71, endPoint y: 378, distance: 45.0
click at [30, 505] on div "Vou remover as ferramentas que precisam de configuração de embeddings para que …" at bounding box center [112, 545] width 199 height 81
drag, startPoint x: 102, startPoint y: 384, endPoint x: 113, endPoint y: 378, distance: 12.9
click at [101, 511] on p "Vou remover as ferramentas que precisam de configuração de embeddings para que …" at bounding box center [112, 536] width 173 height 51
click at [23, 505] on div "Vou remover as ferramentas que precisam de configuração de embeddings para que …" at bounding box center [112, 545] width 199 height 81
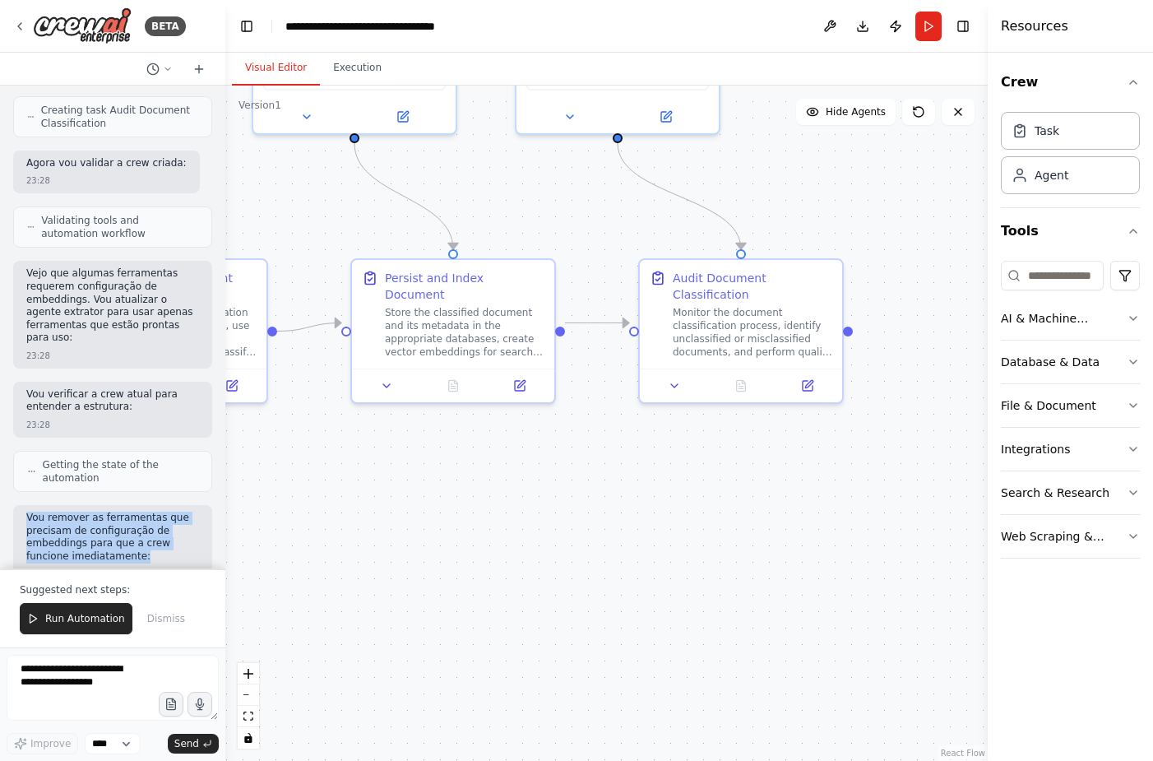
drag, startPoint x: 16, startPoint y: 366, endPoint x: 165, endPoint y: 399, distance: 153.2
click at [165, 505] on div "Vou remover as ferramentas que precisam de configuração de embeddings para que …" at bounding box center [112, 545] width 199 height 81
copy p "Vou remover as ferramentas que precisam de configuração de embeddings para que …"
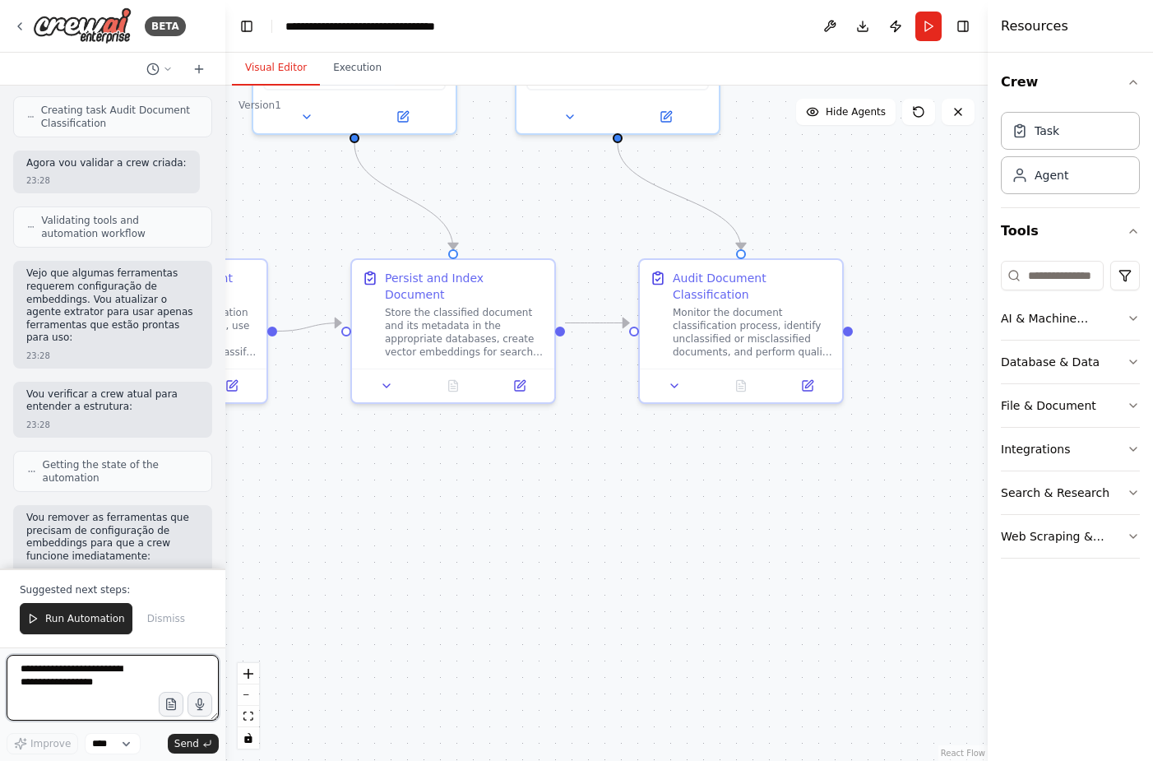
click at [127, 667] on textarea at bounding box center [113, 688] width 212 height 66
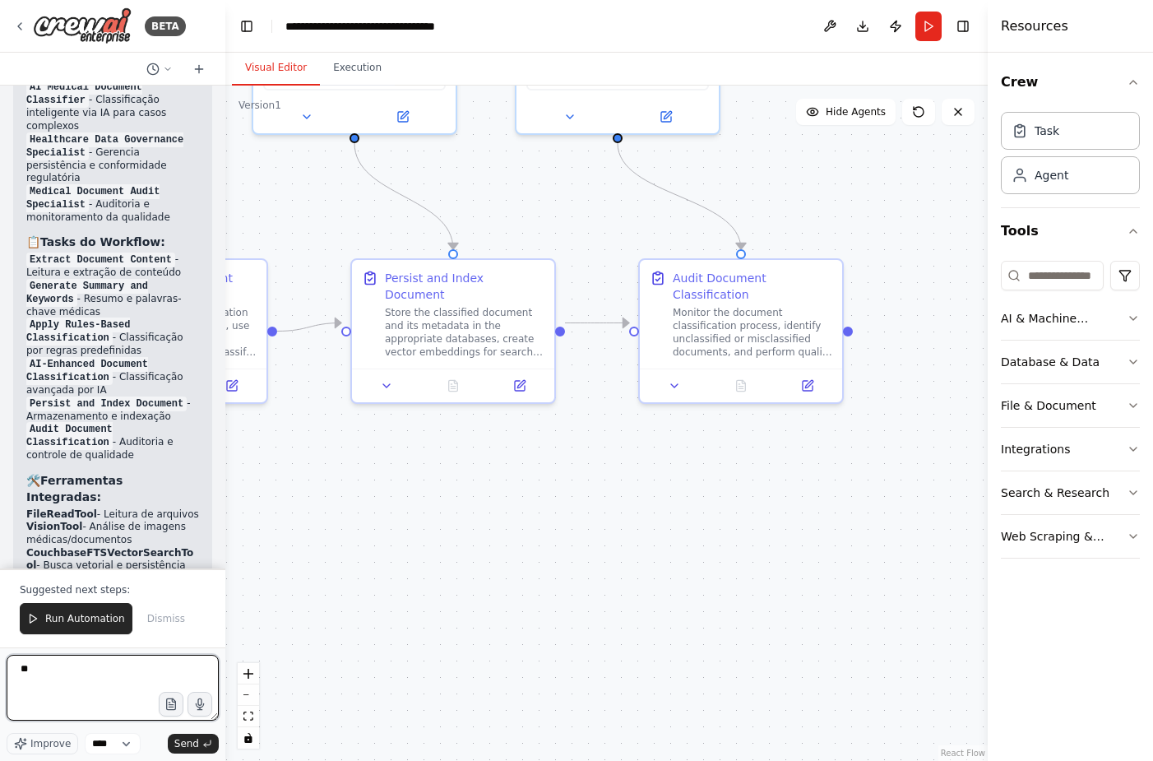
type textarea "*"
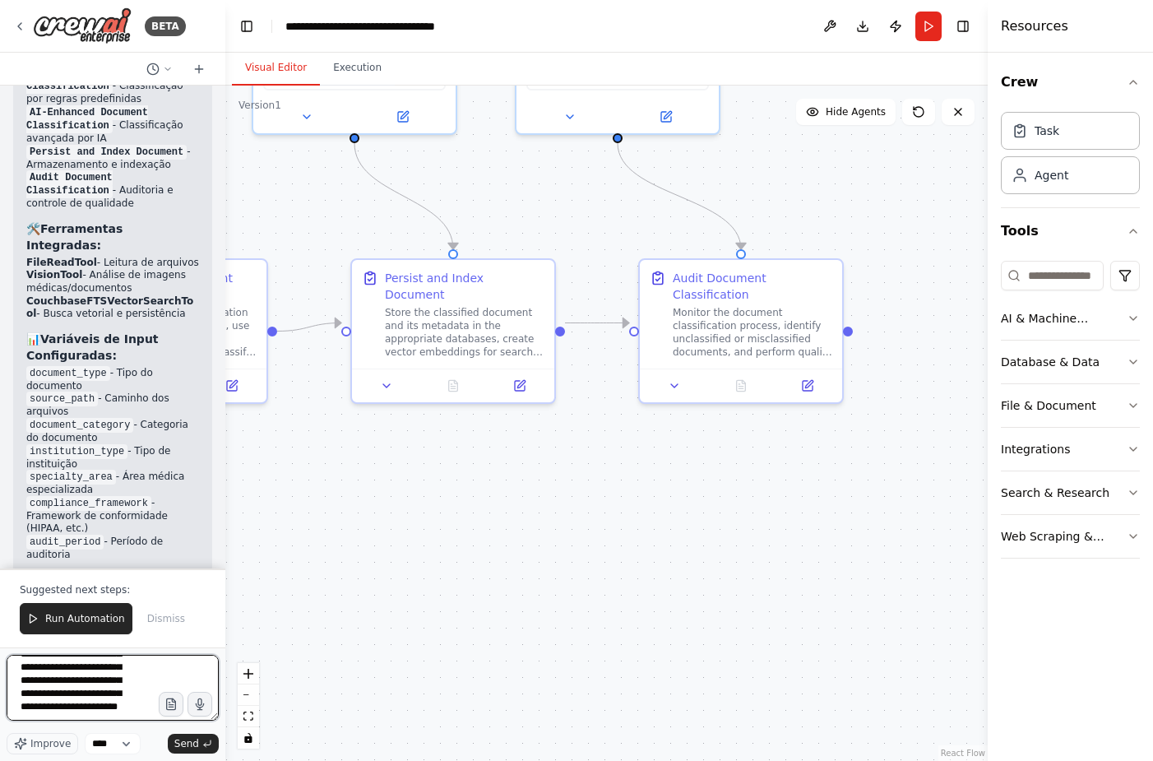
scroll to position [74, 0]
paste textarea "**********"
type textarea "**********"
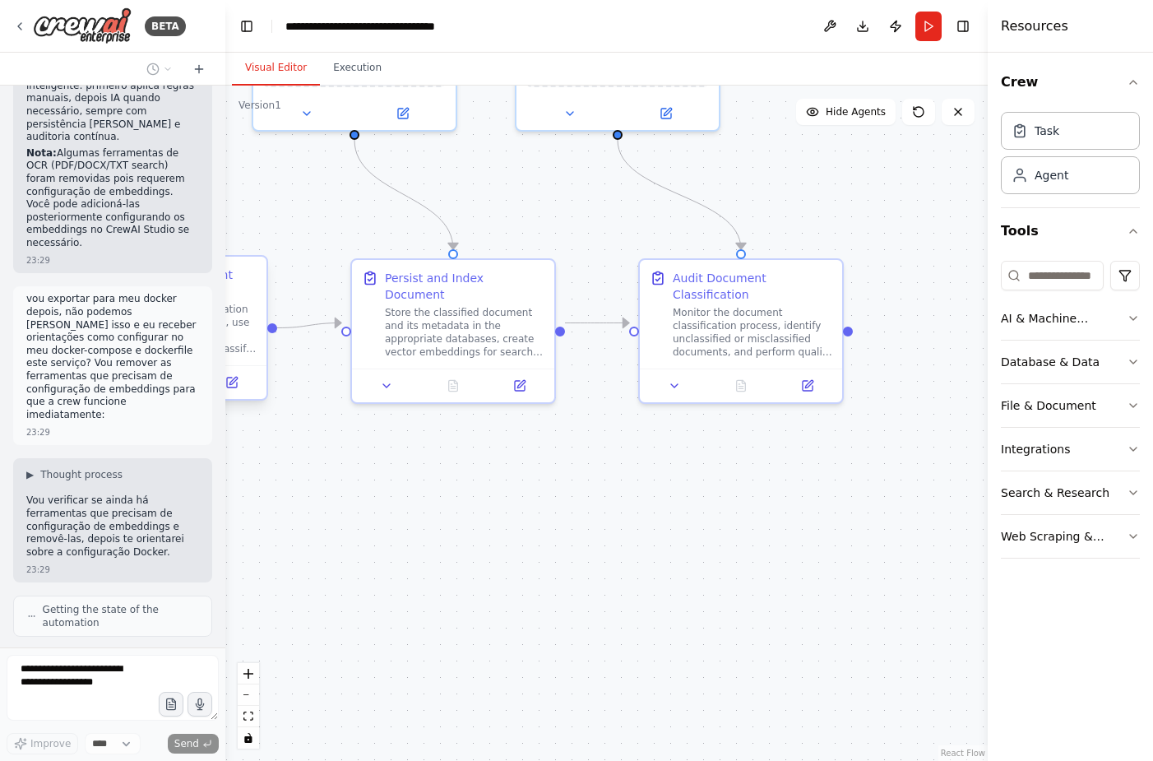
scroll to position [5783, 0]
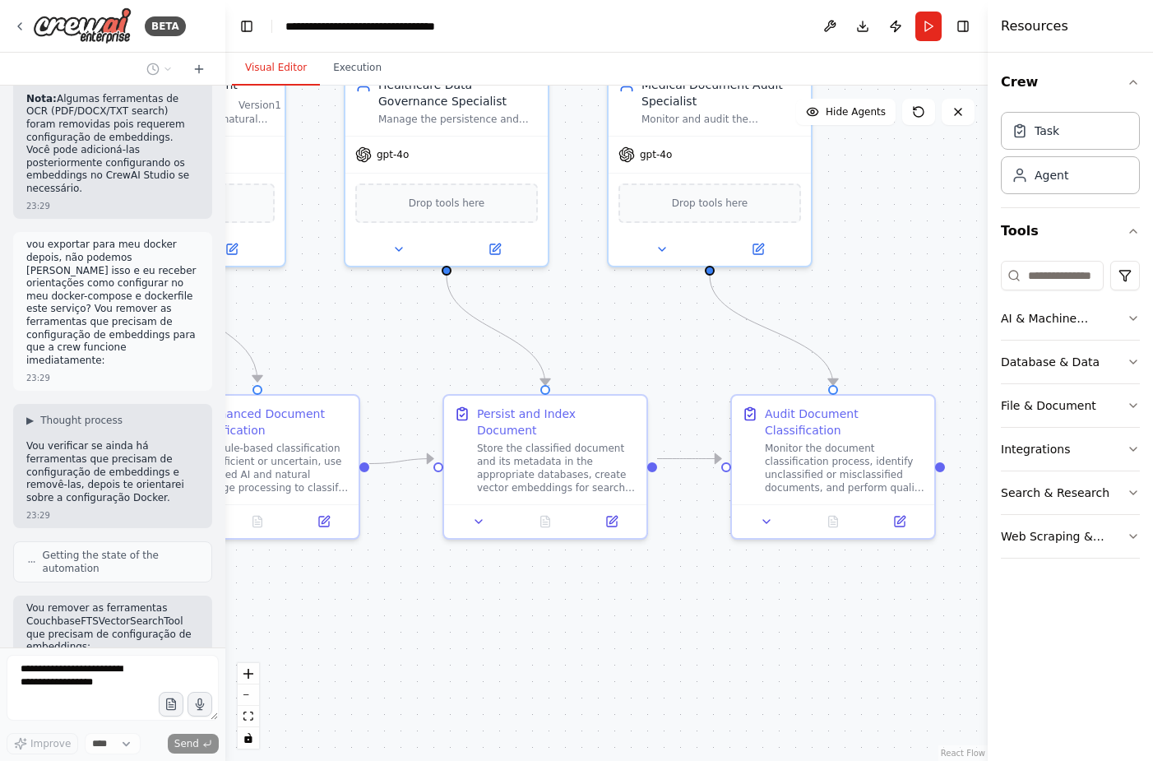
drag, startPoint x: 349, startPoint y: 415, endPoint x: 434, endPoint y: 544, distance: 153.7
click at [440, 549] on div ".deletable-edge-delete-btn { width: 20px; height: 20px; border: 0px solid #ffff…" at bounding box center [606, 423] width 762 height 675
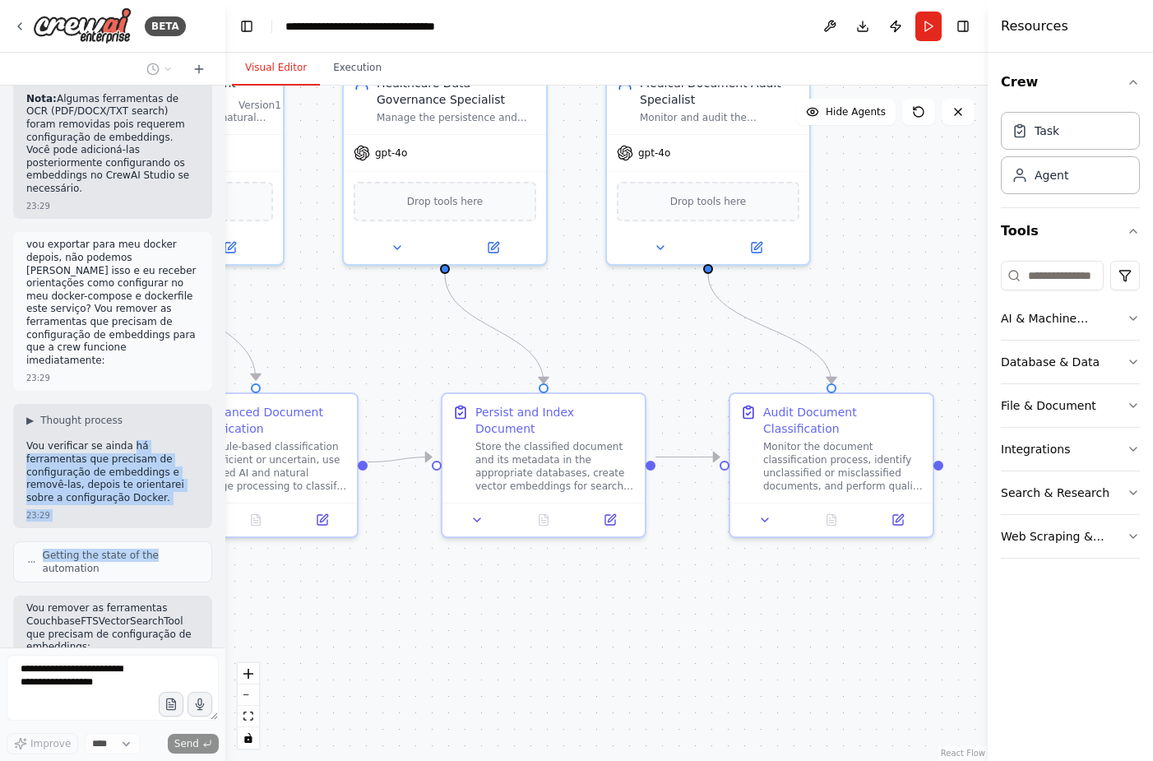
drag, startPoint x: 122, startPoint y: 189, endPoint x: 160, endPoint y: 276, distance: 95.3
click at [144, 289] on div "Crie uma equipe (crew) especializada em leitura e classificação de documentos m…" at bounding box center [112, 367] width 225 height 562
click at [397, 622] on div ".deletable-edge-delete-btn { width: 20px; height: 20px; border: 0px solid #ffff…" at bounding box center [606, 423] width 762 height 675
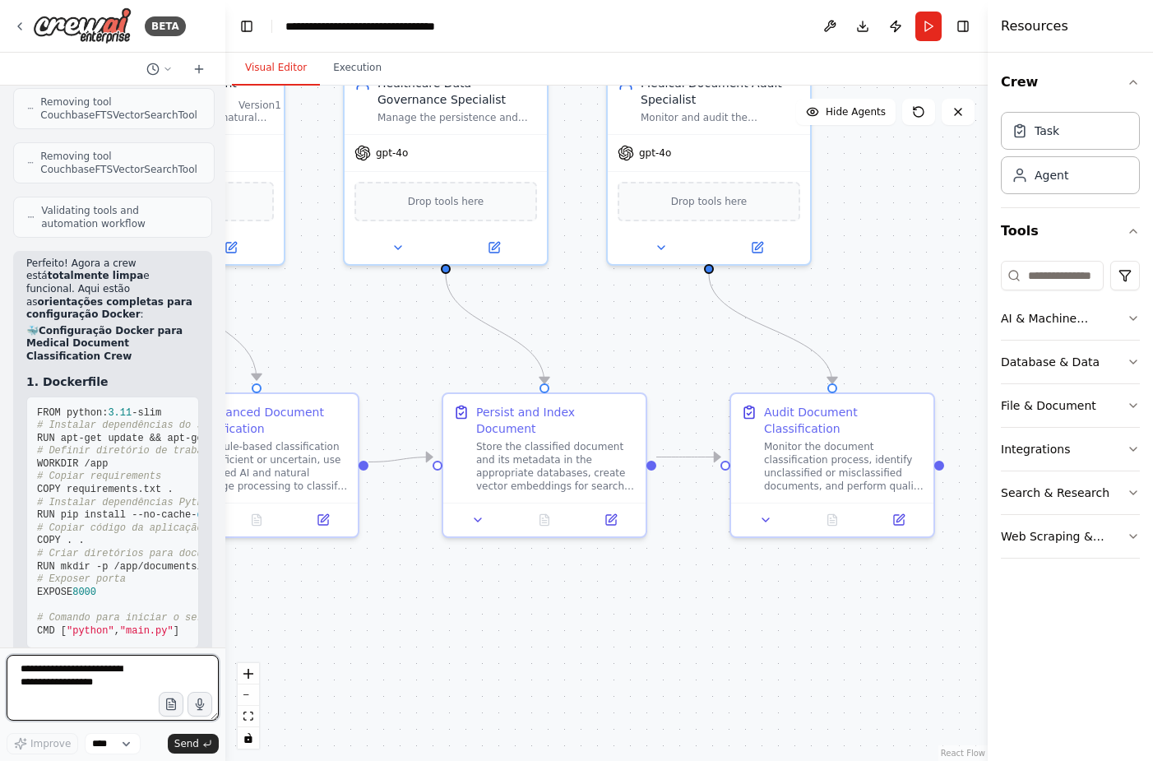
scroll to position [6522, 0]
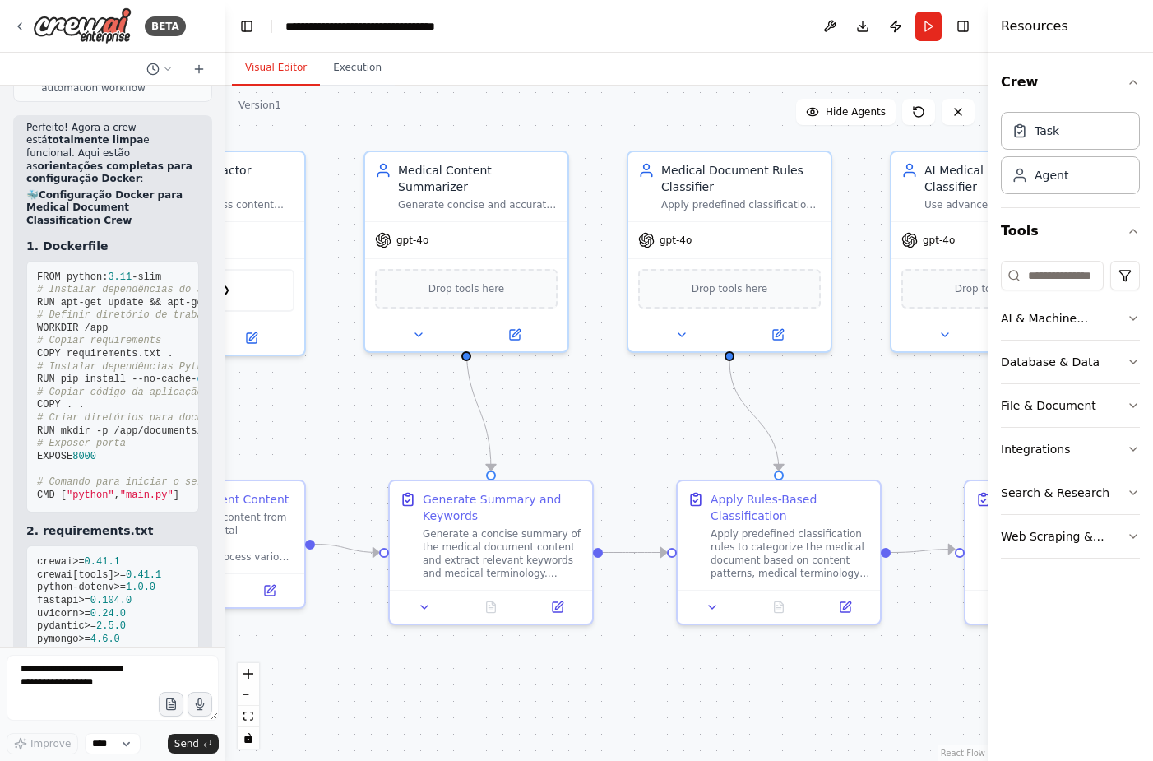
drag, startPoint x: 349, startPoint y: 286, endPoint x: 1159, endPoint y: 376, distance: 814.9
click at [1152, 376] on html "BETA Crie uma equipe (crew) especializada em leitura e classificação de documen…" at bounding box center [576, 380] width 1153 height 761
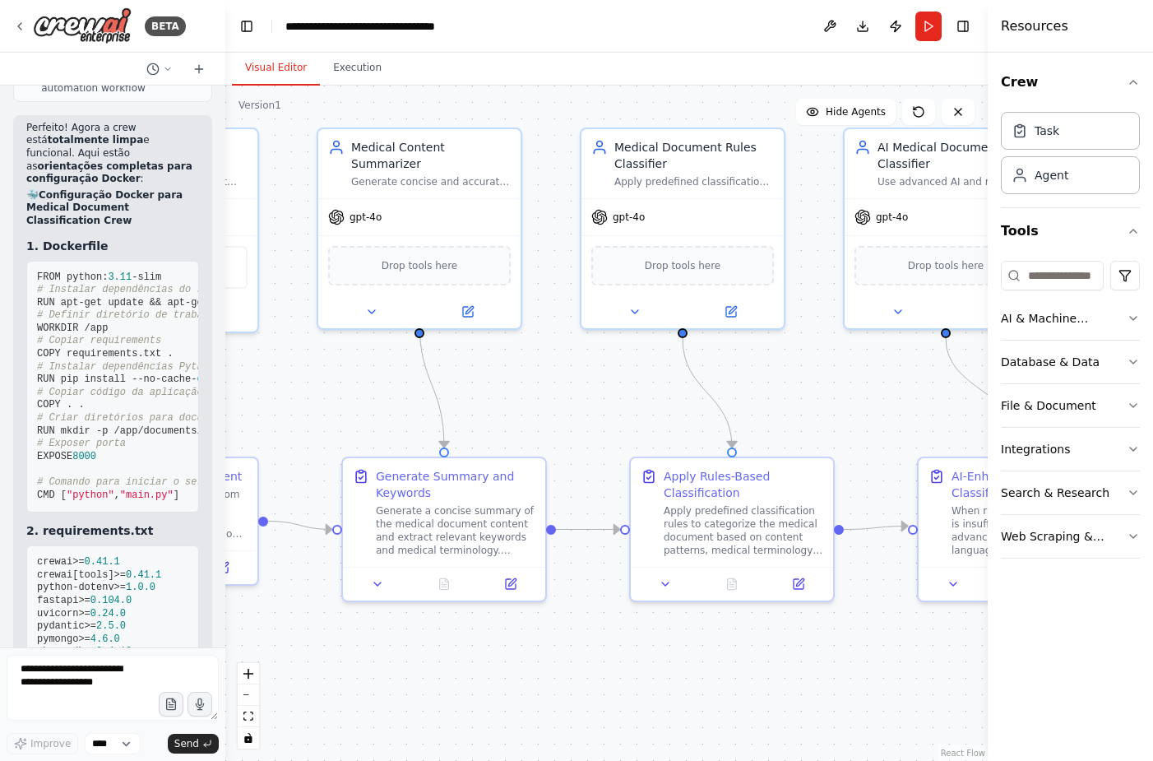
drag, startPoint x: 334, startPoint y: 378, endPoint x: 278, endPoint y: 354, distance: 61.1
click at [278, 354] on div ".deletable-edge-delete-btn { width: 20px; height: 20px; border: 0px solid #ffff…" at bounding box center [606, 423] width 762 height 675
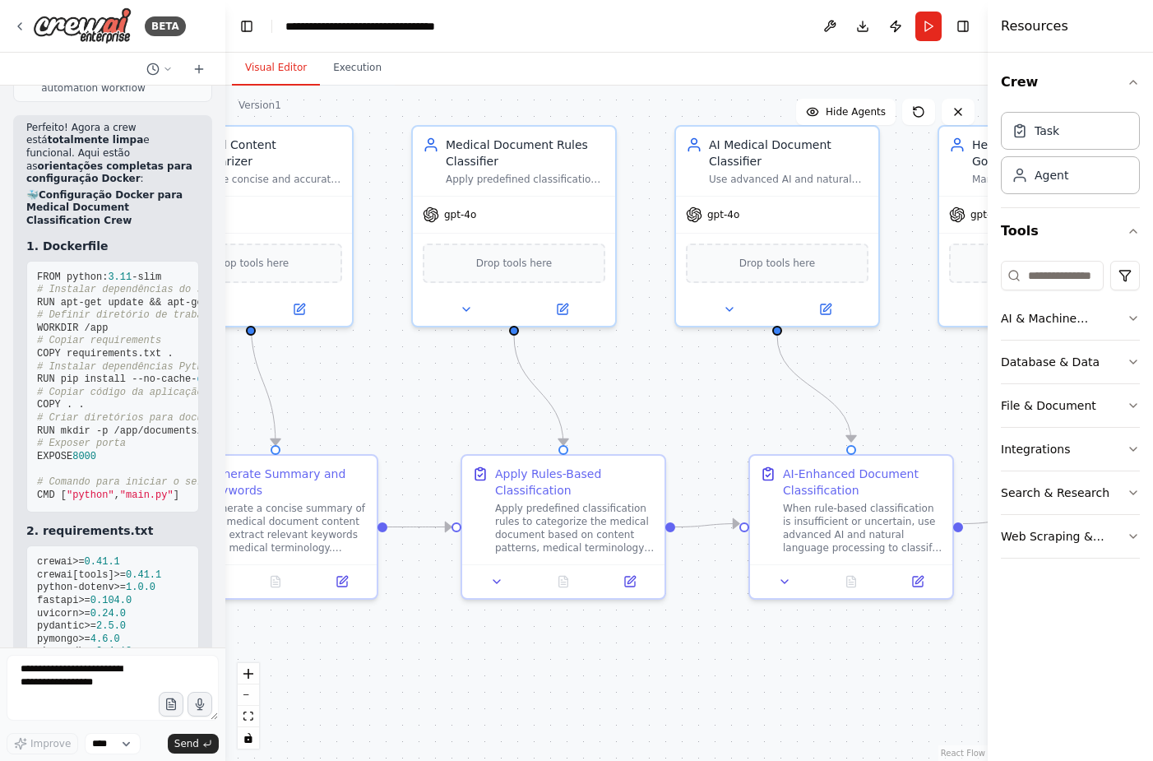
drag, startPoint x: 553, startPoint y: 368, endPoint x: 393, endPoint y: 364, distance: 159.6
click at [393, 364] on div ".deletable-edge-delete-btn { width: 20px; height: 20px; border: 0px solid #ffff…" at bounding box center [606, 423] width 762 height 675
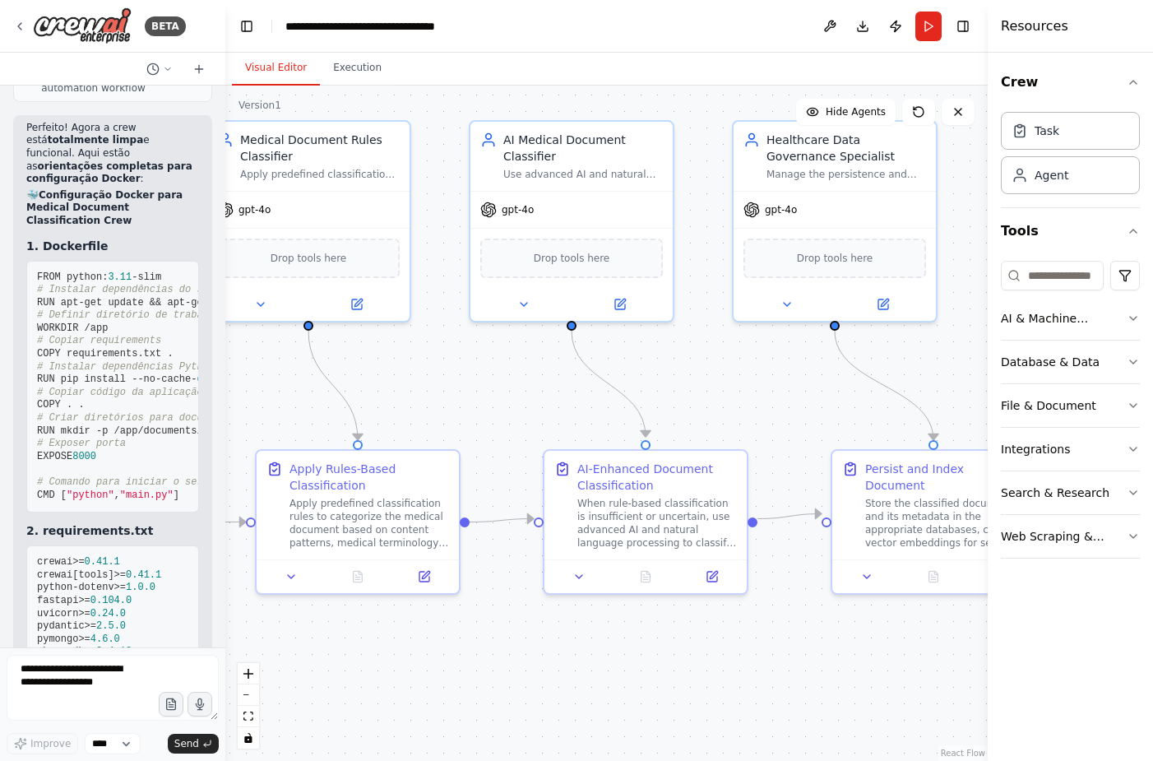
drag, startPoint x: 632, startPoint y: 356, endPoint x: 426, endPoint y: 351, distance: 205.6
click at [426, 351] on div ".deletable-edge-delete-btn { width: 20px; height: 20px; border: 0px solid #ffff…" at bounding box center [606, 423] width 762 height 675
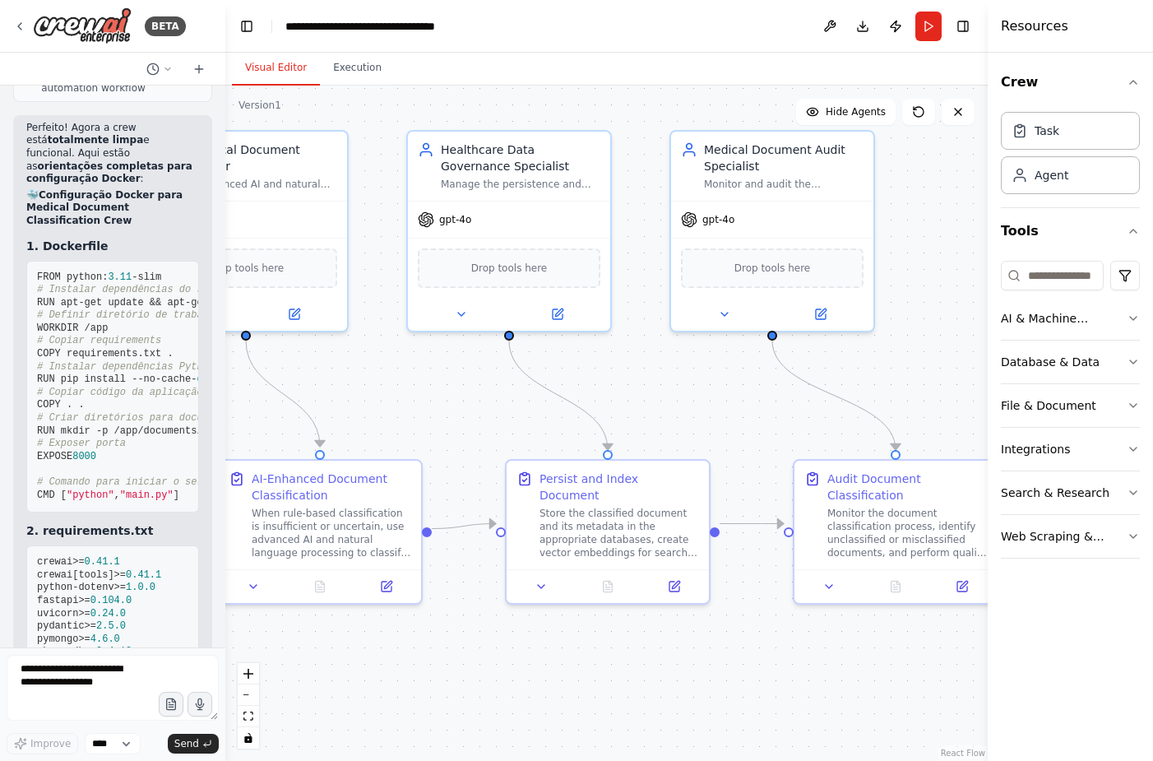
drag, startPoint x: 707, startPoint y: 346, endPoint x: 382, endPoint y: 356, distance: 325.8
click at [382, 356] on div ".deletable-edge-delete-btn { width: 20px; height: 20px; border: 0px solid #ffff…" at bounding box center [606, 423] width 762 height 675
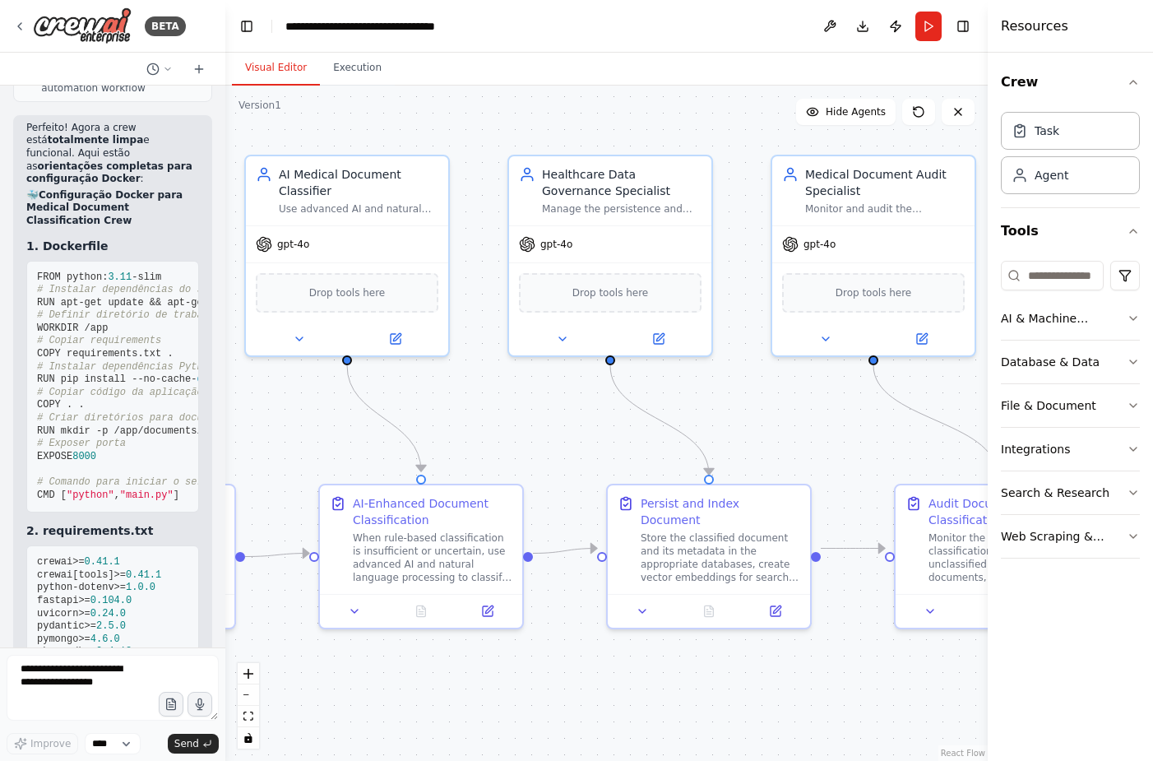
drag, startPoint x: 665, startPoint y: 349, endPoint x: 766, endPoint y: 373, distance: 104.1
click at [766, 373] on div ".deletable-edge-delete-btn { width: 20px; height: 20px; border: 0px solid #ffff…" at bounding box center [606, 423] width 762 height 675
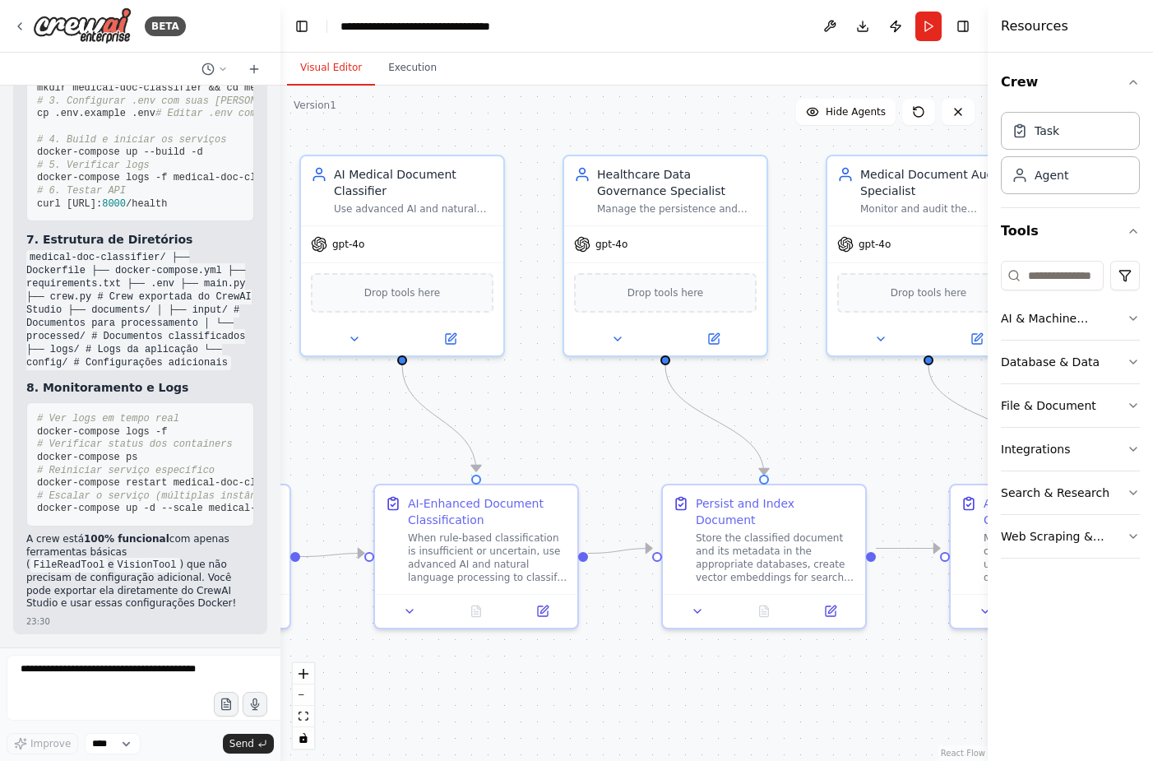
scroll to position [8534, 0]
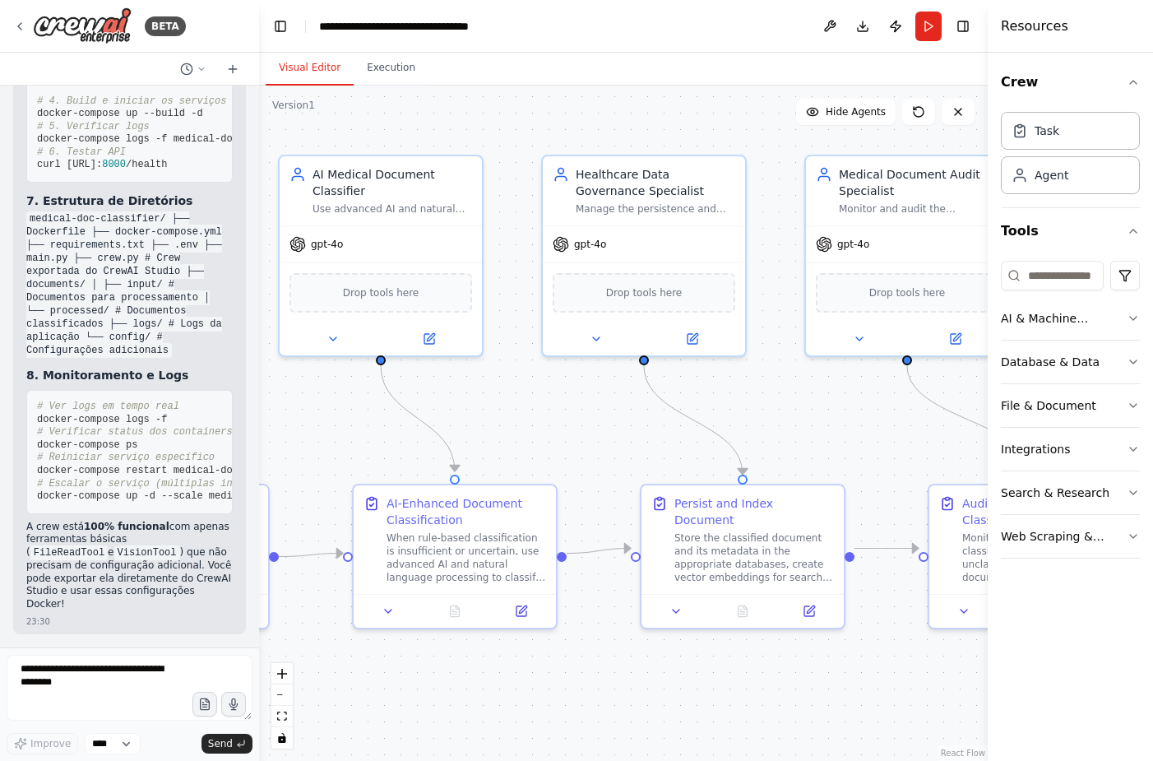
drag, startPoint x: 220, startPoint y: 292, endPoint x: 259, endPoint y: 279, distance: 41.6
click at [259, 279] on div "BETA Crie uma equipe (crew) especializada em leitura e classificação de documen…" at bounding box center [576, 380] width 1153 height 761
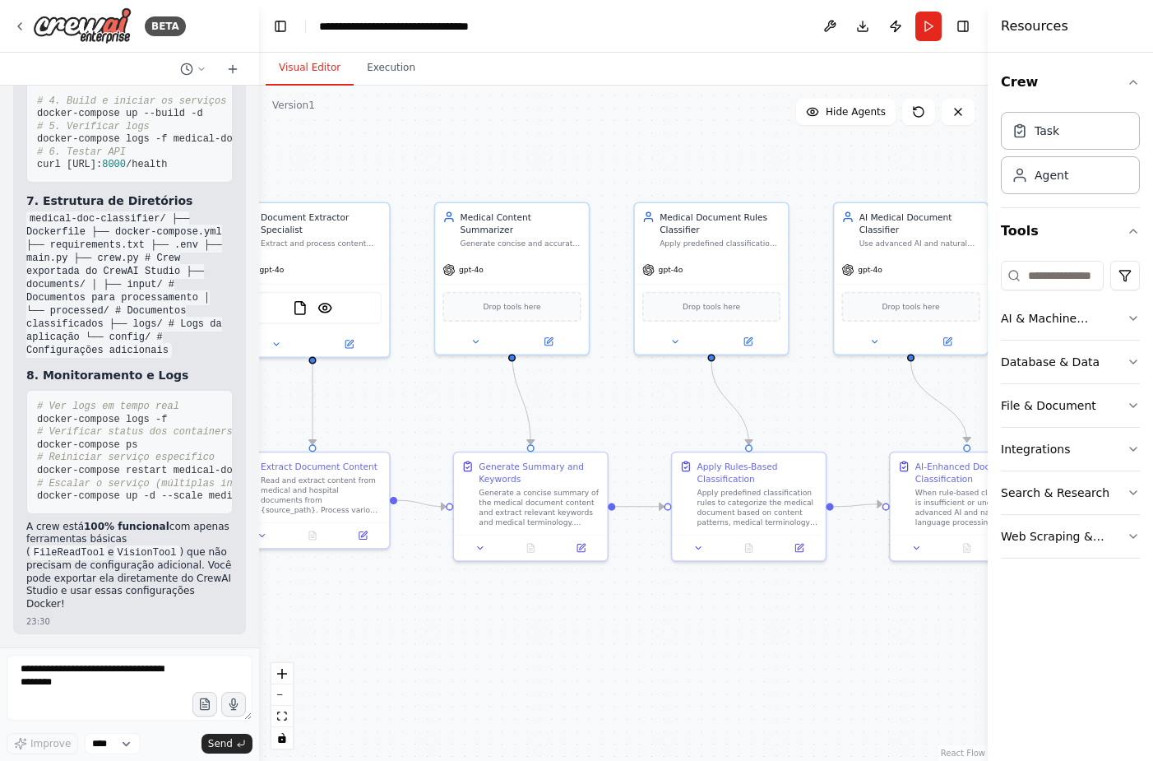
drag, startPoint x: 319, startPoint y: 359, endPoint x: 909, endPoint y: 373, distance: 590.6
click at [909, 373] on div ".deletable-edge-delete-btn { width: 20px; height: 20px; border: 0px solid #ffff…" at bounding box center [623, 423] width 729 height 675
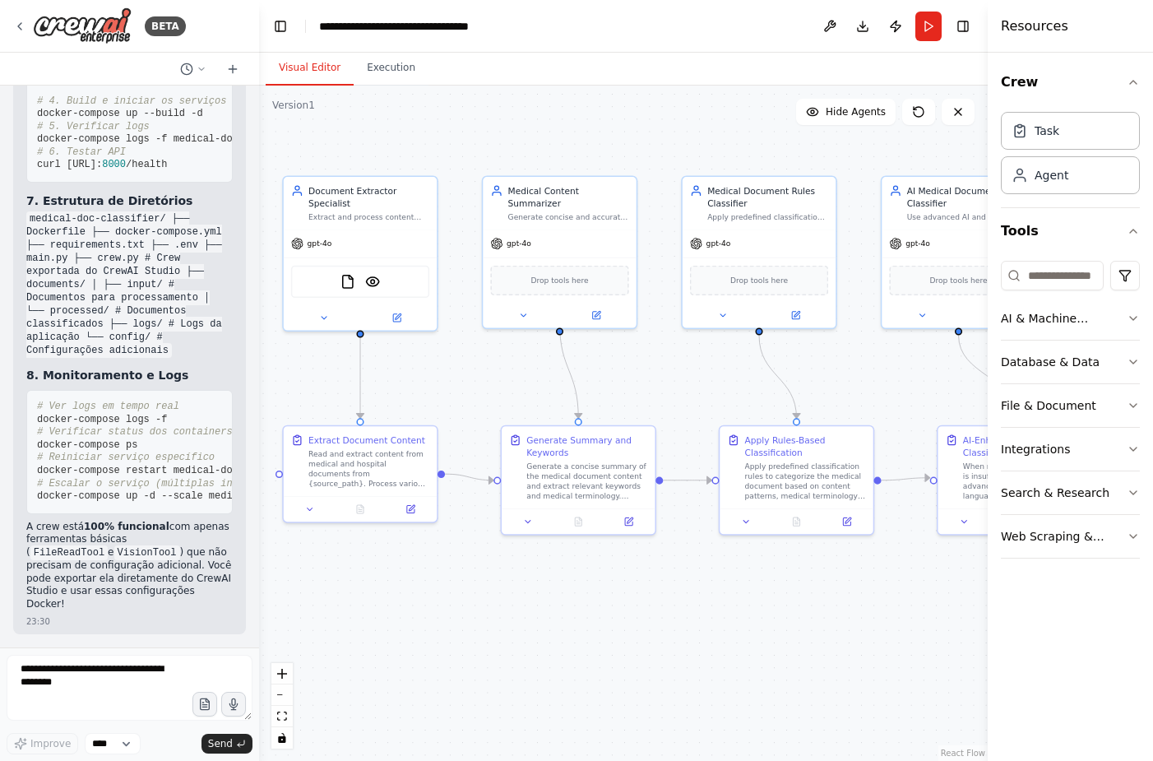
drag, startPoint x: 342, startPoint y: 382, endPoint x: 308, endPoint y: 366, distance: 38.3
click at [308, 366] on div ".deletable-edge-delete-btn { width: 20px; height: 20px; border: 0px solid #ffff…" at bounding box center [623, 423] width 729 height 675
click at [310, 513] on button at bounding box center [310, 506] width 43 height 15
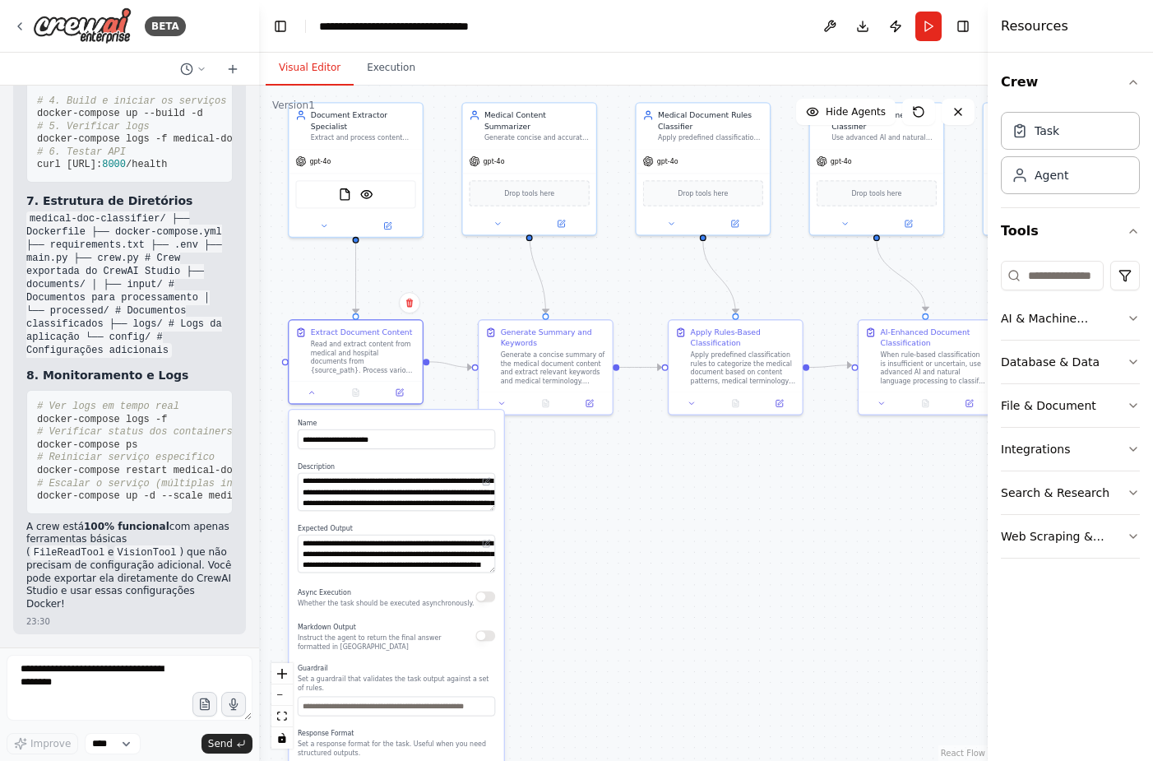
drag, startPoint x: 578, startPoint y: 624, endPoint x: 576, endPoint y: 516, distance: 108.6
click at [576, 516] on div ".deletable-edge-delete-btn { width: 20px; height: 20px; border: 0px solid #ffff…" at bounding box center [623, 423] width 729 height 675
click at [311, 393] on icon at bounding box center [312, 390] width 9 height 9
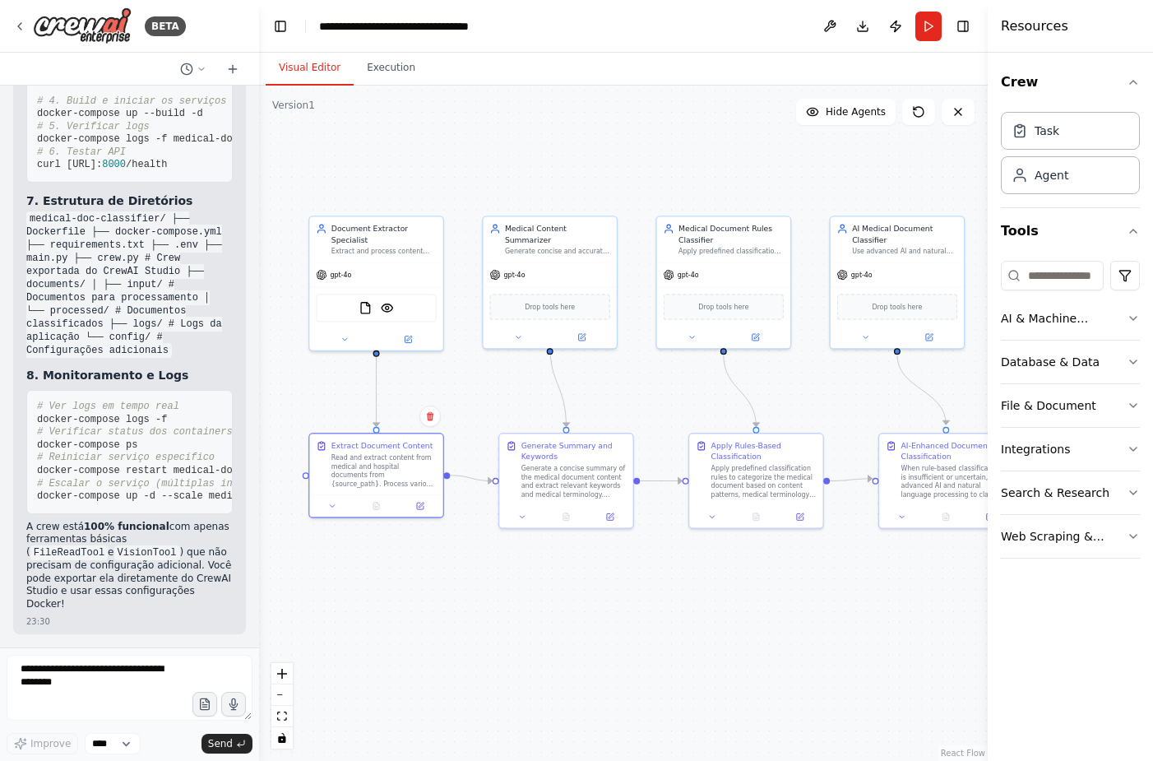
drag, startPoint x: 442, startPoint y: 465, endPoint x: 456, endPoint y: 554, distance: 90.7
click at [464, 589] on div ".deletable-edge-delete-btn { width: 20px; height: 20px; border: 0px solid #ffff…" at bounding box center [623, 423] width 729 height 675
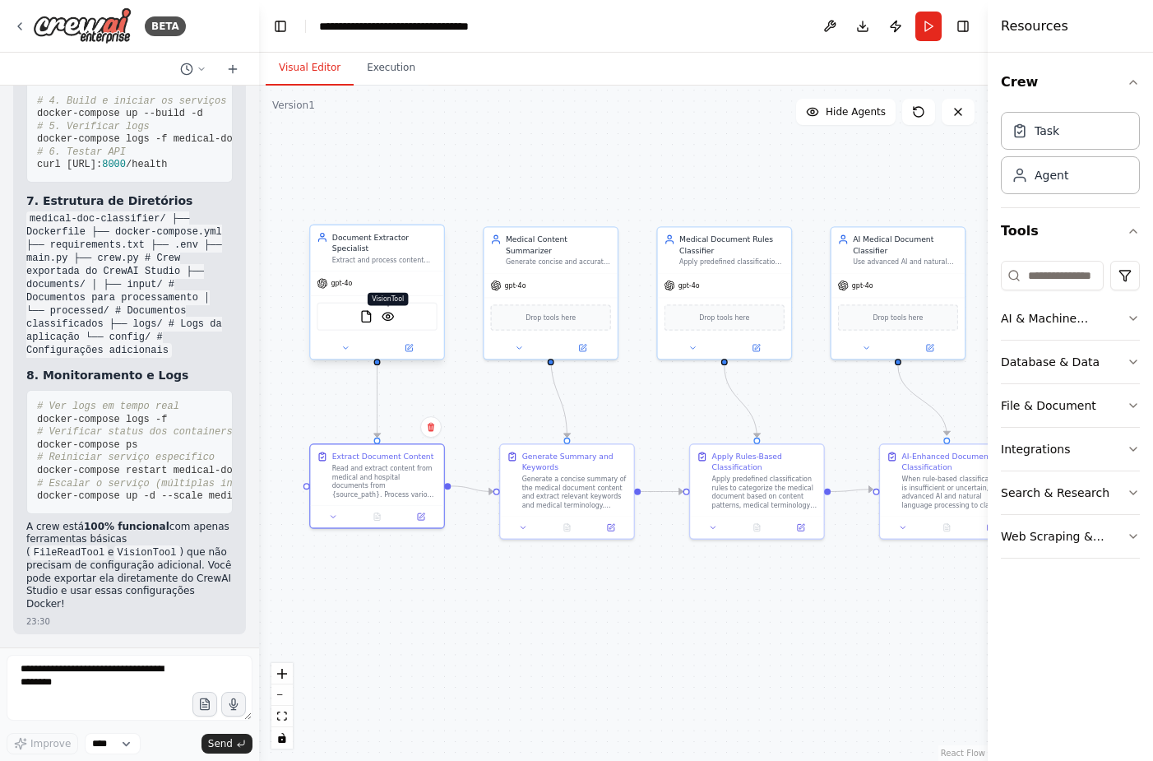
click at [388, 310] on img at bounding box center [388, 316] width 13 height 13
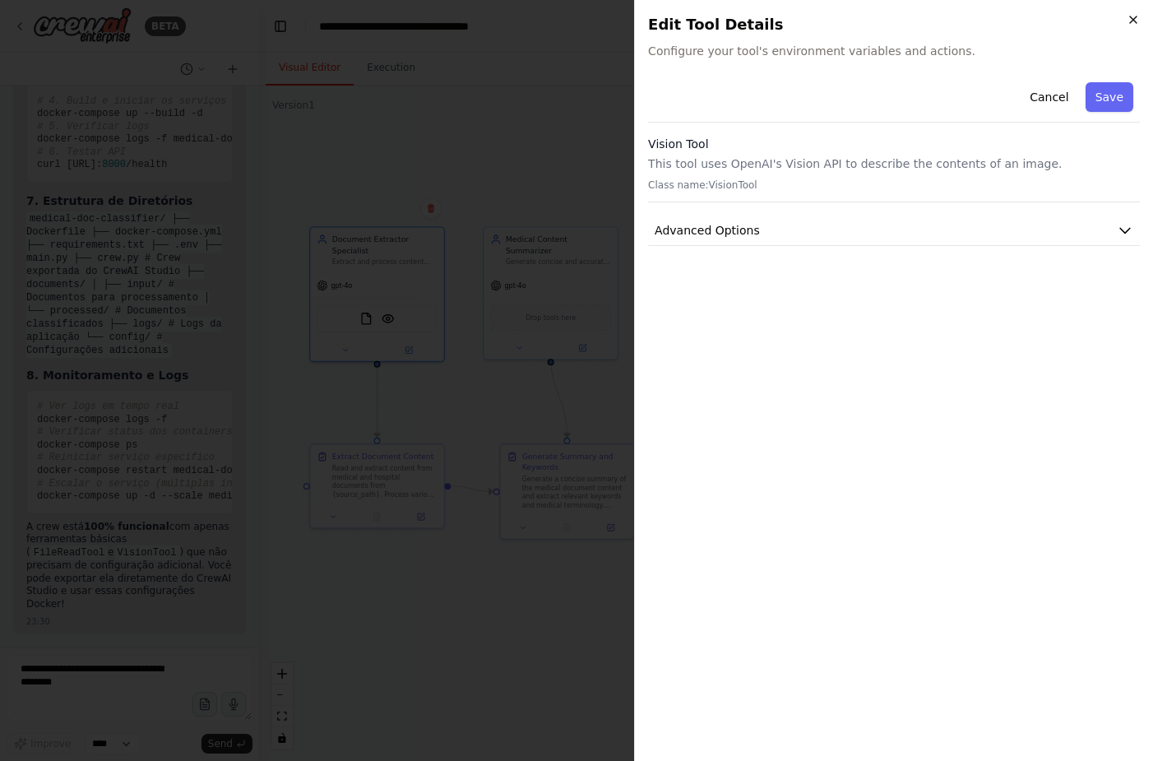
click at [1127, 19] on icon "button" at bounding box center [1133, 19] width 13 height 13
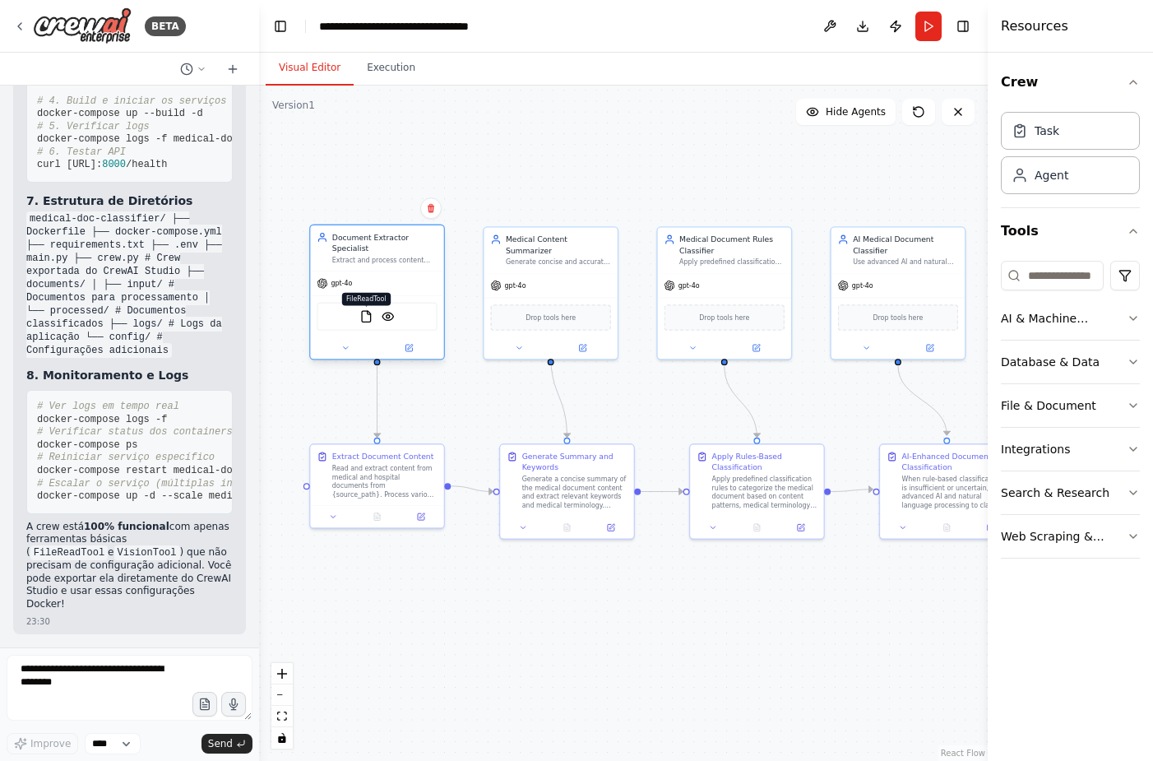
click at [368, 310] on img at bounding box center [365, 316] width 13 height 13
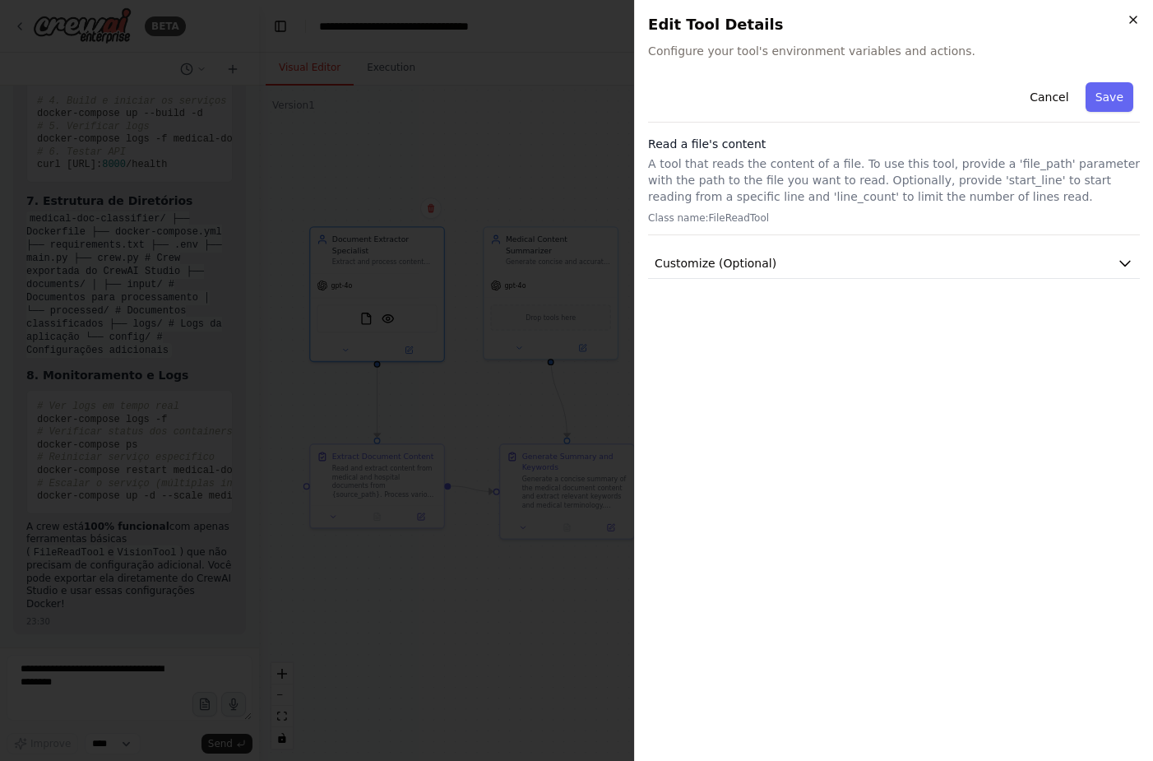
click at [1136, 17] on icon "button" at bounding box center [1133, 19] width 7 height 7
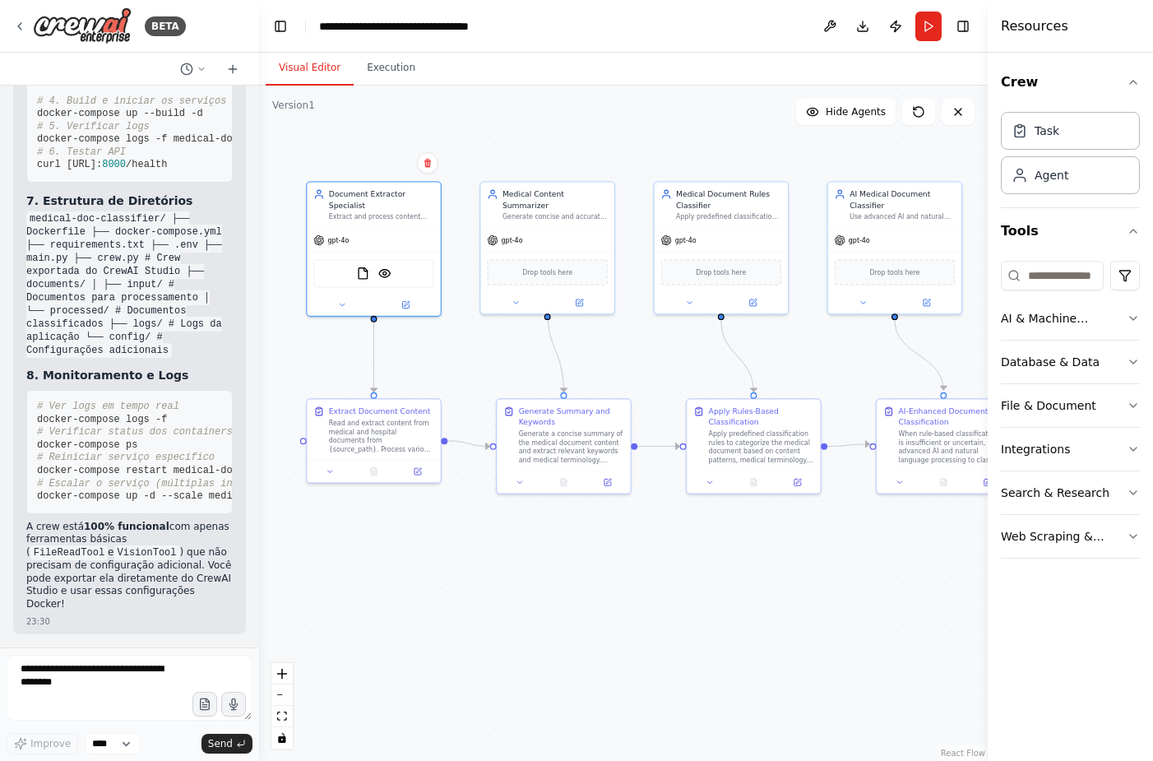
drag, startPoint x: 831, startPoint y: 589, endPoint x: 683, endPoint y: 534, distance: 157.2
click at [683, 534] on div ".deletable-edge-delete-btn { width: 20px; height: 20px; border: 0px solid #ffff…" at bounding box center [623, 423] width 729 height 675
